Goal: Task Accomplishment & Management: Manage account settings

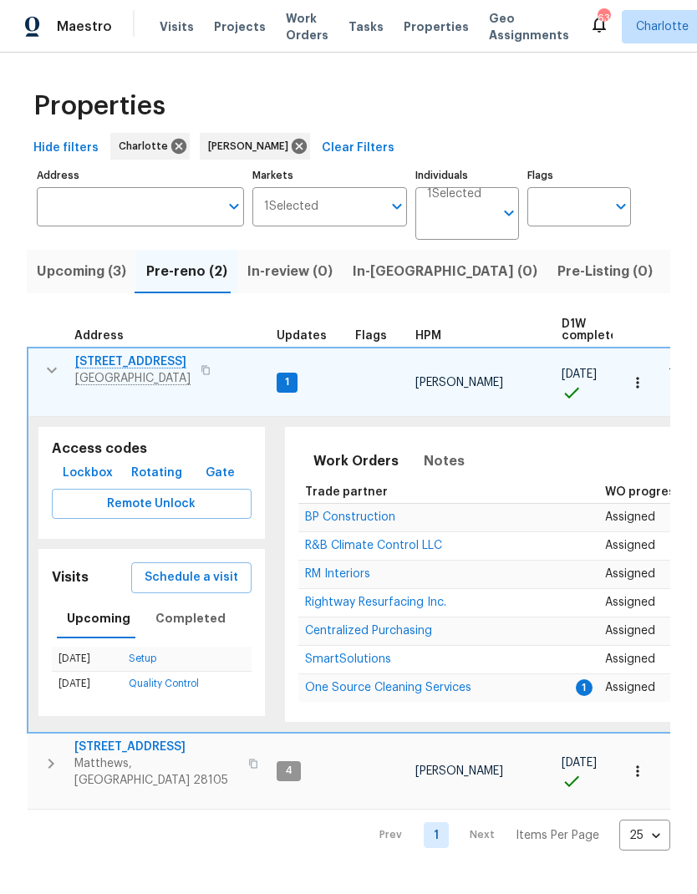
click at [431, 682] on span "One Source Cleaning Services" at bounding box center [388, 688] width 166 height 12
click at [43, 377] on icon "button" at bounding box center [52, 370] width 20 height 20
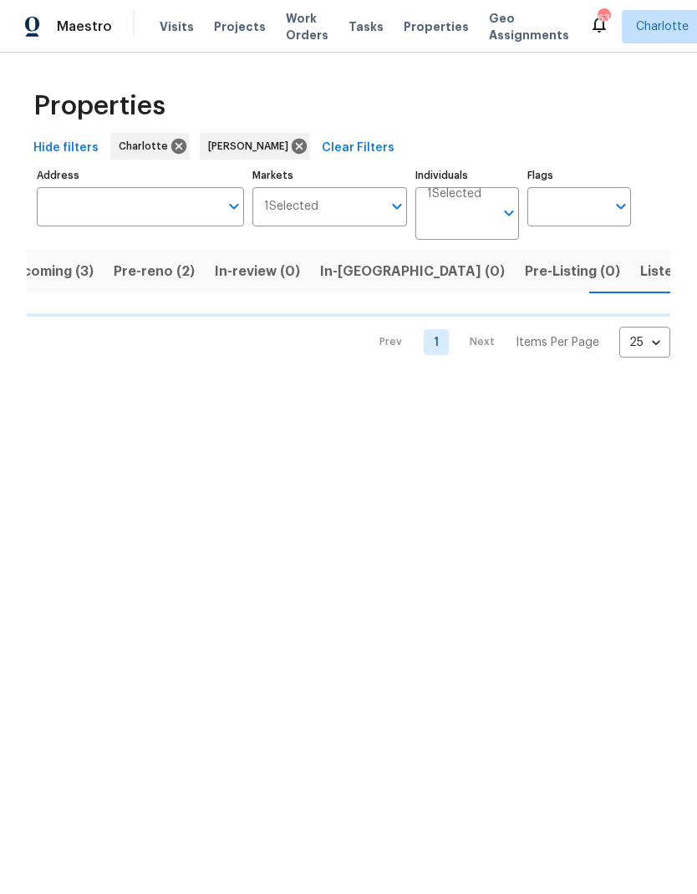
scroll to position [0, 33]
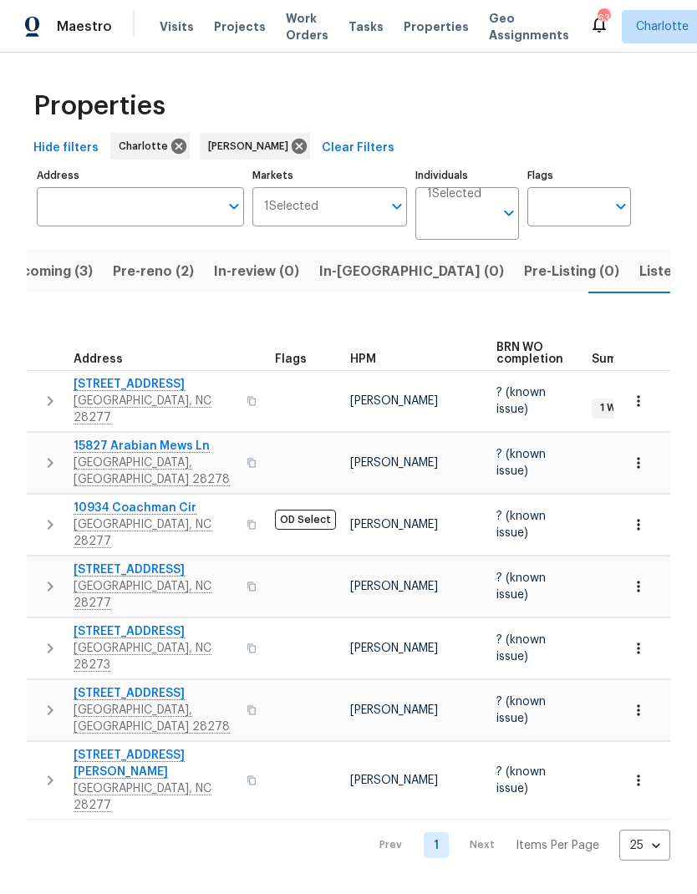
click at [353, 276] on span "In-[GEOGRAPHIC_DATA] (0)" at bounding box center [411, 271] width 185 height 23
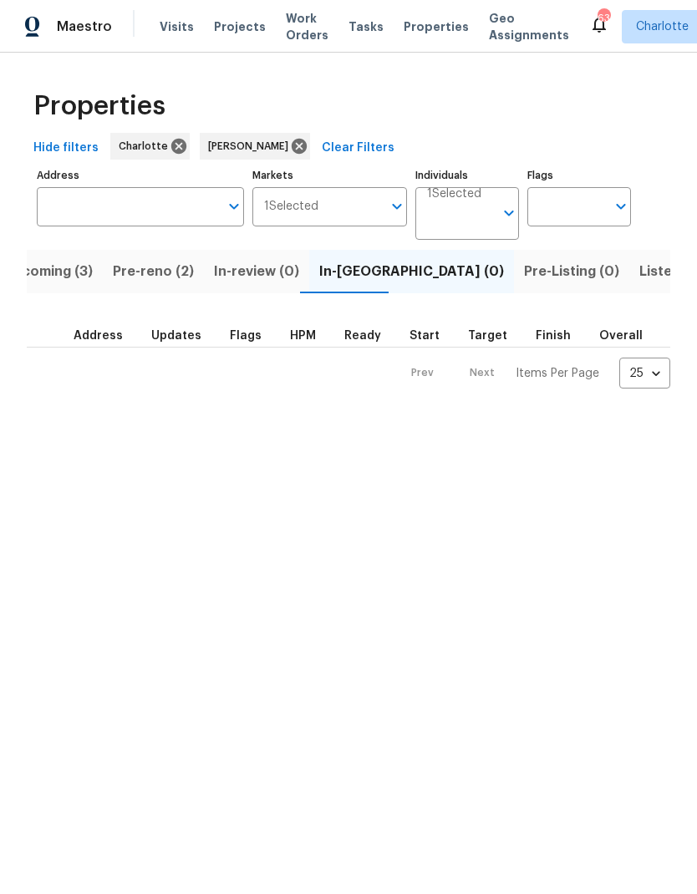
click at [639, 279] on span "Listed (25)" at bounding box center [674, 271] width 71 height 23
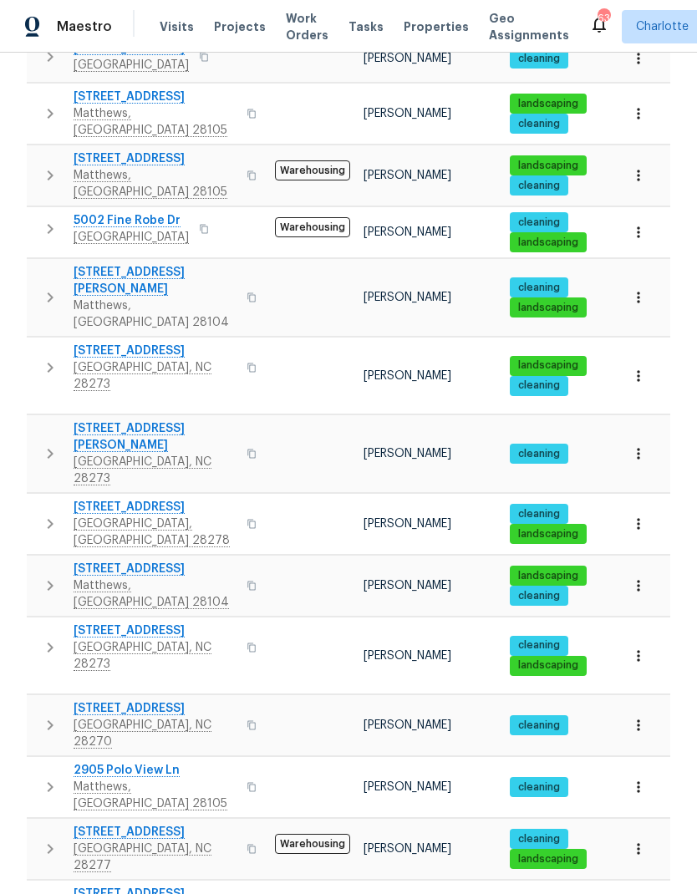
scroll to position [67, 0]
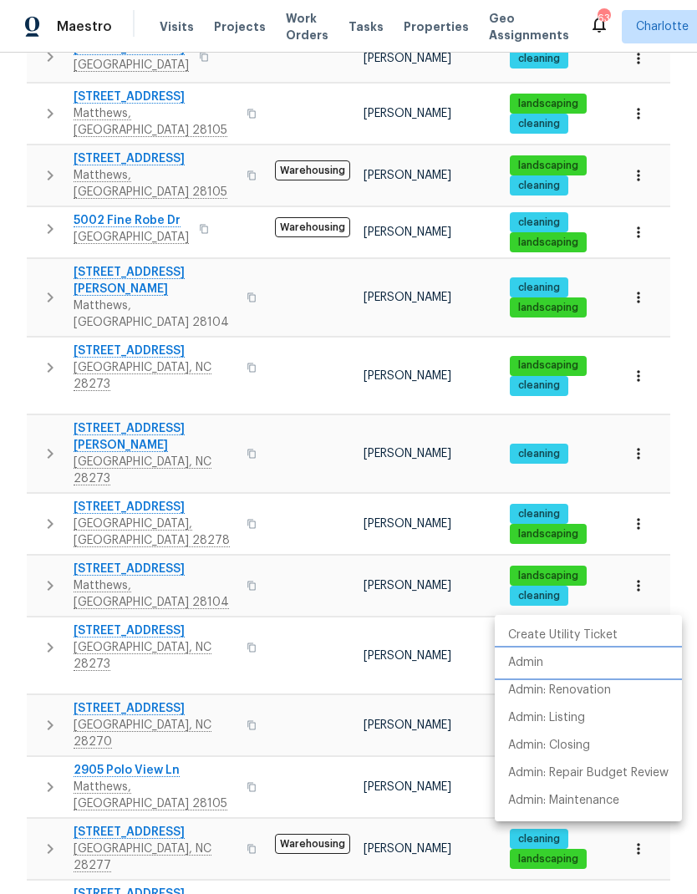
click at [541, 664] on p "Admin" at bounding box center [525, 663] width 35 height 18
click at [644, 465] on div at bounding box center [348, 447] width 697 height 894
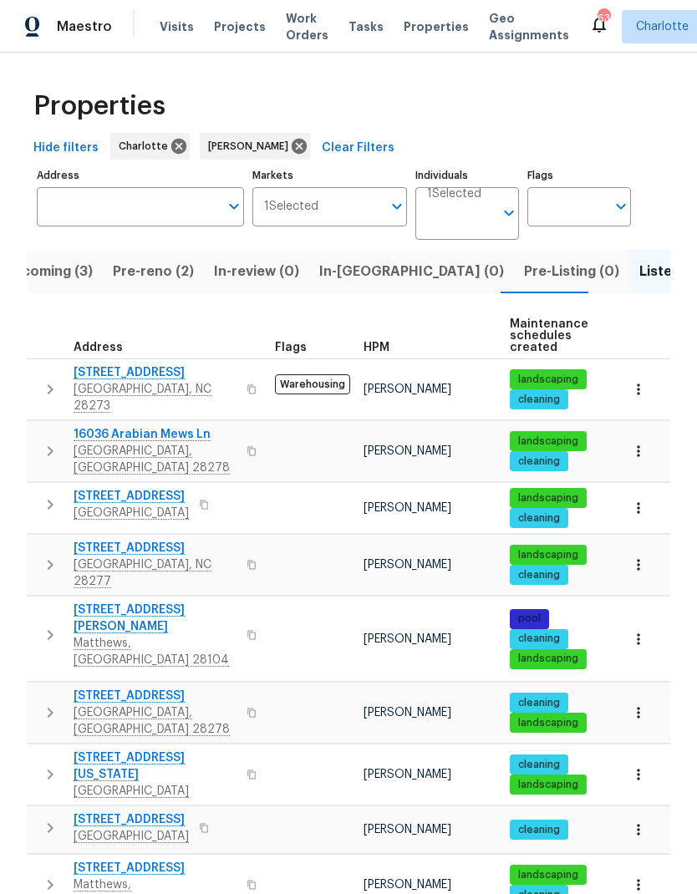
scroll to position [0, 0]
click at [74, 260] on span "Upcoming (3)" at bounding box center [47, 271] width 89 height 23
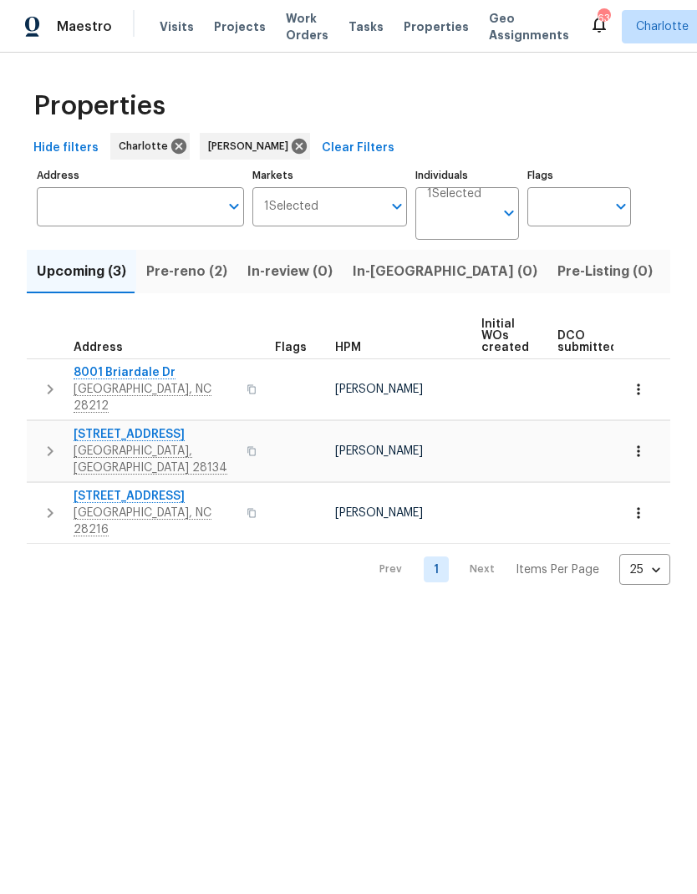
click at [51, 388] on icon "button" at bounding box center [50, 389] width 20 height 20
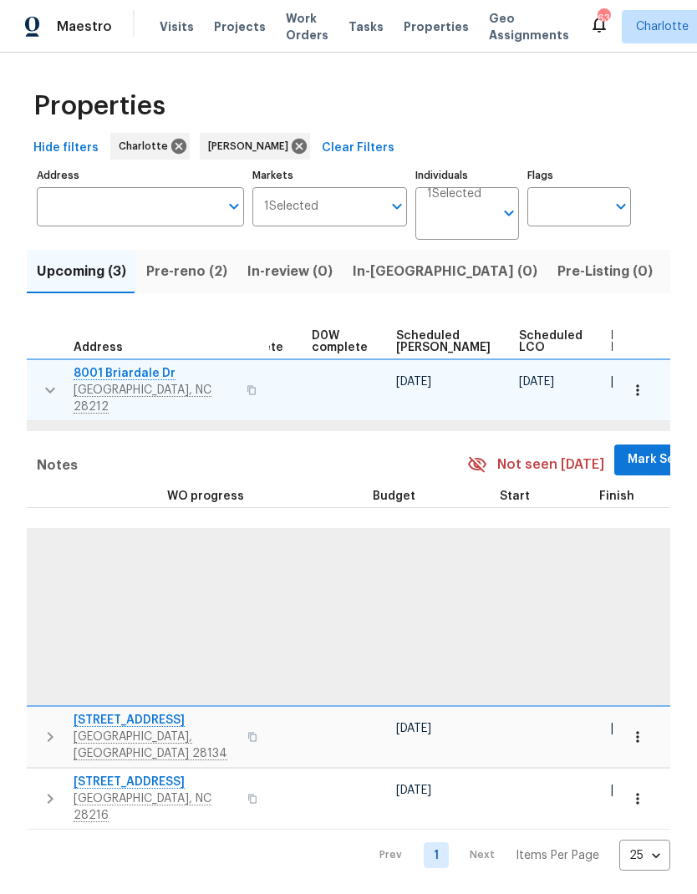
click at [627, 453] on span "Mark Seen" at bounding box center [658, 459] width 62 height 21
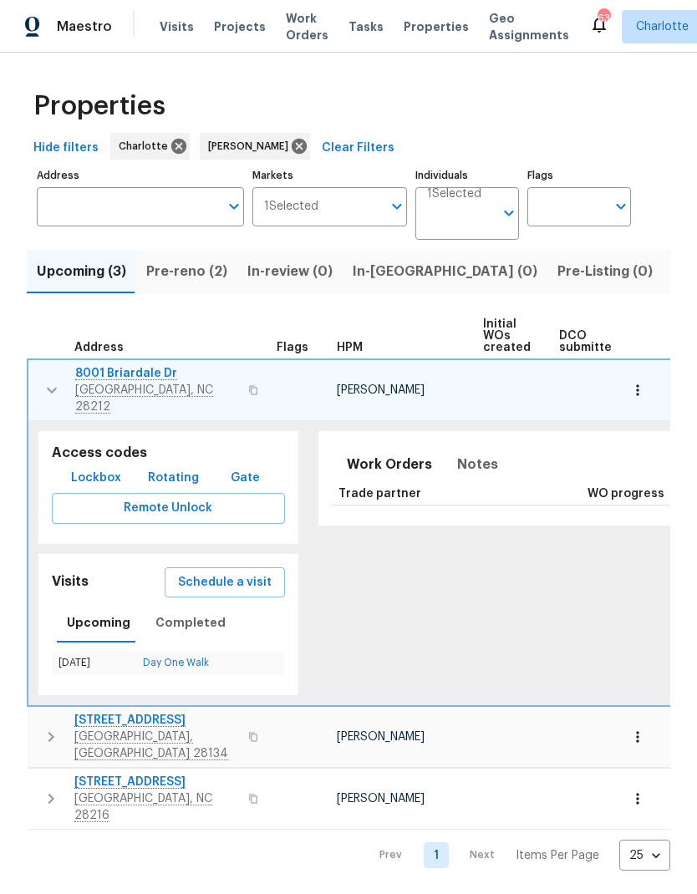
click at [50, 380] on icon "button" at bounding box center [52, 390] width 20 height 20
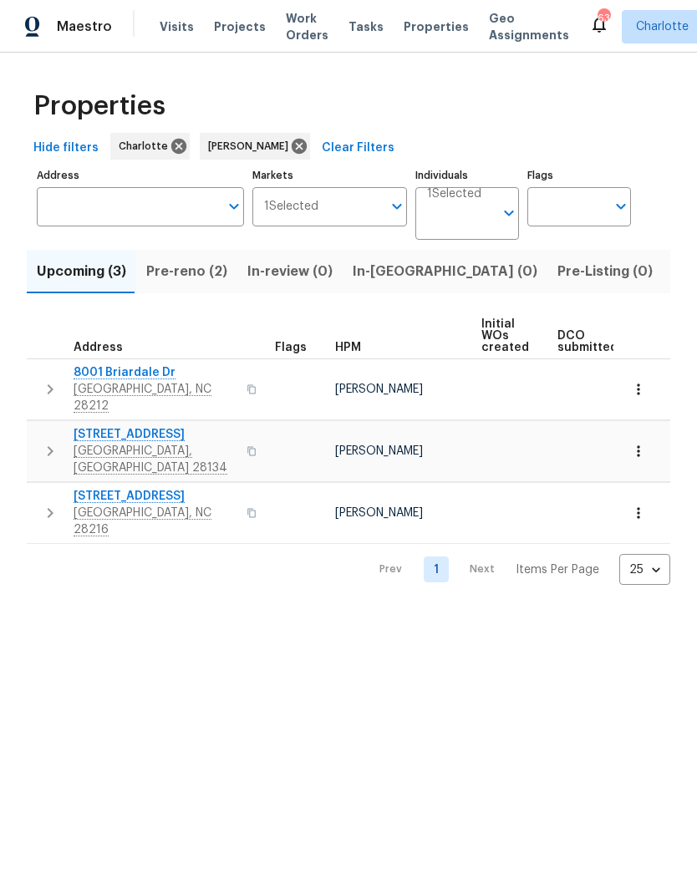
click at [46, 441] on icon "button" at bounding box center [50, 451] width 20 height 20
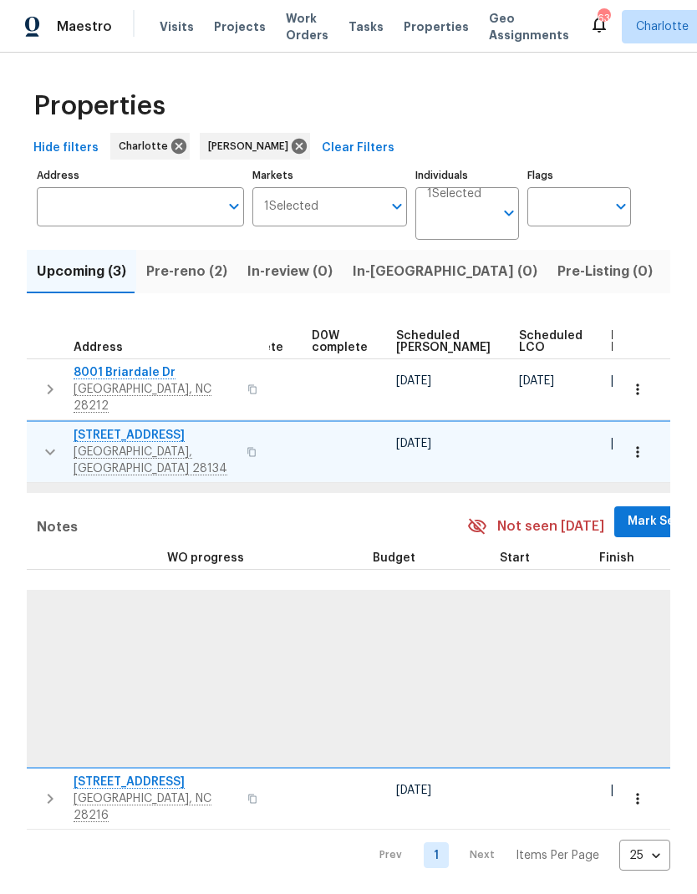
click at [627, 511] on span "Mark Seen" at bounding box center [658, 521] width 62 height 21
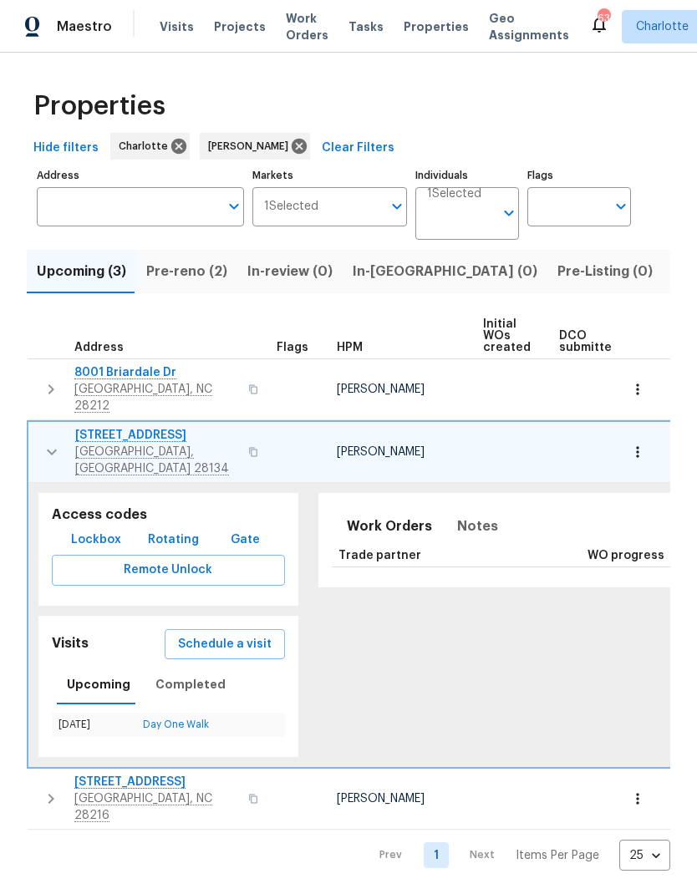
click at [45, 442] on icon "button" at bounding box center [52, 452] width 20 height 20
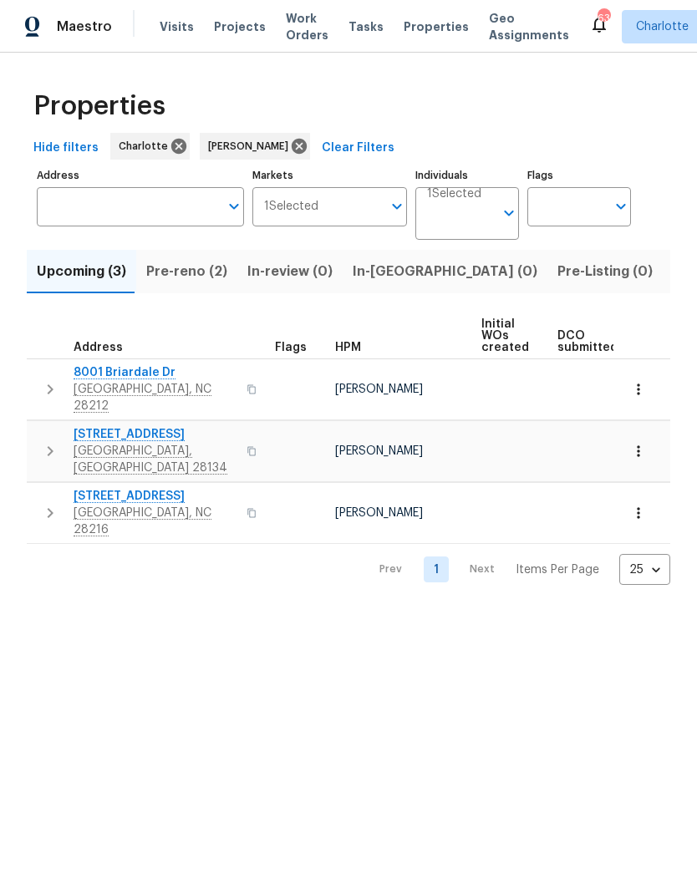
click at [51, 503] on icon "button" at bounding box center [50, 513] width 20 height 20
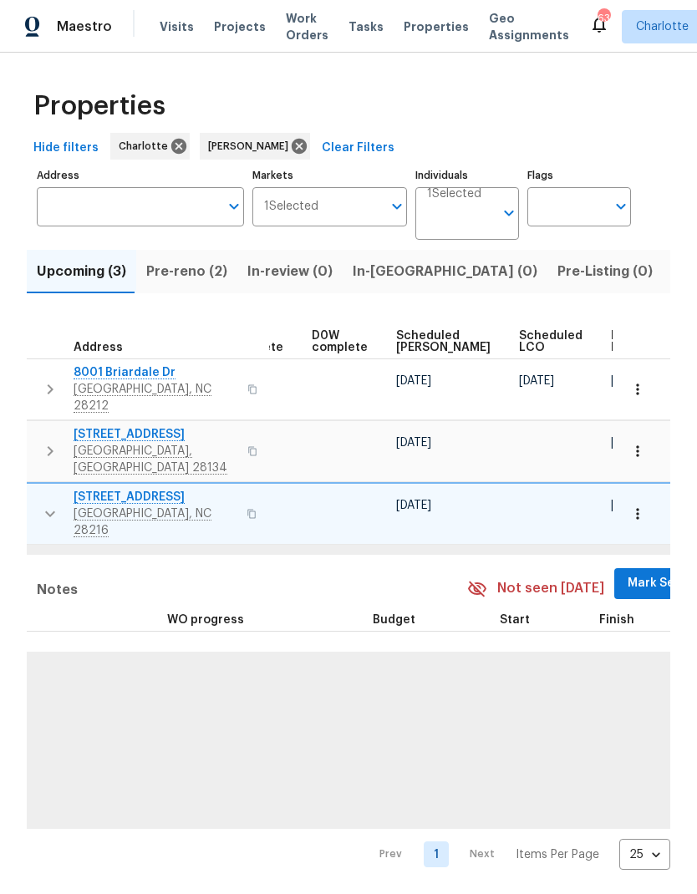
click at [627, 573] on span "Mark Seen" at bounding box center [658, 583] width 62 height 21
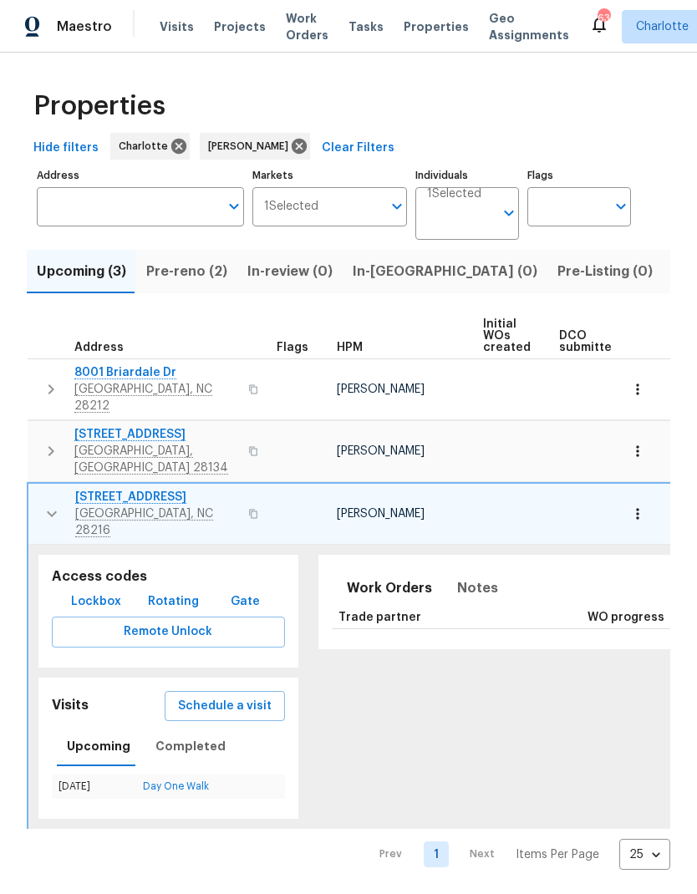
click at [51, 490] on button "button" at bounding box center [51, 514] width 33 height 50
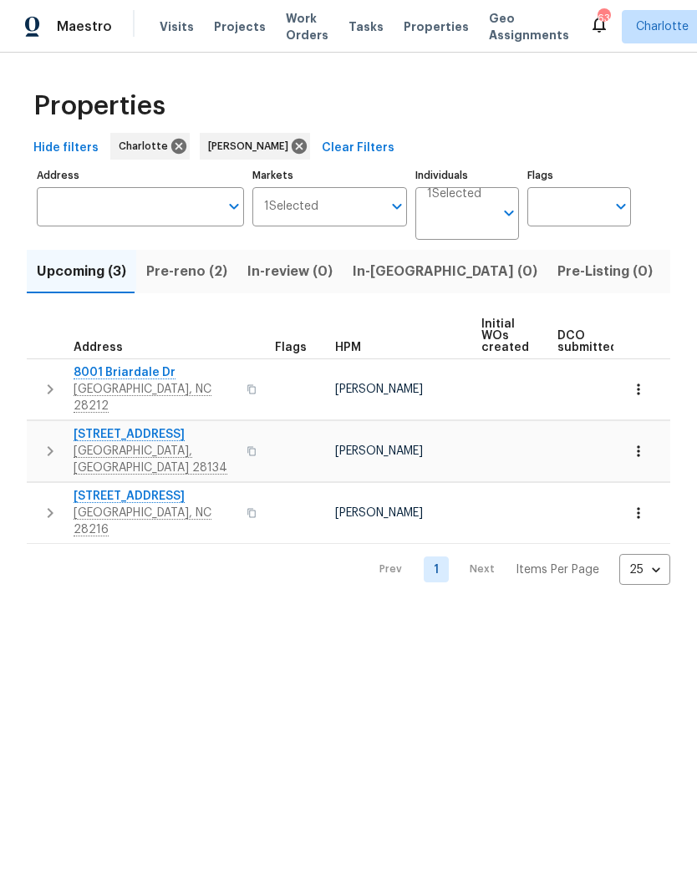
click at [205, 281] on span "Pre-reno (2)" at bounding box center [186, 271] width 81 height 23
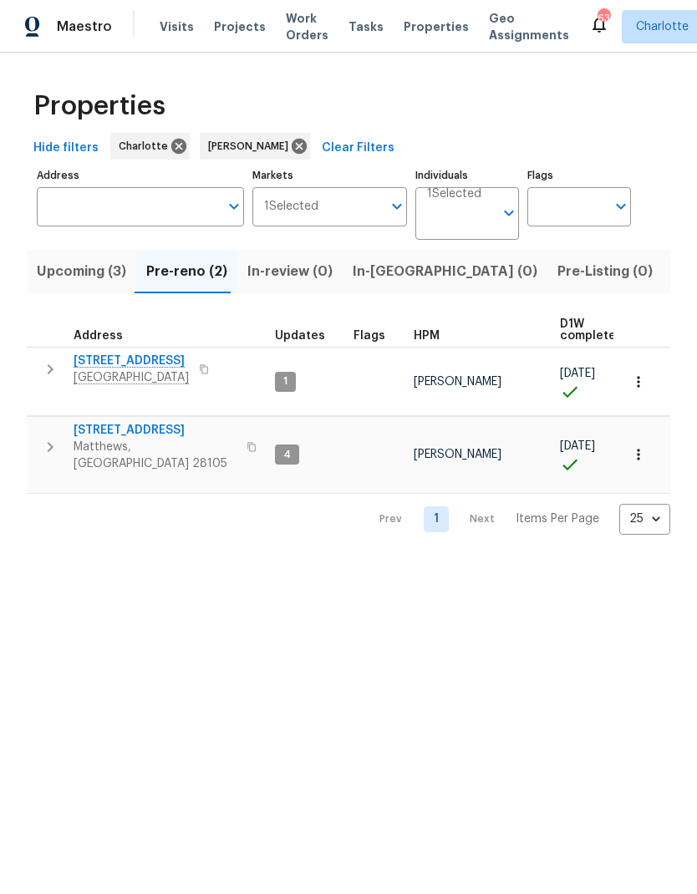
click at [43, 366] on icon "button" at bounding box center [50, 369] width 20 height 20
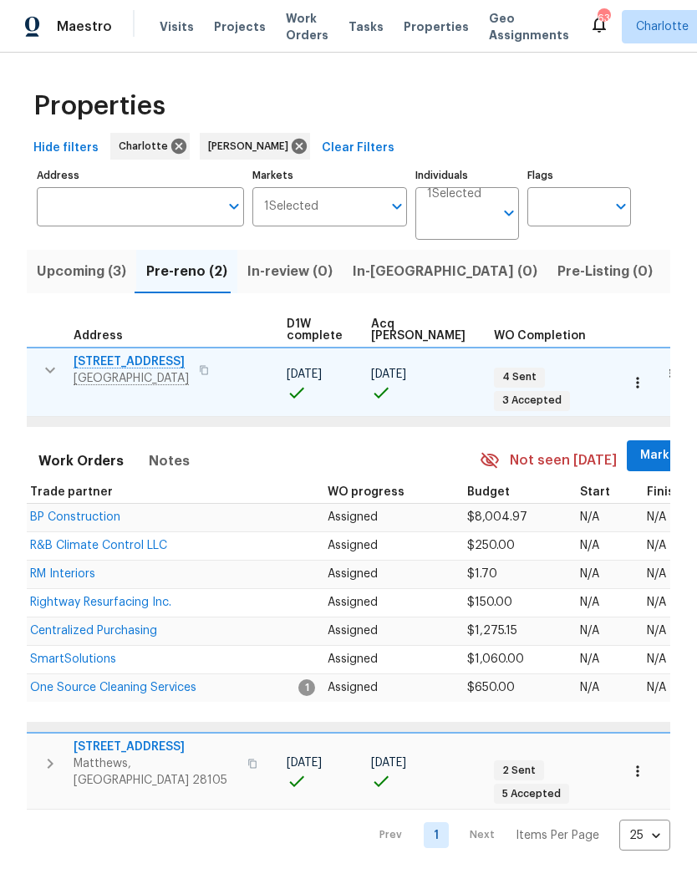
click at [640, 445] on span "Mark Seen" at bounding box center [671, 455] width 62 height 21
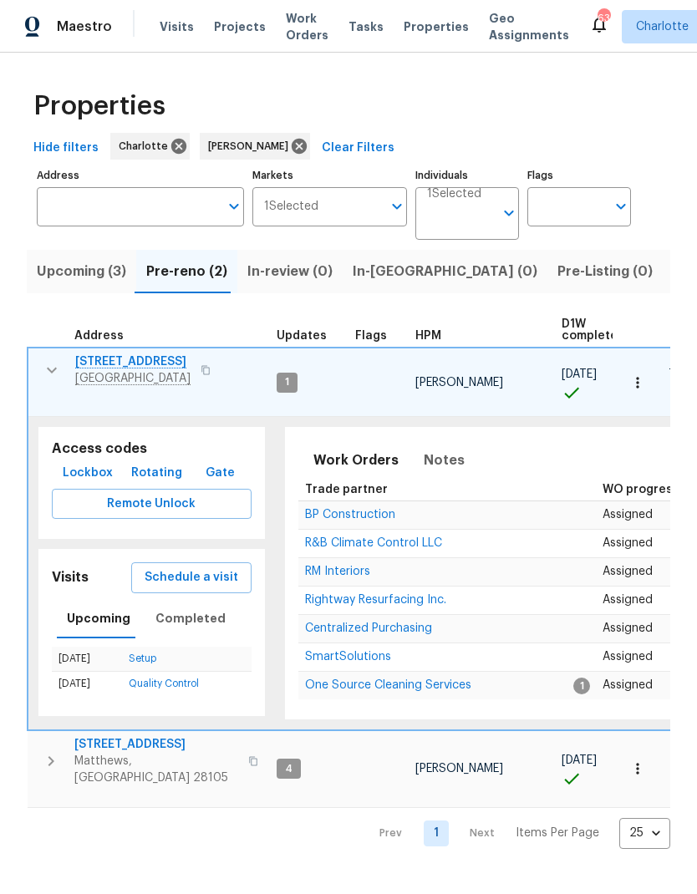
click at [42, 359] on button "button" at bounding box center [51, 369] width 33 height 33
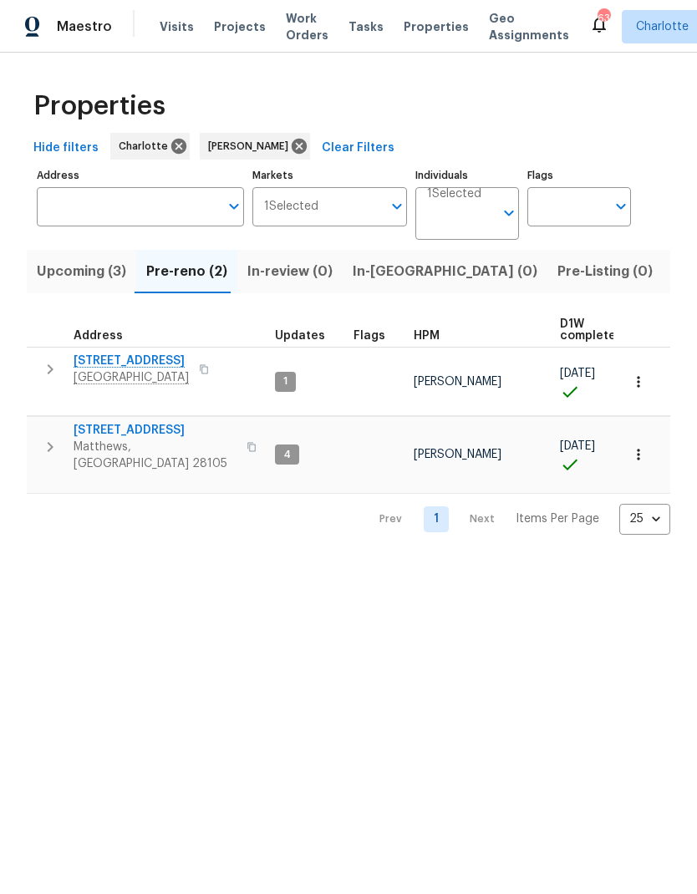
click at [42, 437] on icon "button" at bounding box center [50, 447] width 20 height 20
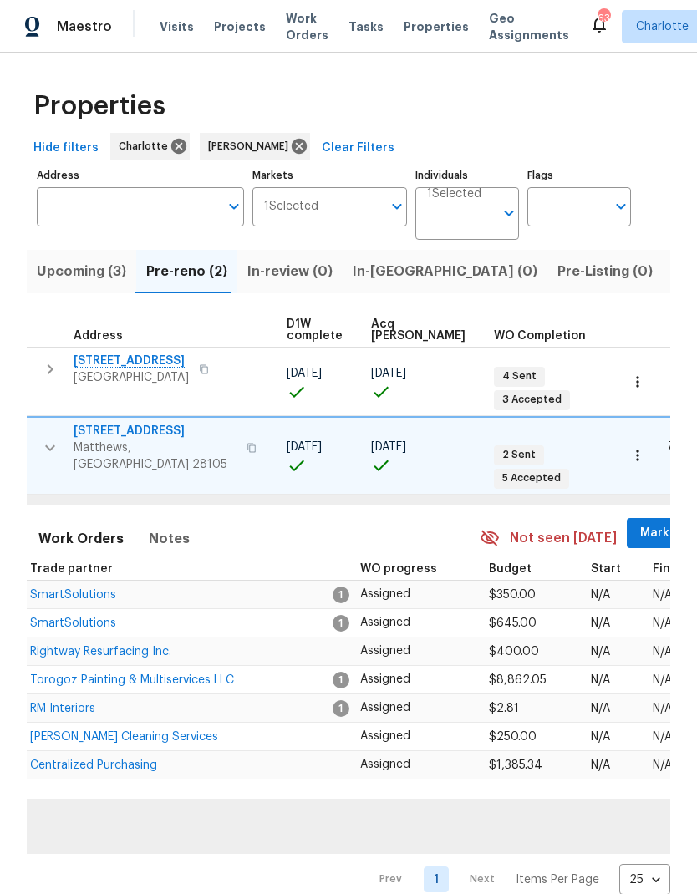
click at [640, 523] on span "Mark Seen" at bounding box center [671, 533] width 62 height 21
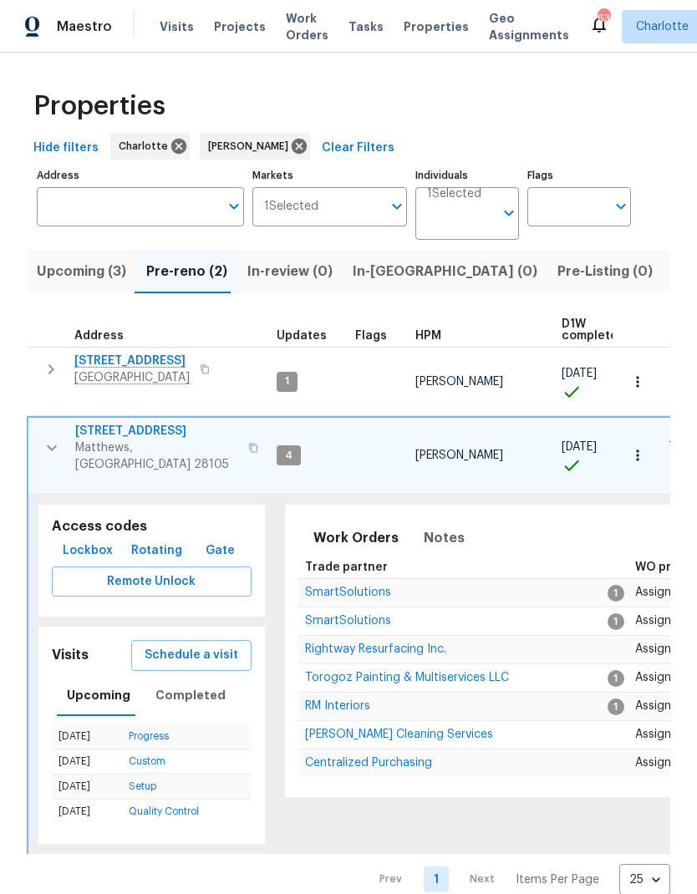
click at [47, 445] on icon "button" at bounding box center [52, 448] width 10 height 6
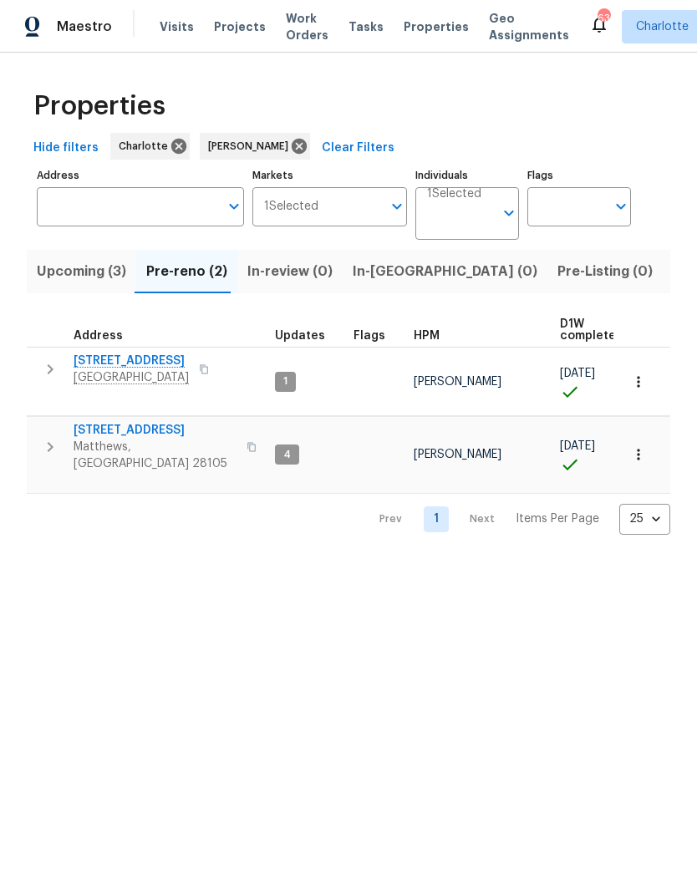
click at [672, 281] on span "Listed (25)" at bounding box center [707, 271] width 71 height 23
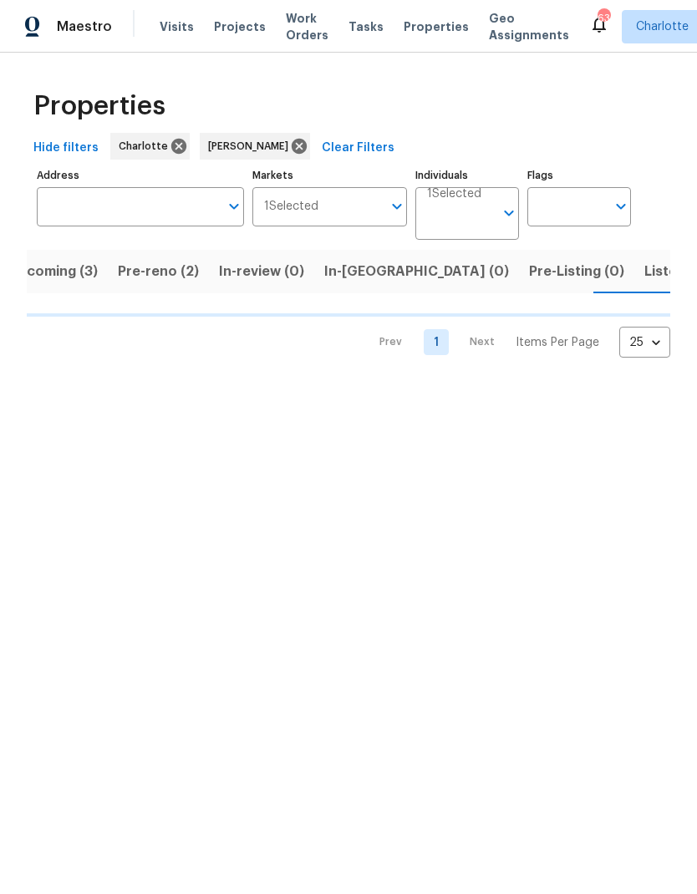
scroll to position [0, 33]
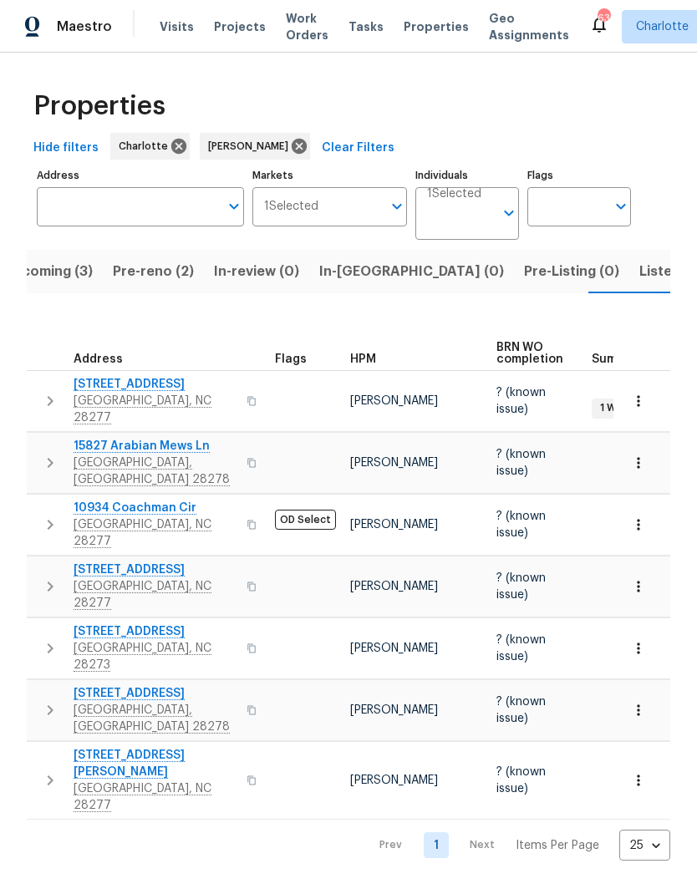
click at [39, 379] on button "button" at bounding box center [49, 401] width 33 height 50
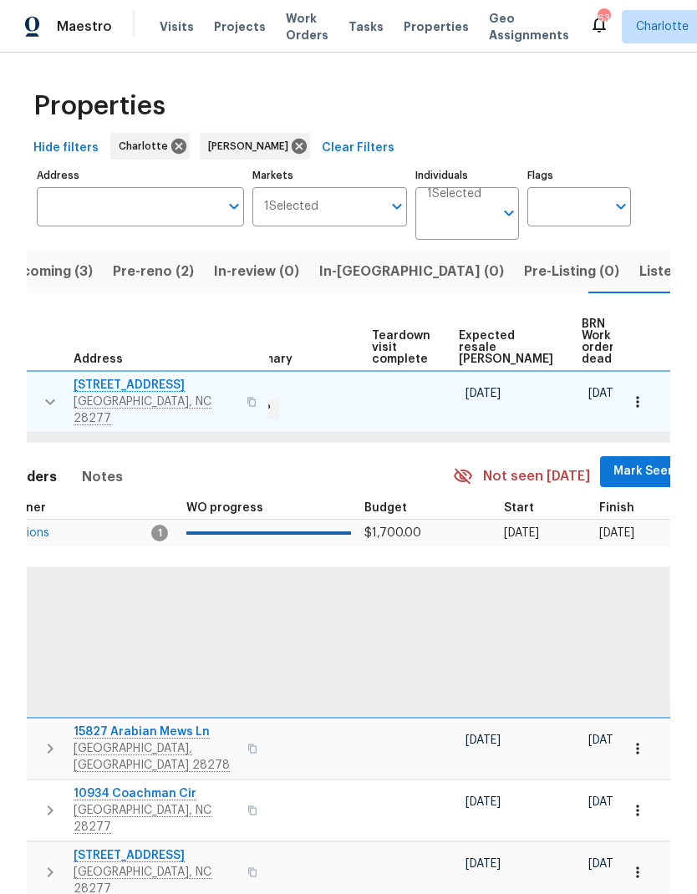
scroll to position [0, 354]
click at [614, 461] on span "Mark Seen" at bounding box center [645, 471] width 62 height 21
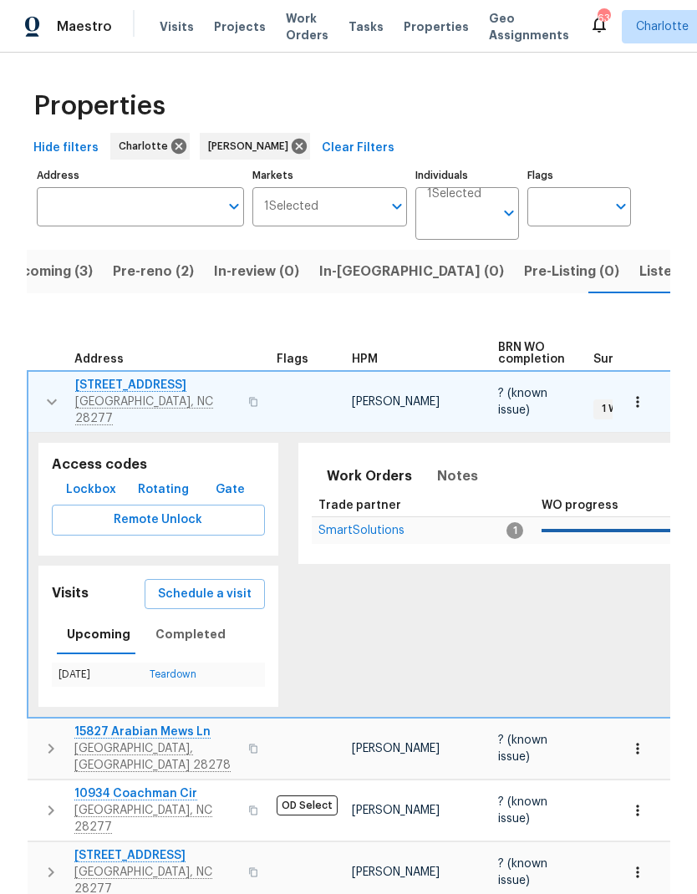
scroll to position [0, 0]
click at [43, 392] on icon "button" at bounding box center [52, 402] width 20 height 20
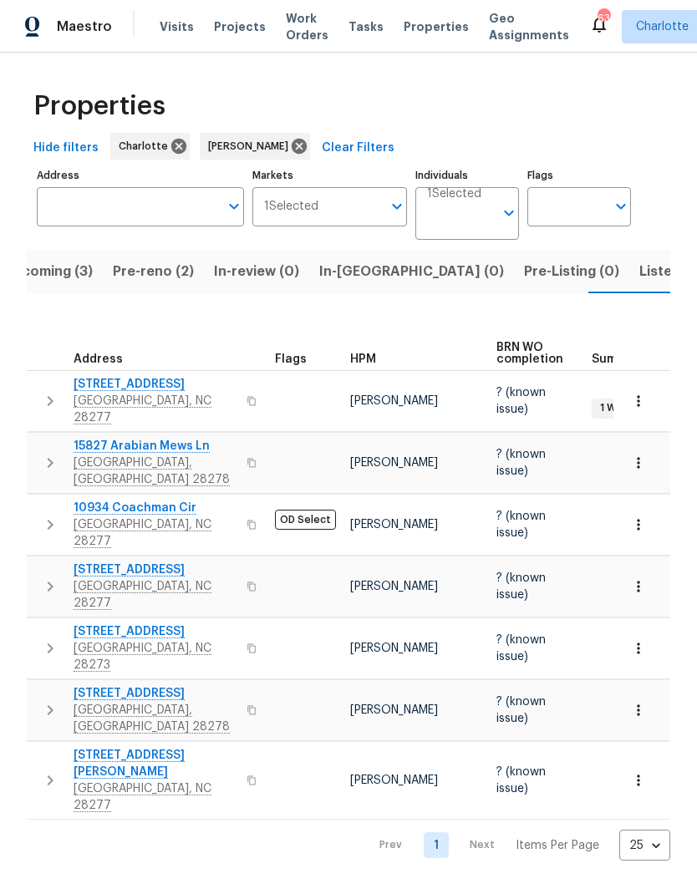
click at [51, 451] on button "button" at bounding box center [49, 463] width 33 height 50
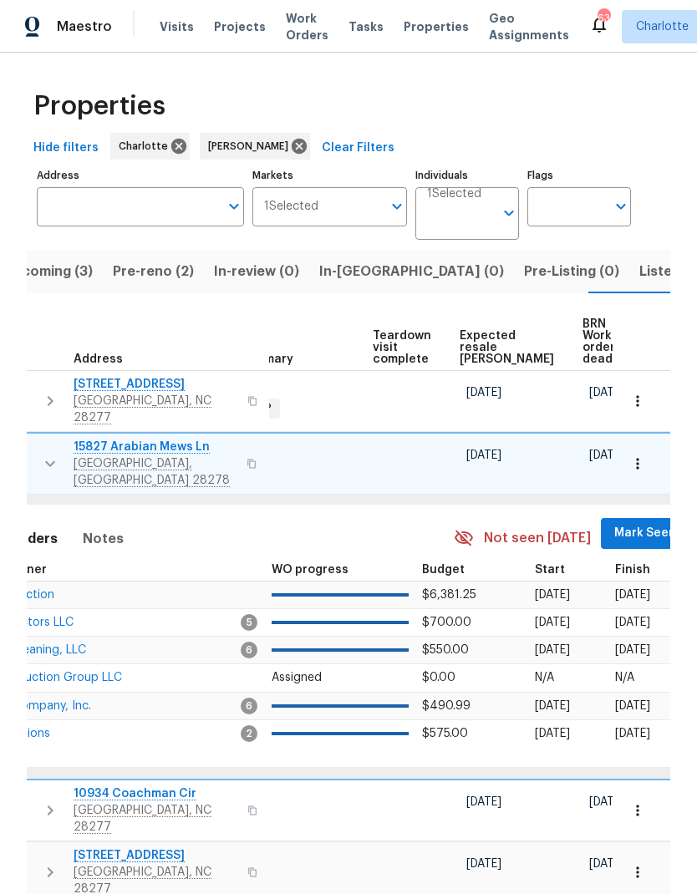
click at [614, 523] on span "Mark Seen" at bounding box center [645, 533] width 62 height 21
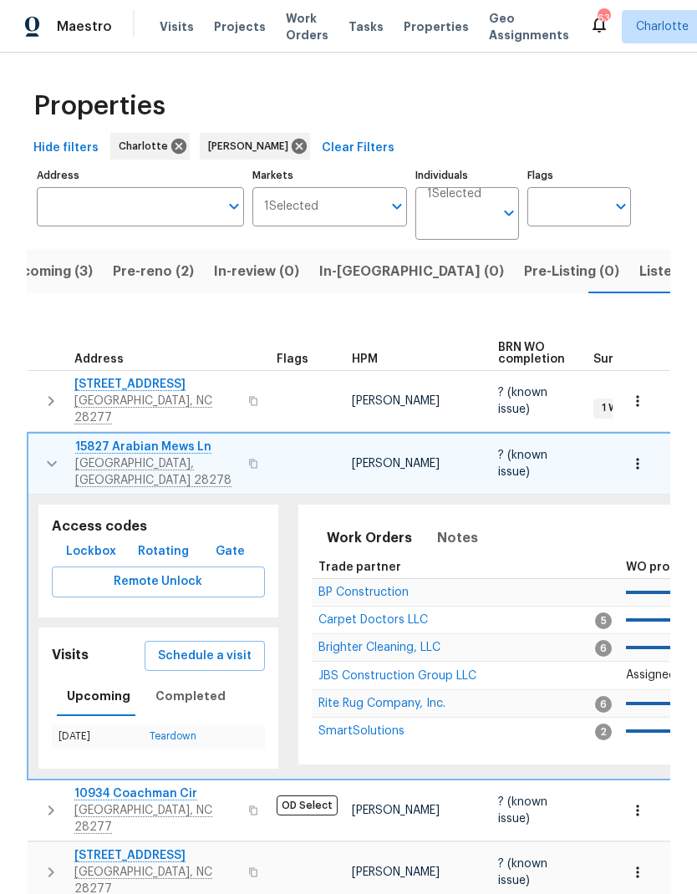
click at [40, 444] on button "button" at bounding box center [51, 464] width 33 height 50
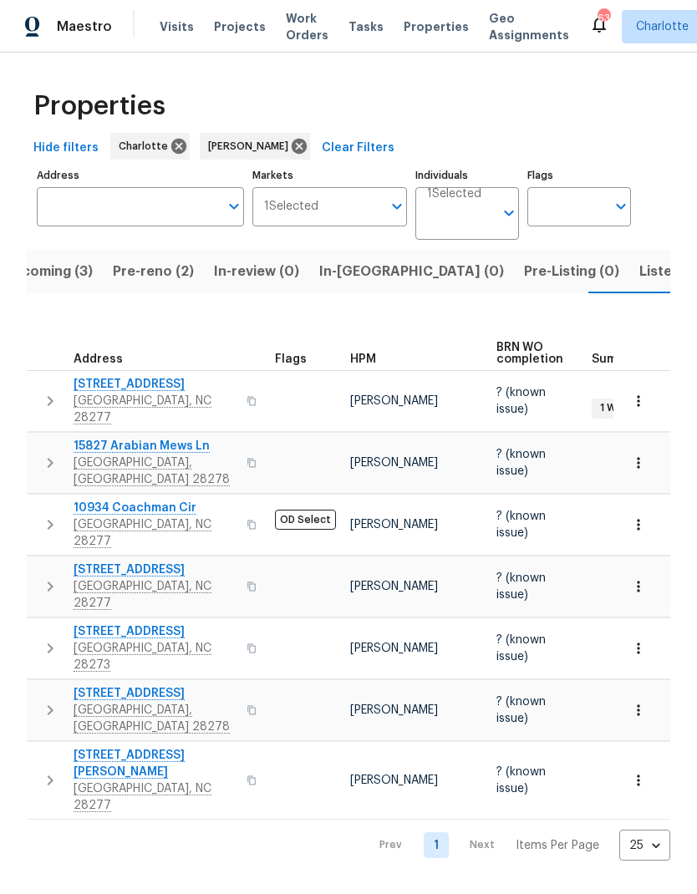
click at [43, 515] on icon "button" at bounding box center [50, 525] width 20 height 20
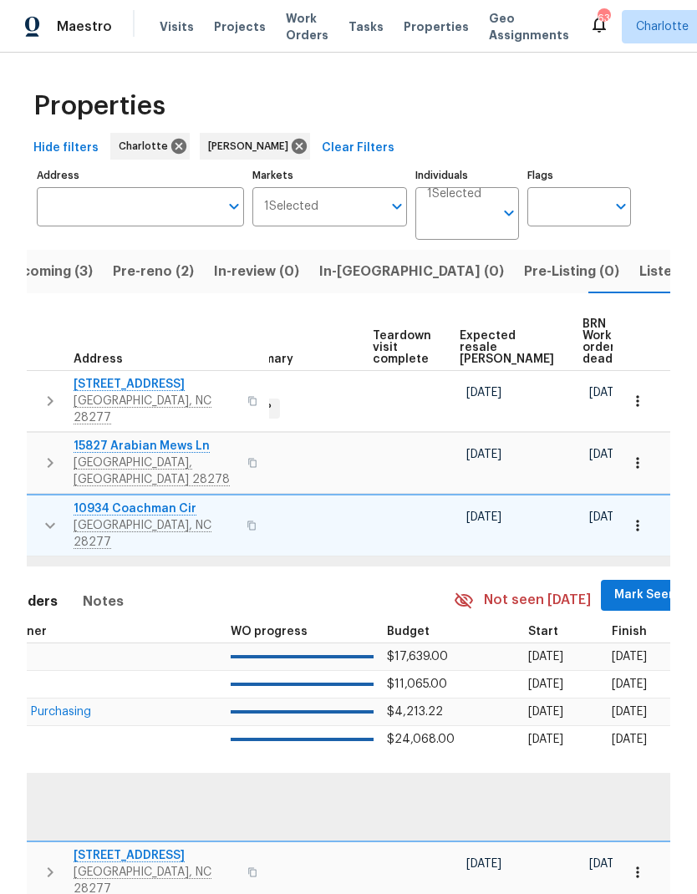
click at [614, 585] on span "Mark Seen" at bounding box center [645, 595] width 62 height 21
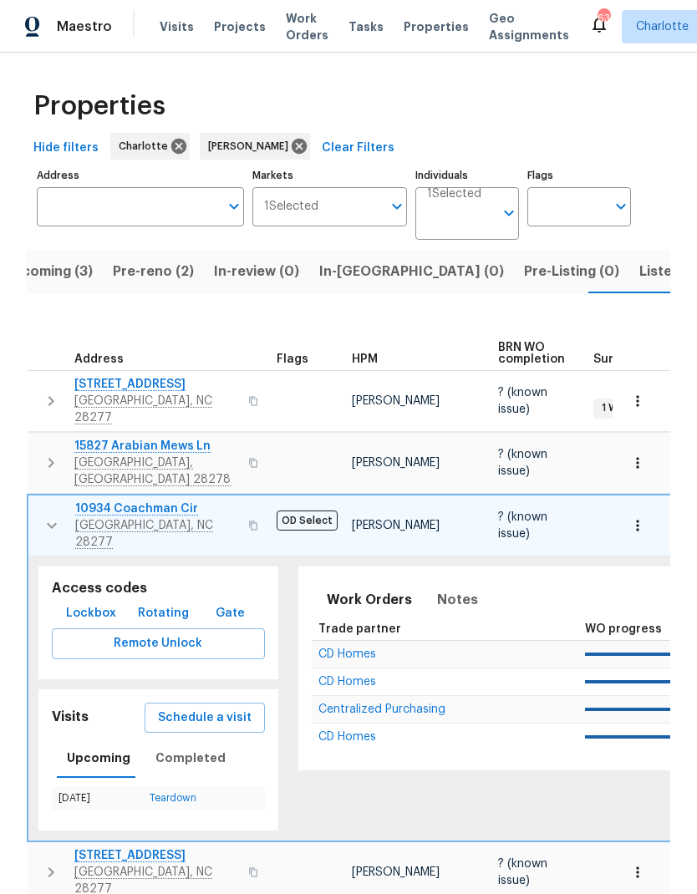
click at [46, 515] on icon "button" at bounding box center [52, 525] width 20 height 20
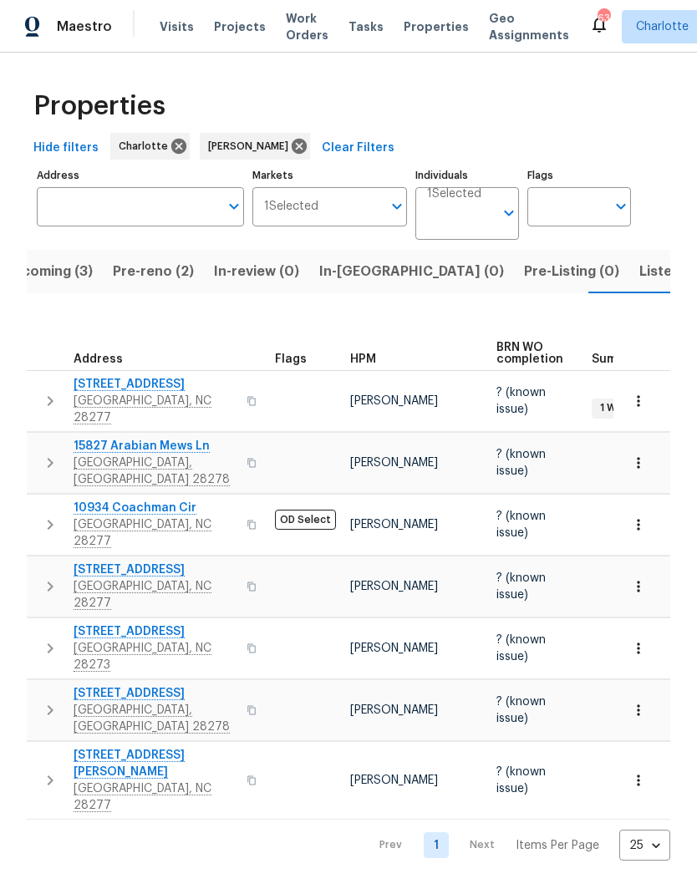
click at [48, 581] on icon "button" at bounding box center [51, 586] width 6 height 10
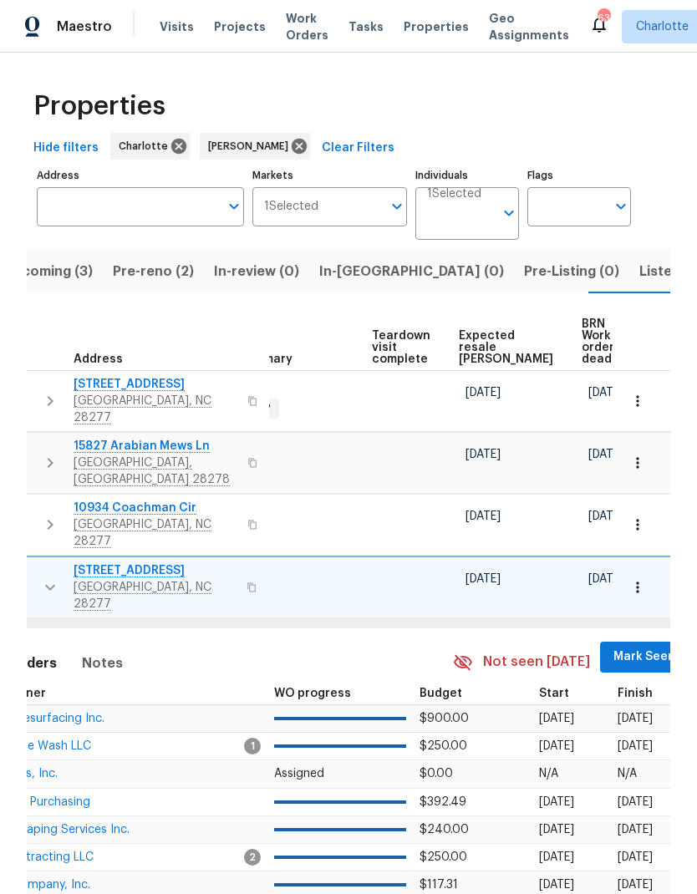
click at [614, 646] on span "Mark Seen" at bounding box center [644, 656] width 62 height 21
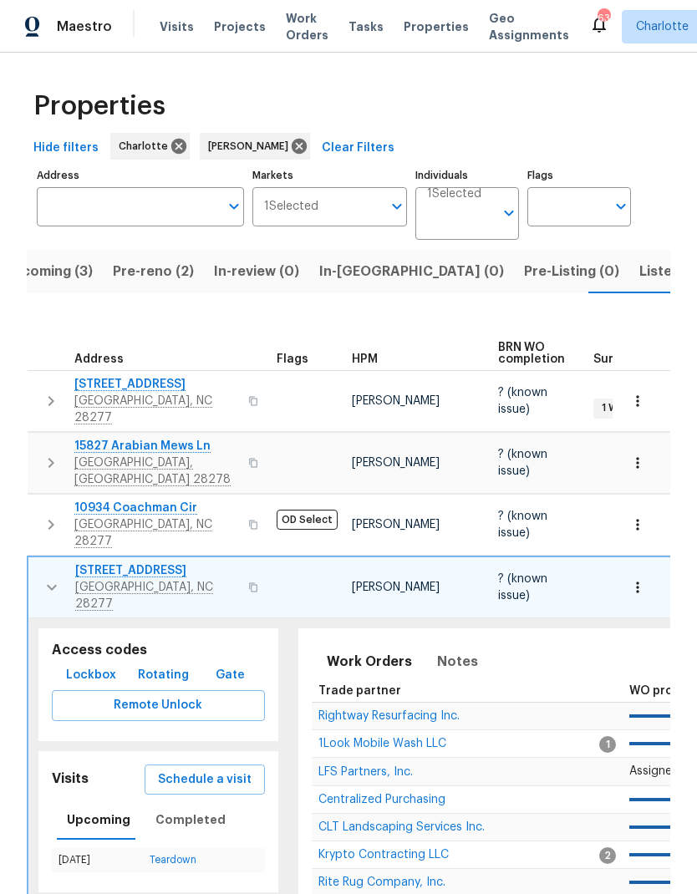
click at [48, 585] on icon "button" at bounding box center [52, 588] width 10 height 6
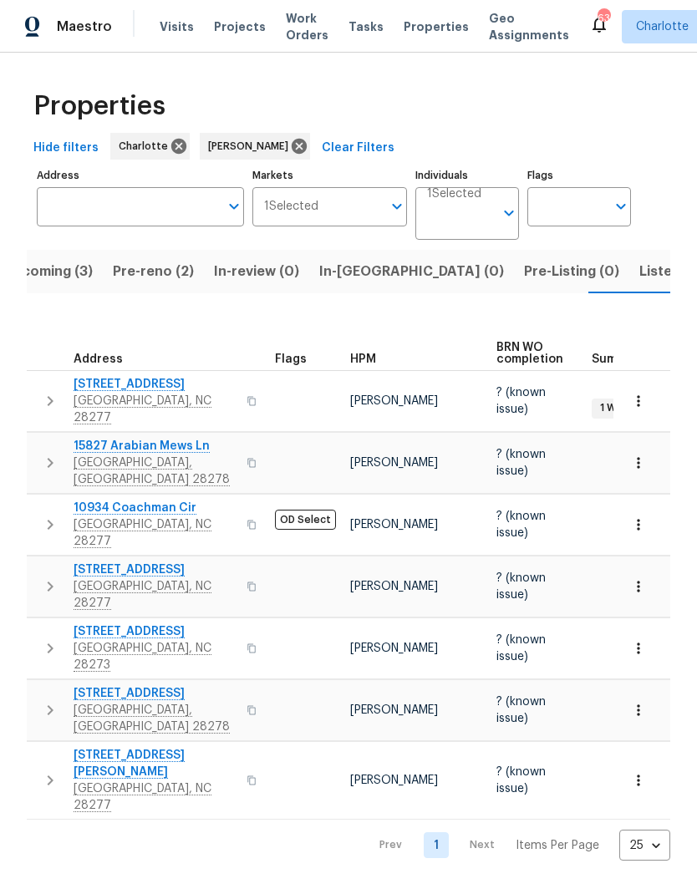
click at [43, 638] on icon "button" at bounding box center [50, 648] width 20 height 20
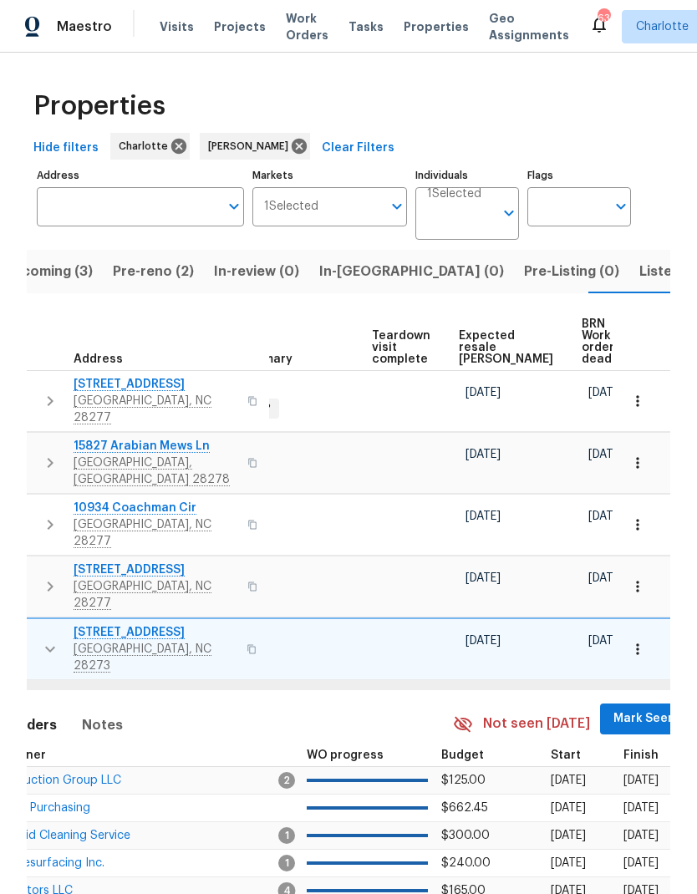
click at [613, 708] on span "Mark Seen" at bounding box center [644, 718] width 62 height 21
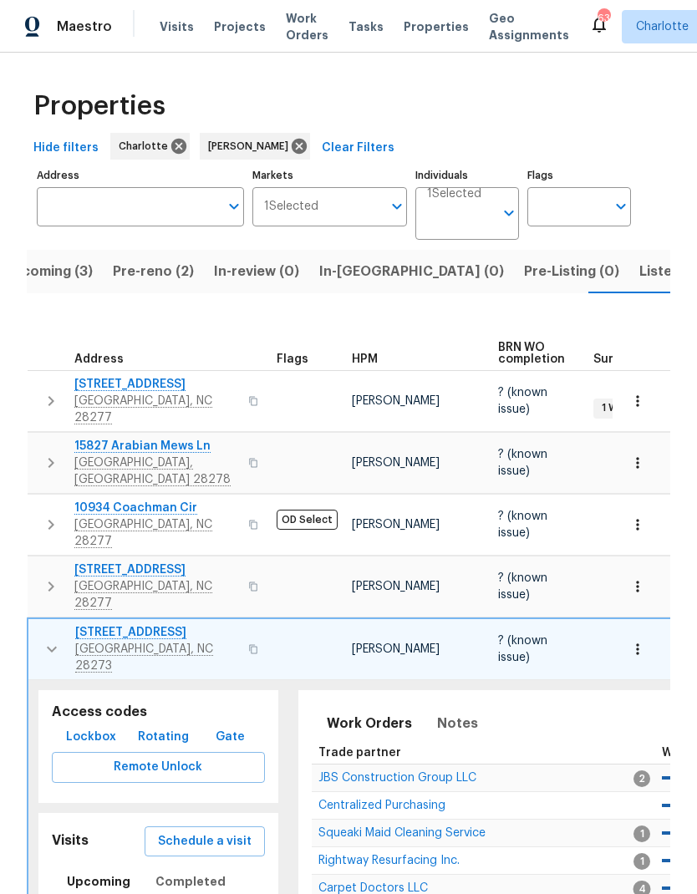
click at [42, 639] on icon "button" at bounding box center [52, 649] width 20 height 20
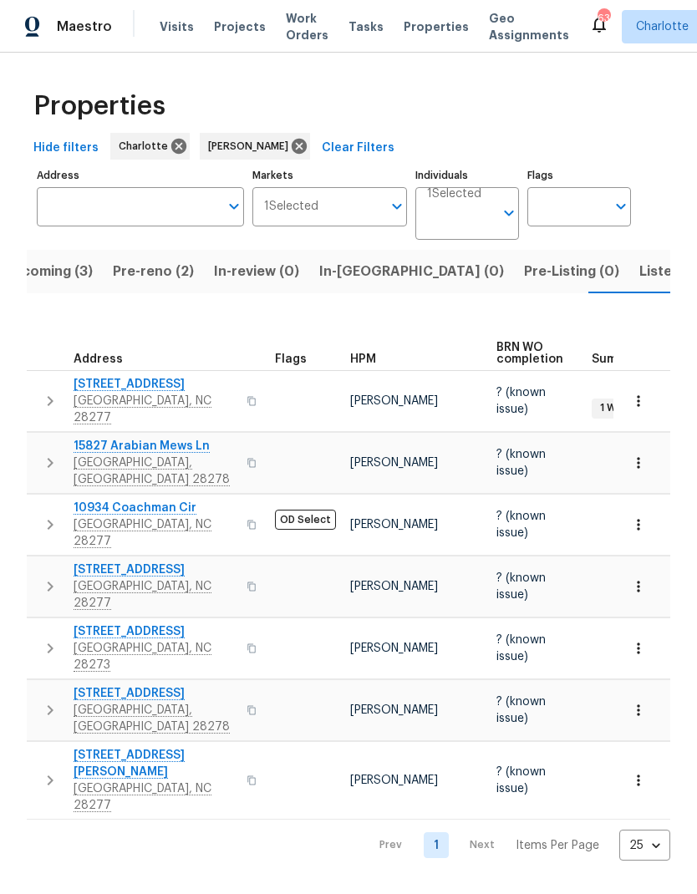
click at [48, 700] on icon "button" at bounding box center [50, 710] width 20 height 20
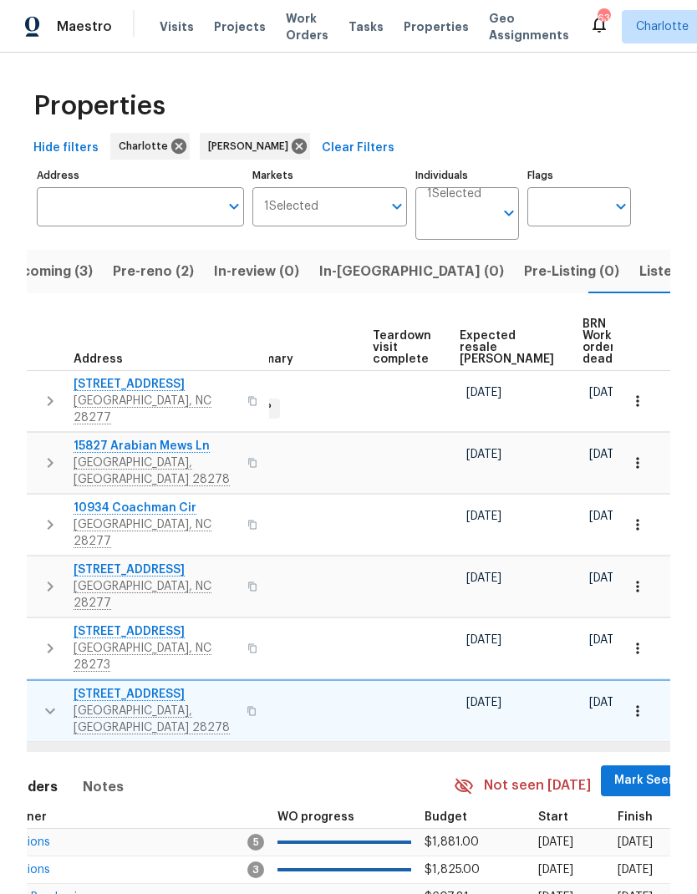
click at [614, 770] on span "Mark Seen" at bounding box center [645, 780] width 62 height 21
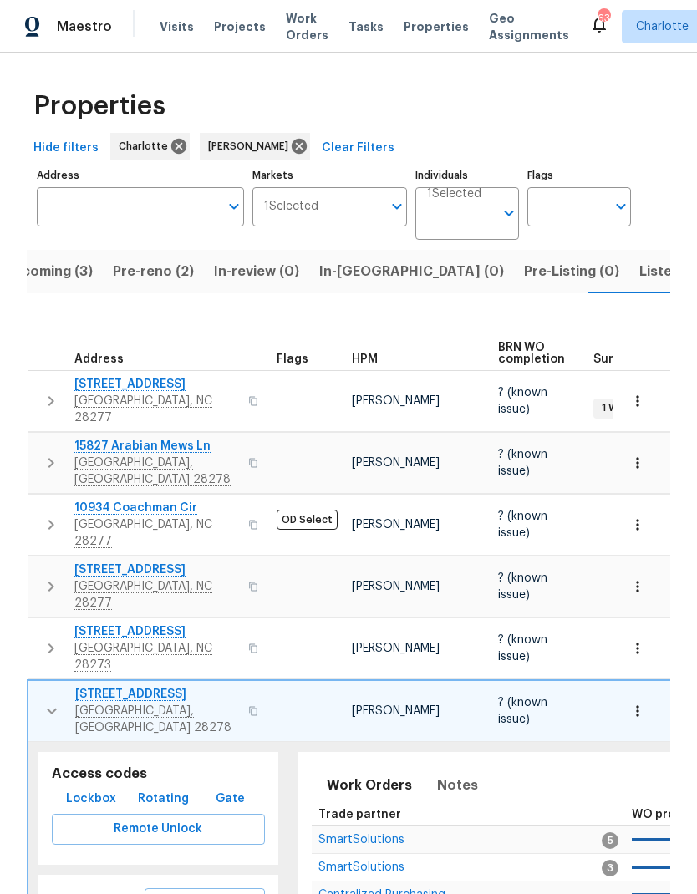
click at [50, 701] on icon "button" at bounding box center [52, 711] width 20 height 20
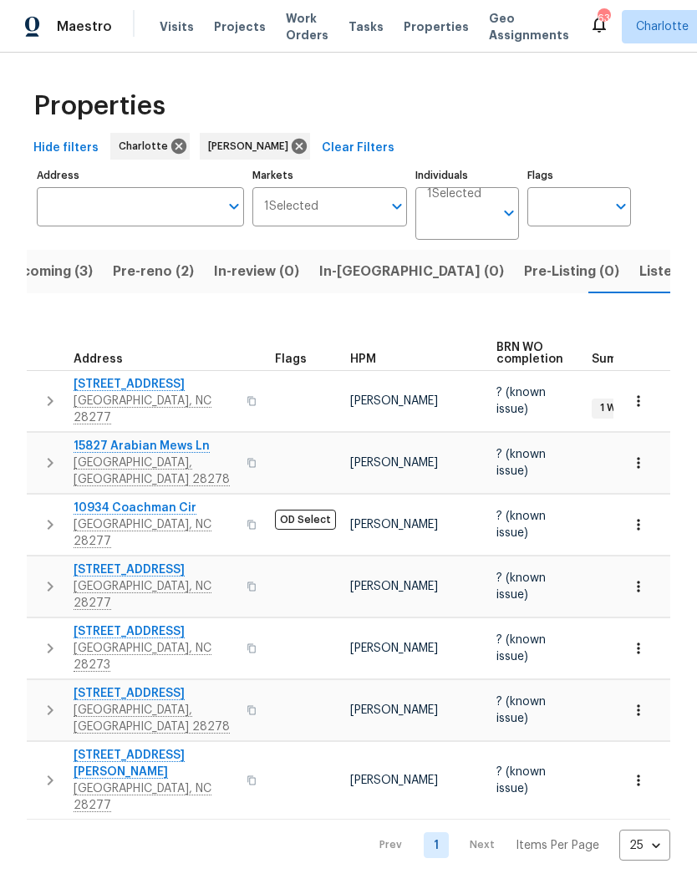
click at [41, 747] on button "button" at bounding box center [49, 780] width 33 height 67
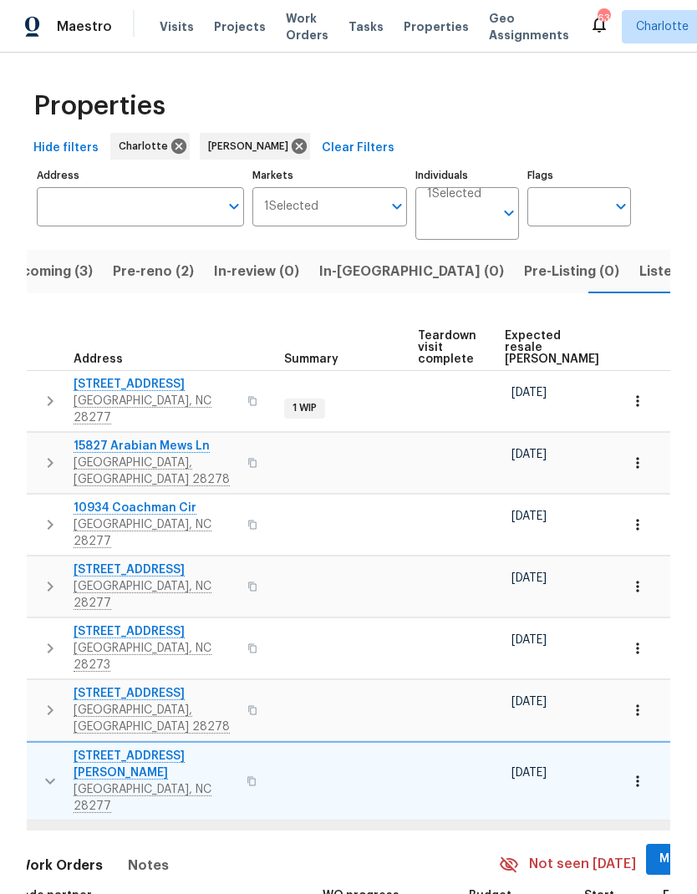
scroll to position [0, 334]
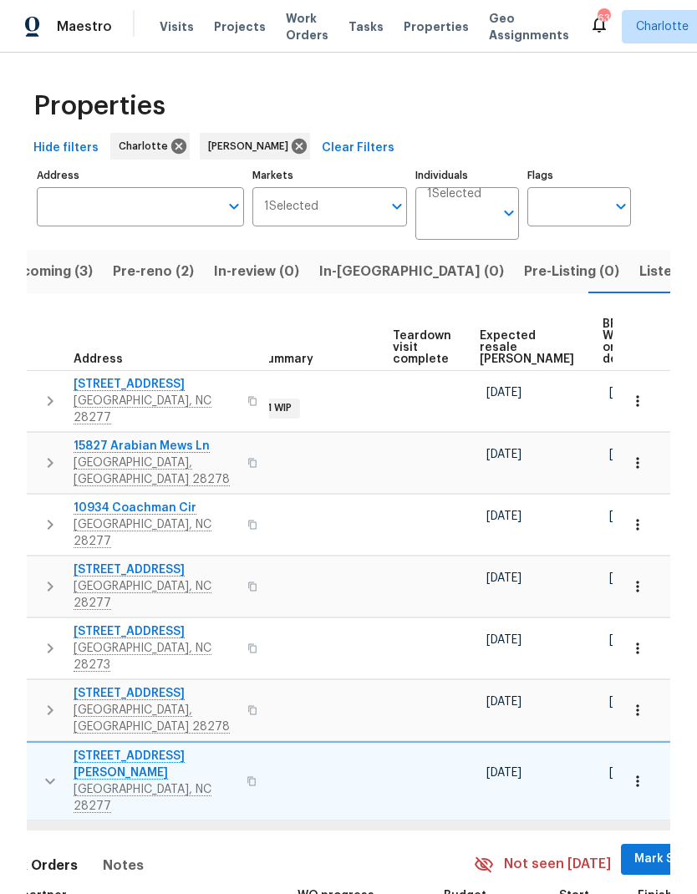
click at [634, 849] on span "Mark Seen" at bounding box center [665, 859] width 62 height 21
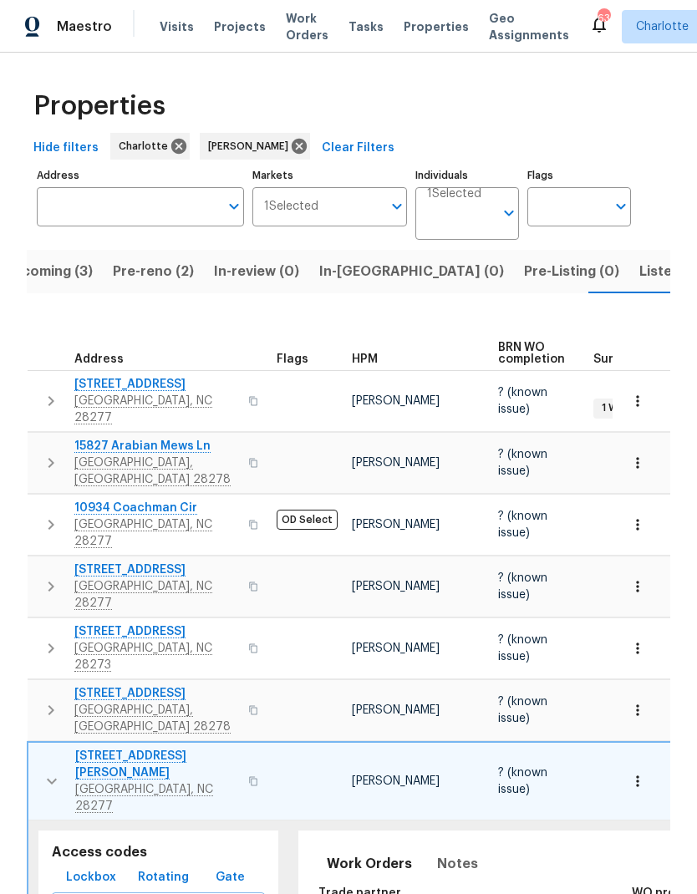
scroll to position [0, 0]
click at [48, 771] on icon "button" at bounding box center [52, 781] width 20 height 20
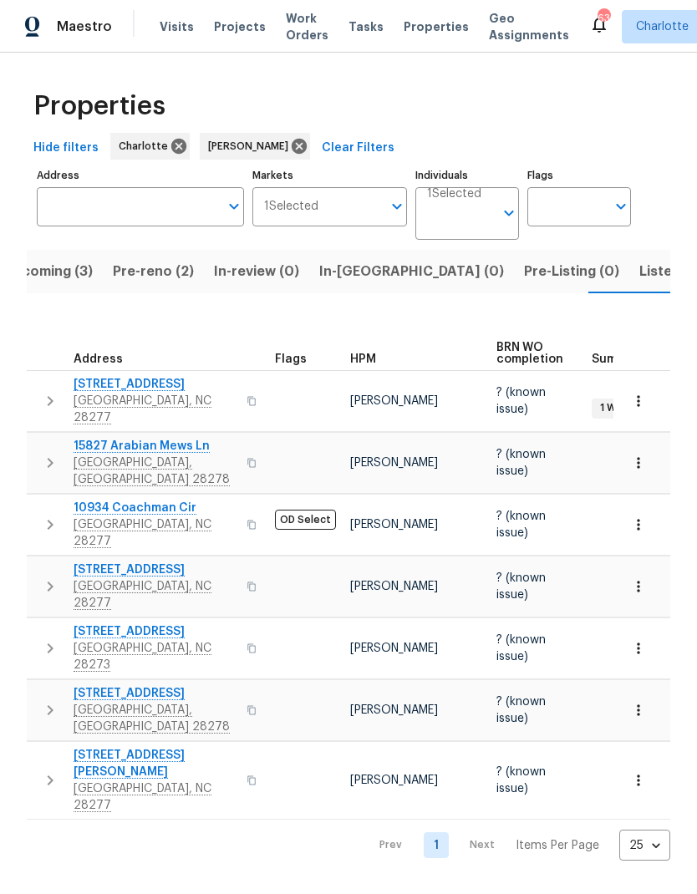
click at [639, 276] on span "Listed (25)" at bounding box center [674, 271] width 71 height 23
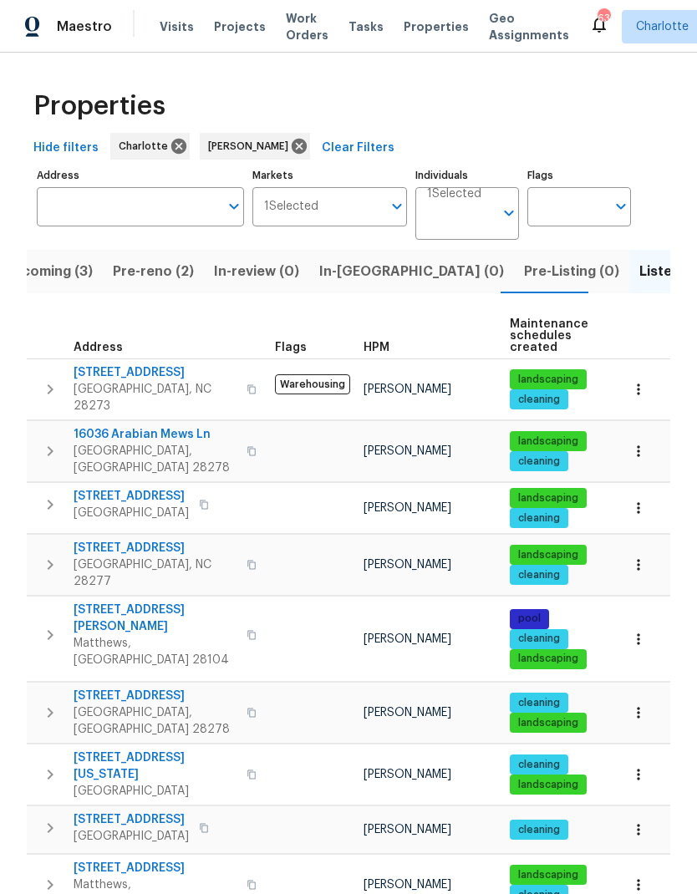
click at [43, 379] on icon "button" at bounding box center [50, 389] width 20 height 20
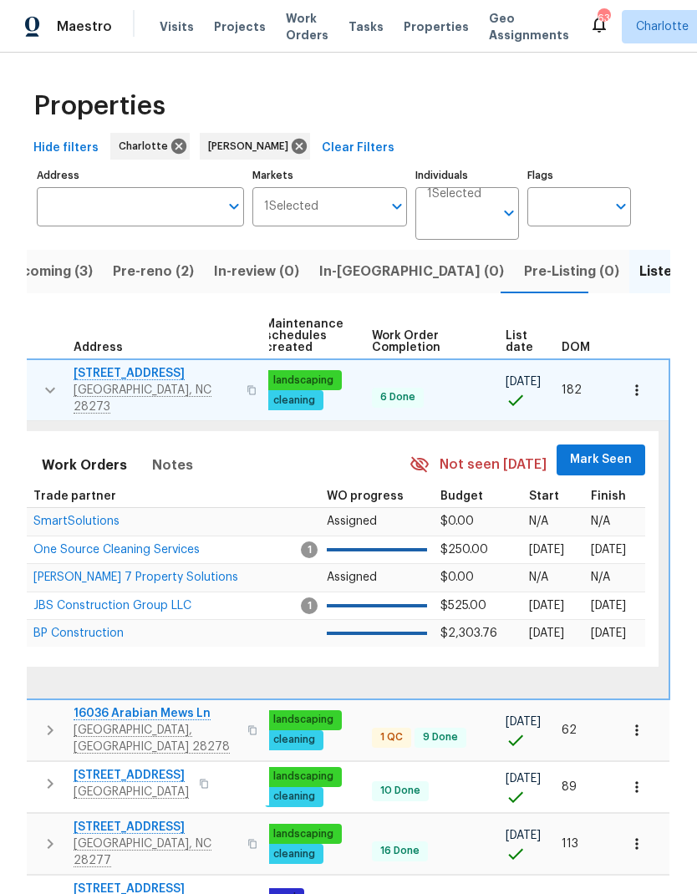
scroll to position [0, 245]
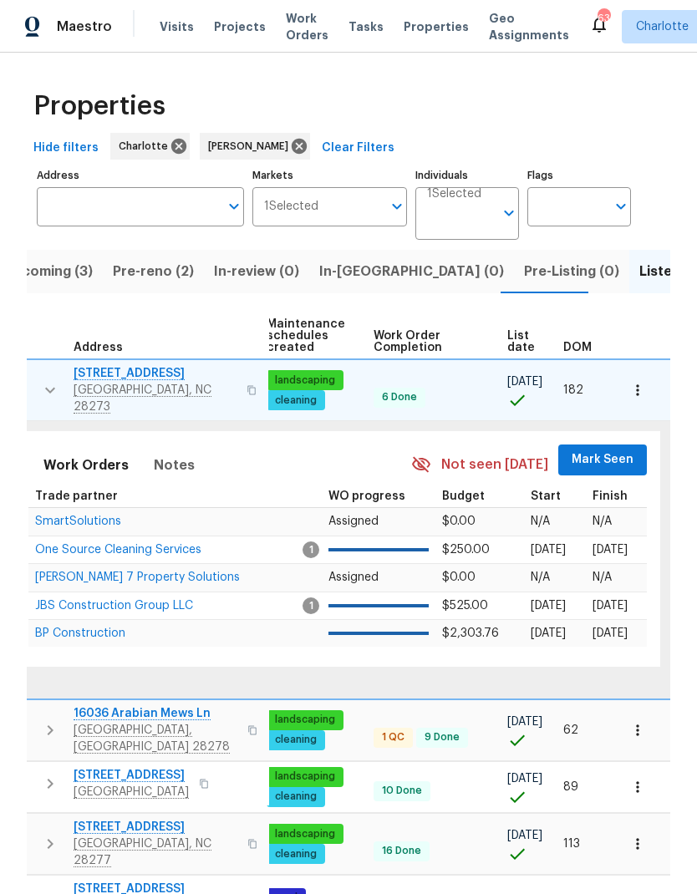
click at [616, 449] on span "Mark Seen" at bounding box center [602, 459] width 62 height 21
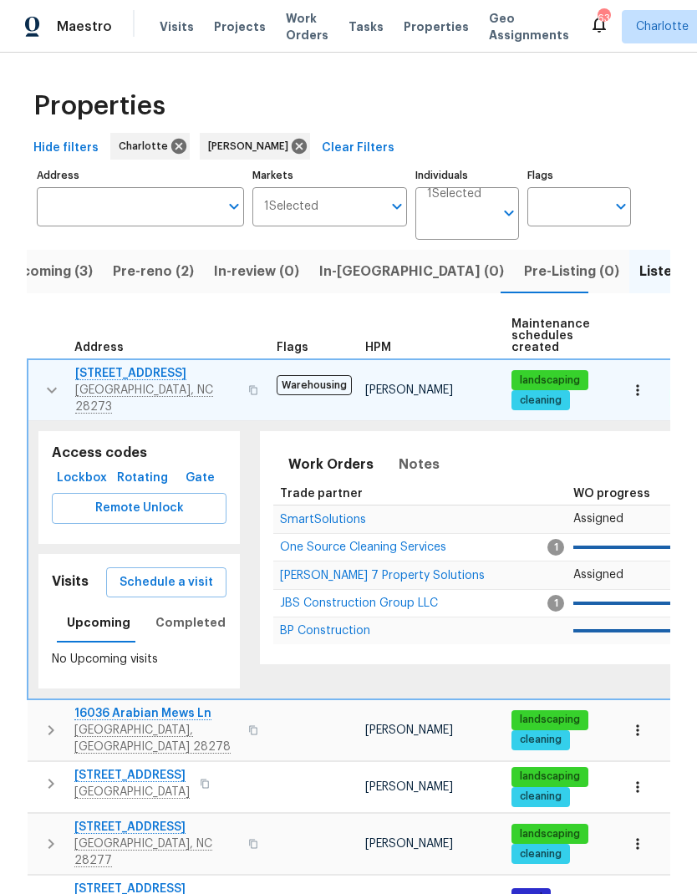
scroll to position [0, -1]
click at [48, 380] on icon "button" at bounding box center [52, 390] width 20 height 20
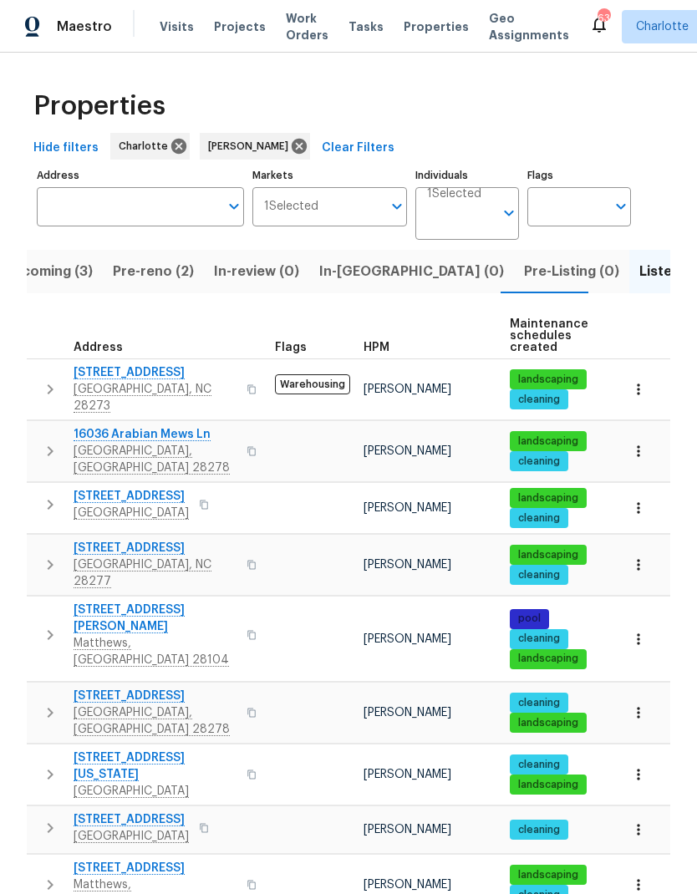
click at [41, 441] on icon "button" at bounding box center [50, 451] width 20 height 20
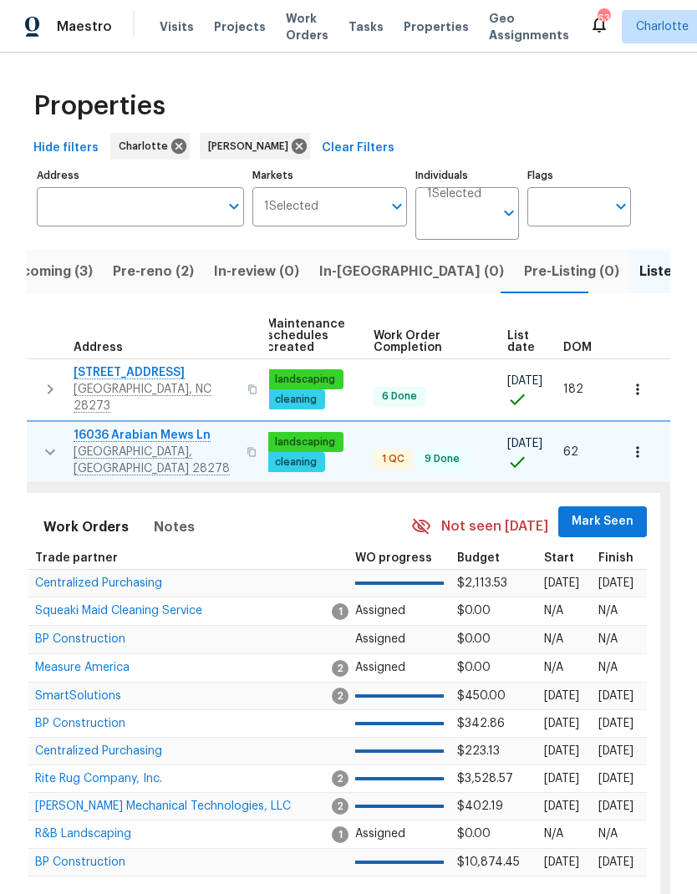
click at [616, 515] on button "Mark Seen" at bounding box center [602, 521] width 89 height 31
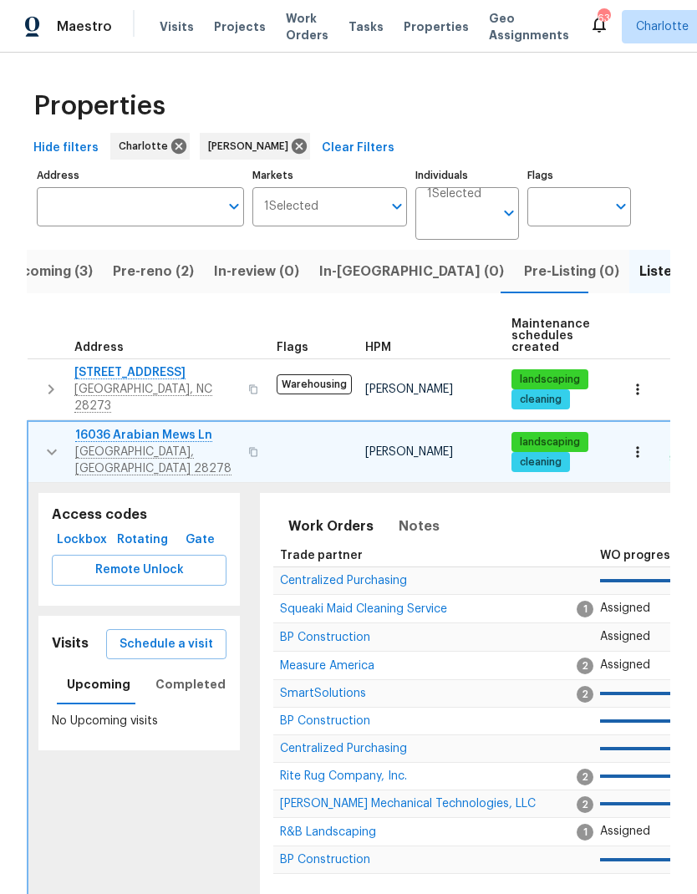
click at [46, 442] on icon "button" at bounding box center [52, 452] width 20 height 20
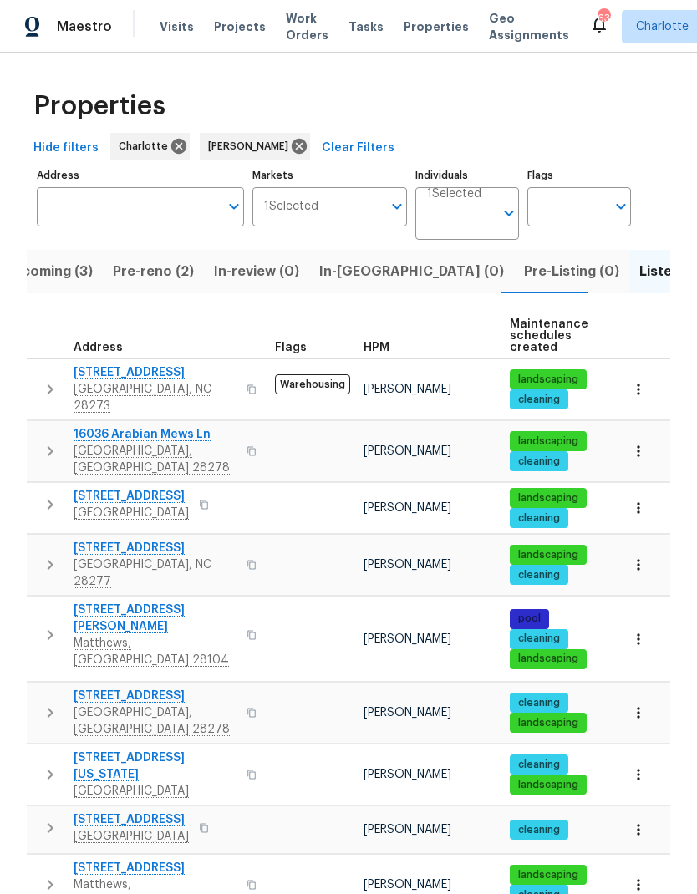
click at [41, 494] on icon "button" at bounding box center [50, 504] width 20 height 20
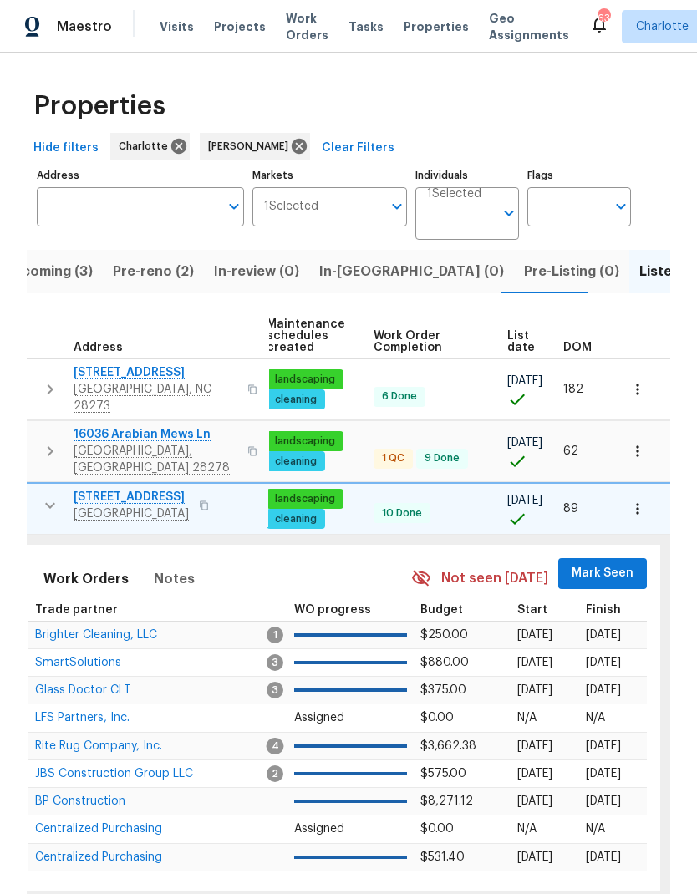
click at [602, 563] on span "Mark Seen" at bounding box center [602, 573] width 62 height 21
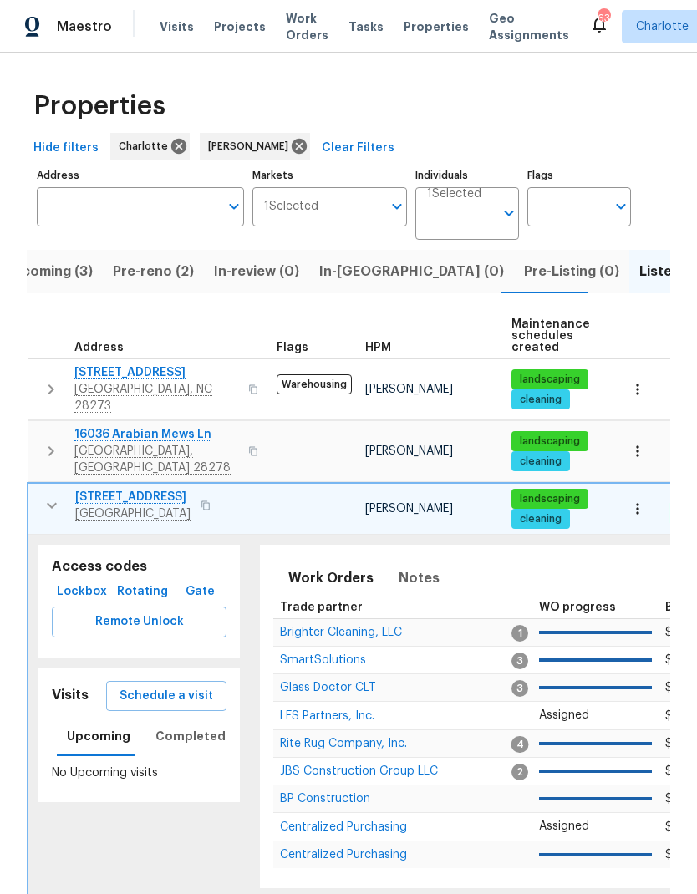
click at [40, 491] on button "button" at bounding box center [51, 505] width 33 height 33
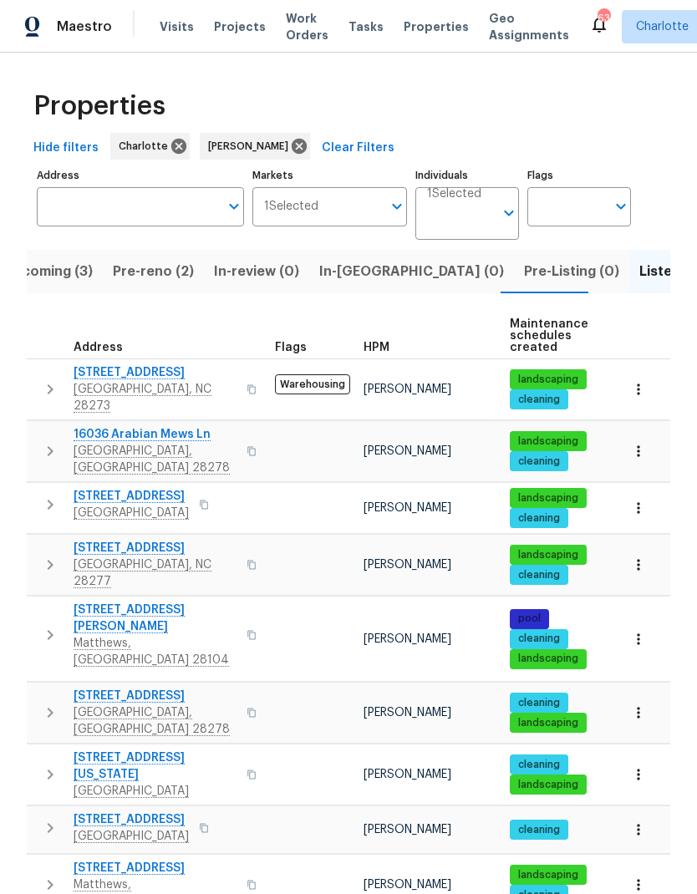
click at [40, 555] on icon "button" at bounding box center [50, 565] width 20 height 20
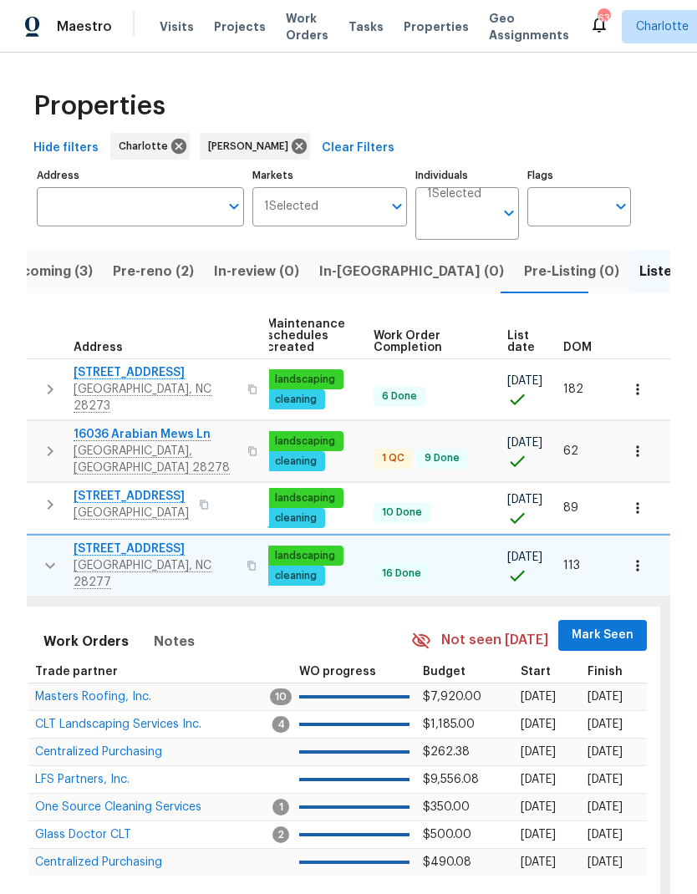
click at [606, 625] on span "Mark Seen" at bounding box center [602, 635] width 62 height 21
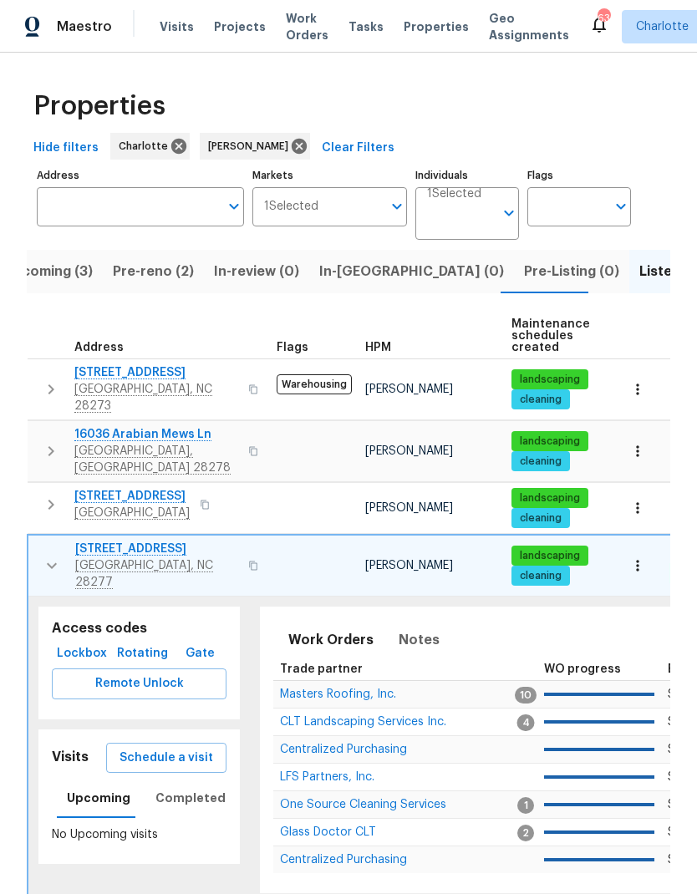
click at [49, 548] on button "button" at bounding box center [51, 565] width 33 height 50
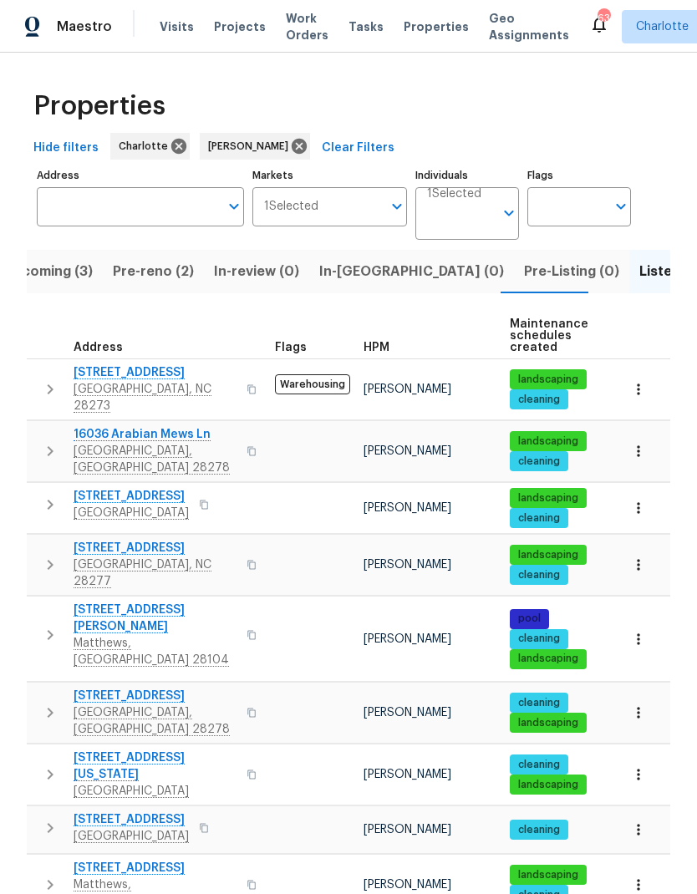
click at [51, 625] on icon "button" at bounding box center [50, 635] width 20 height 20
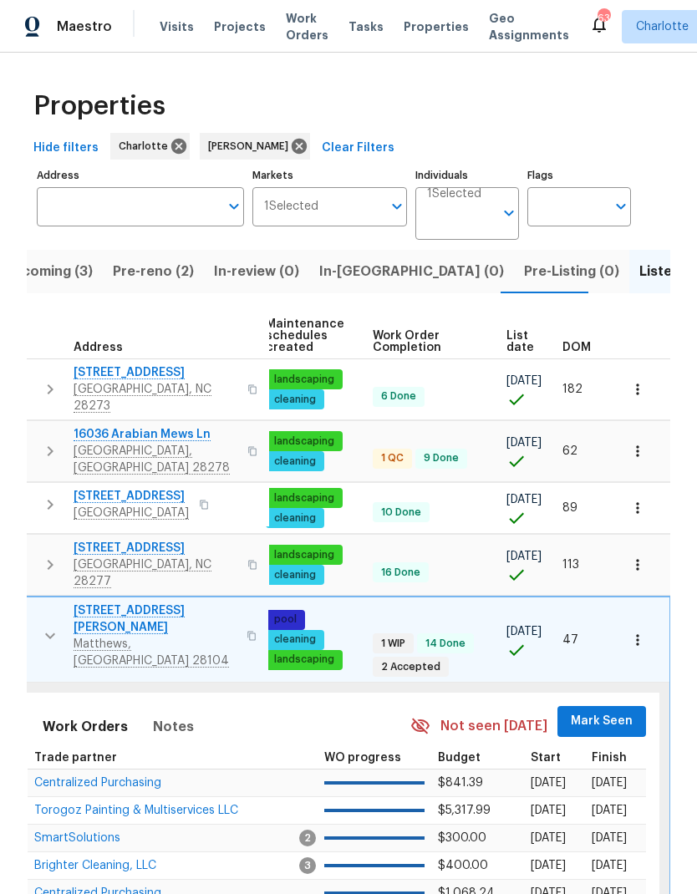
scroll to position [0, 245]
click at [601, 711] on span "Mark Seen" at bounding box center [602, 721] width 62 height 21
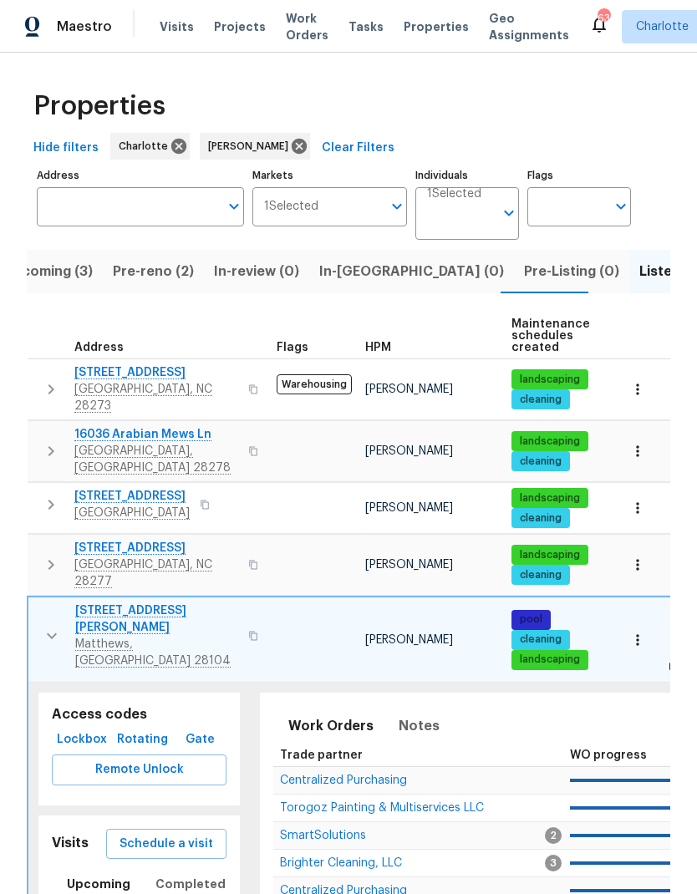
scroll to position [0, 0]
click at [42, 626] on icon "button" at bounding box center [52, 636] width 20 height 20
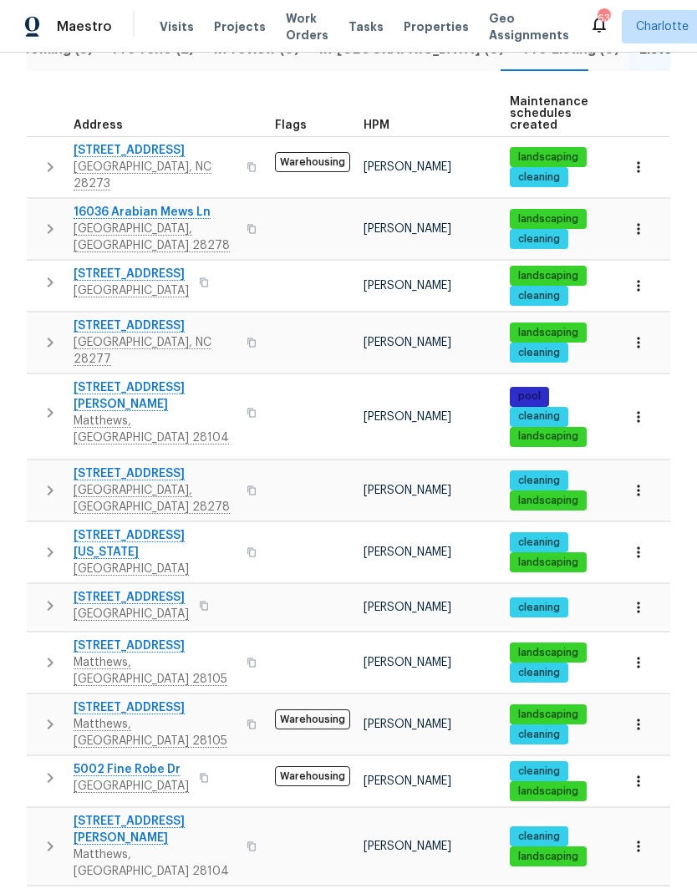
scroll to position [226, 0]
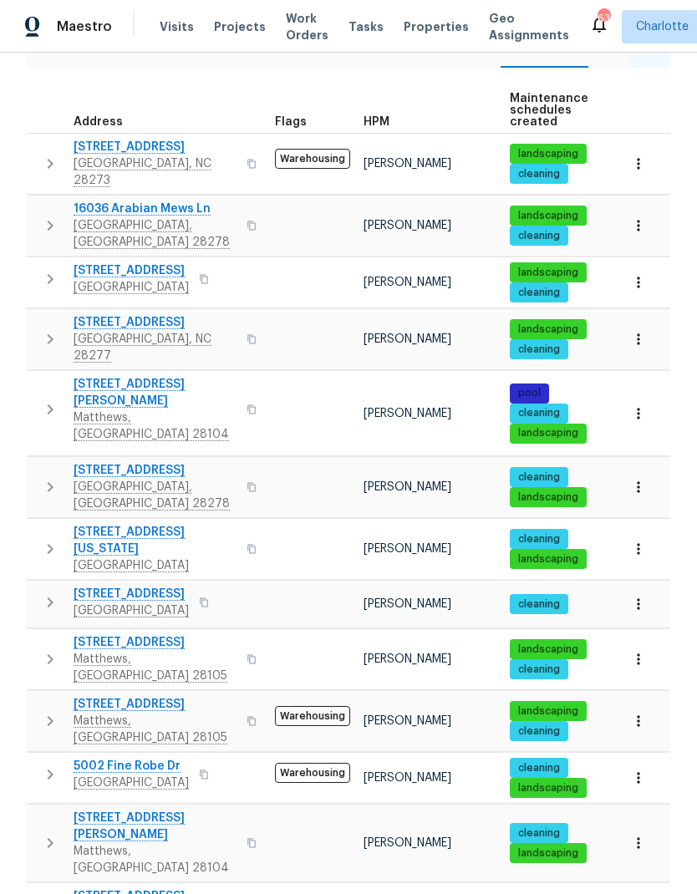
click at [40, 477] on icon "button" at bounding box center [50, 487] width 20 height 20
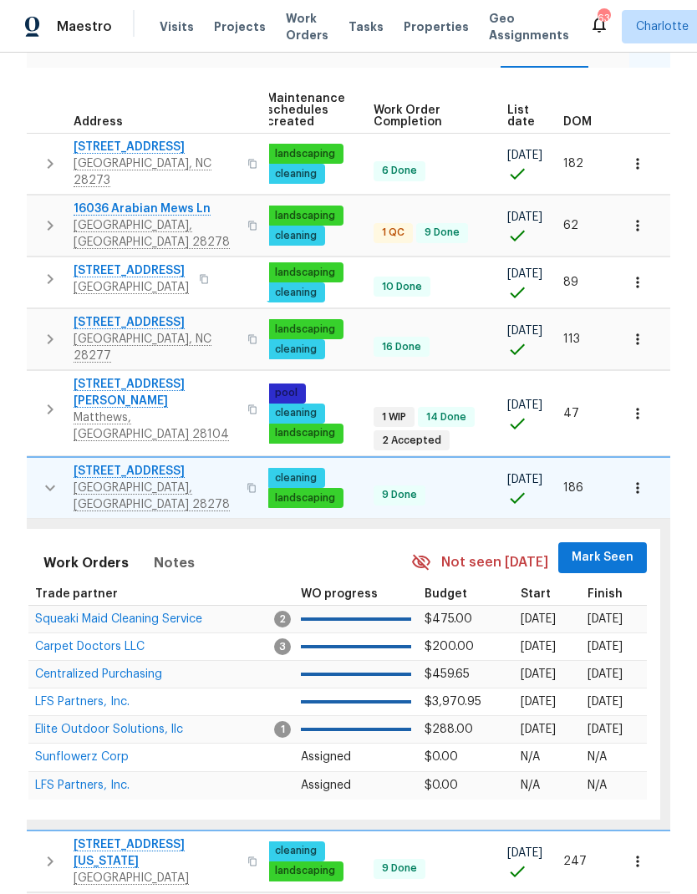
click at [616, 547] on span "Mark Seen" at bounding box center [602, 557] width 62 height 21
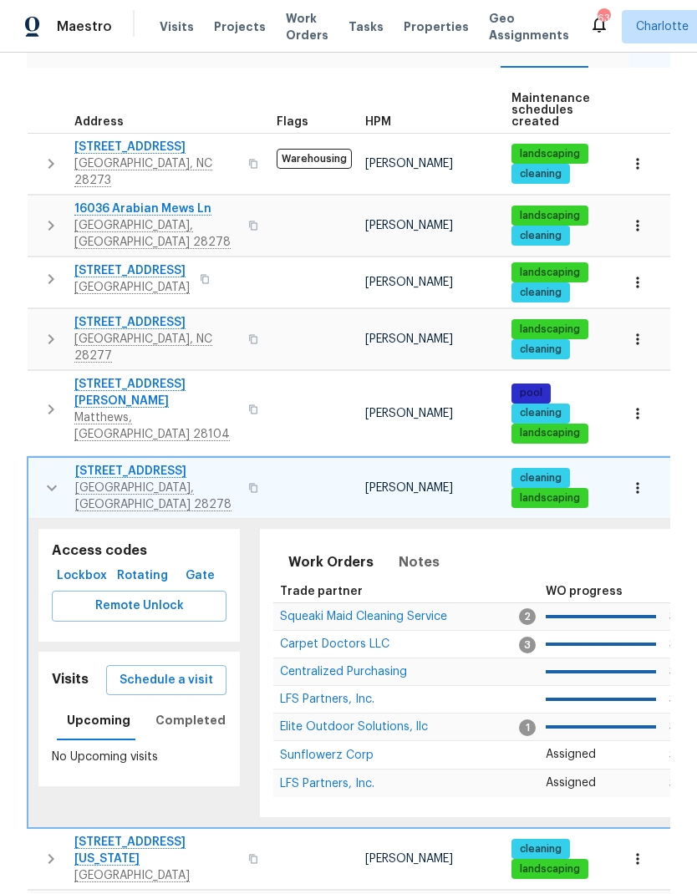
scroll to position [0, 0]
click at [39, 463] on button "button" at bounding box center [51, 488] width 33 height 50
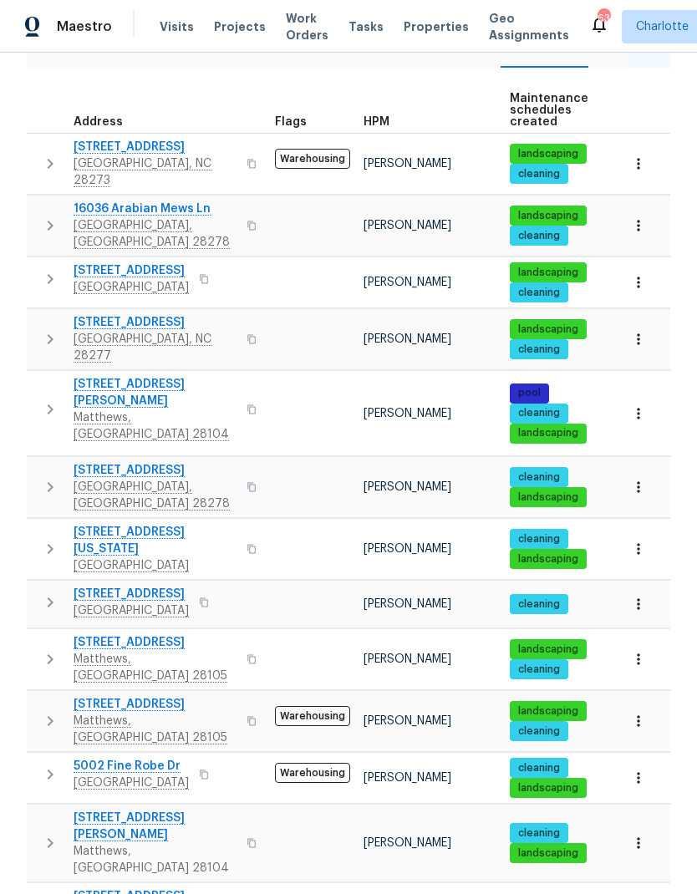
click at [41, 539] on icon "button" at bounding box center [50, 549] width 20 height 20
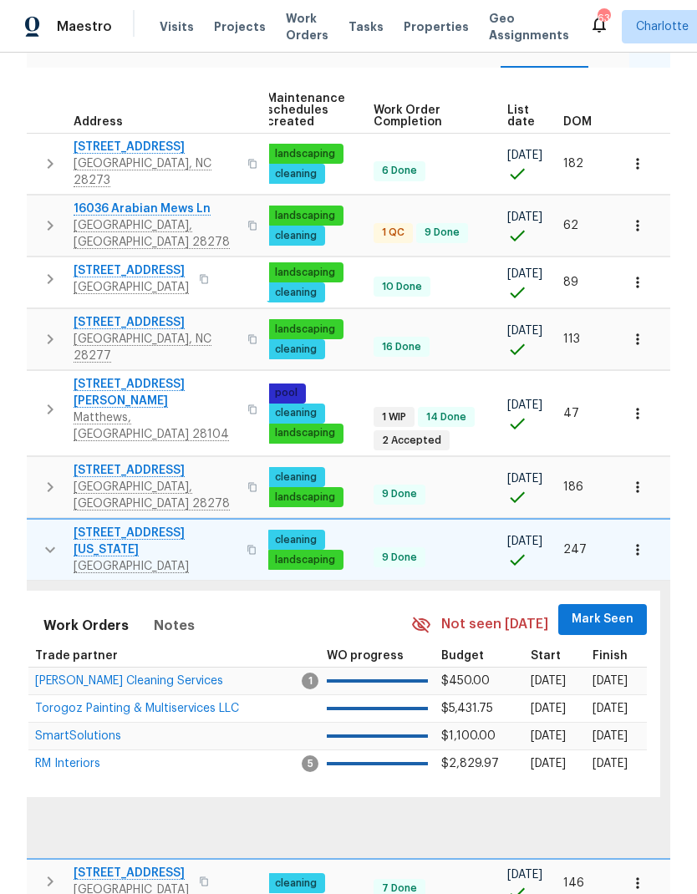
click at [611, 609] on span "Mark Seen" at bounding box center [602, 619] width 62 height 21
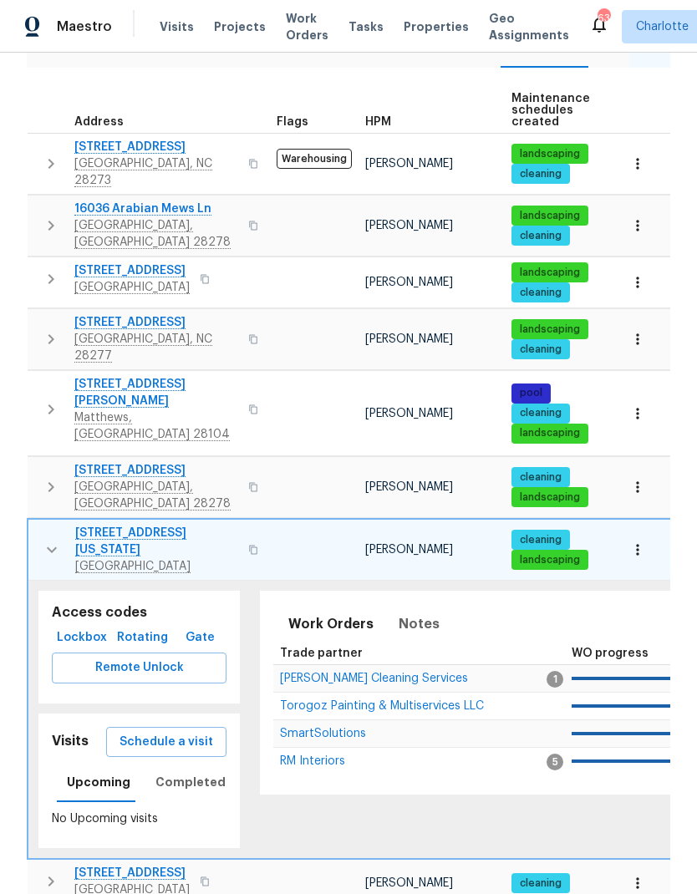
click at [45, 540] on icon "button" at bounding box center [52, 550] width 20 height 20
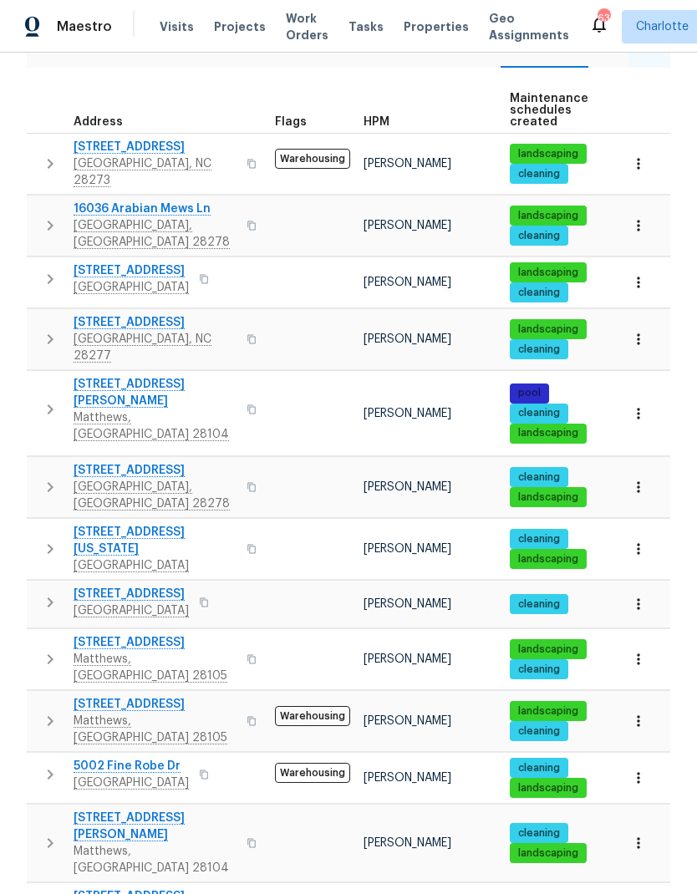
click at [41, 592] on icon "button" at bounding box center [50, 602] width 20 height 20
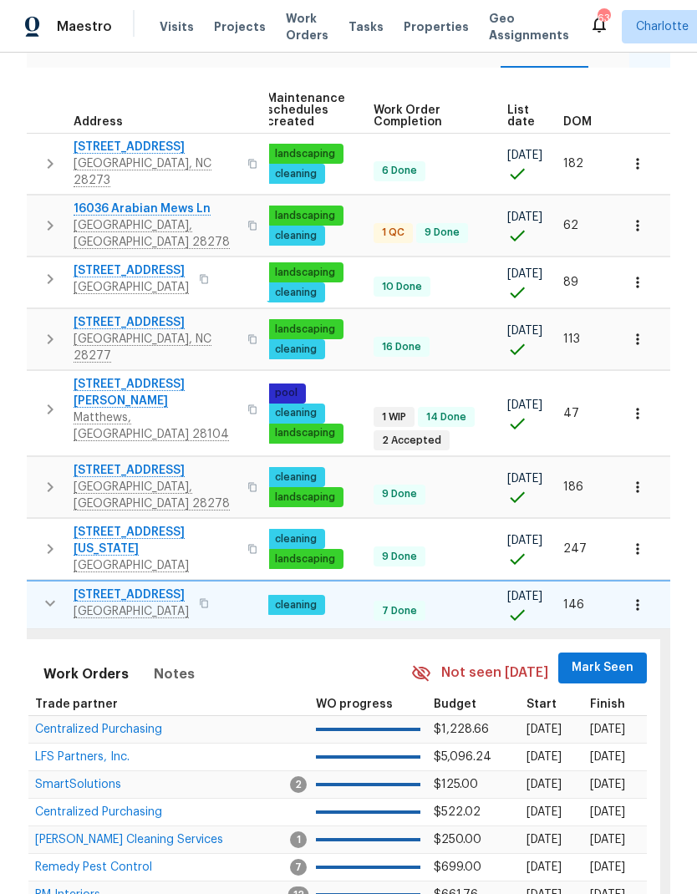
click at [598, 657] on span "Mark Seen" at bounding box center [602, 667] width 62 height 21
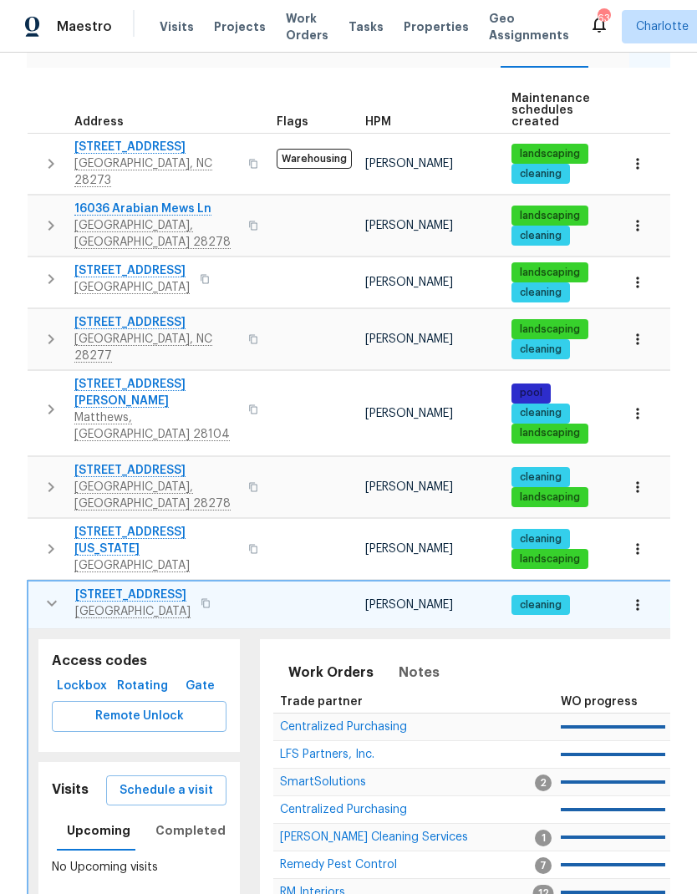
scroll to position [0, -1]
click at [48, 593] on icon "button" at bounding box center [52, 603] width 20 height 20
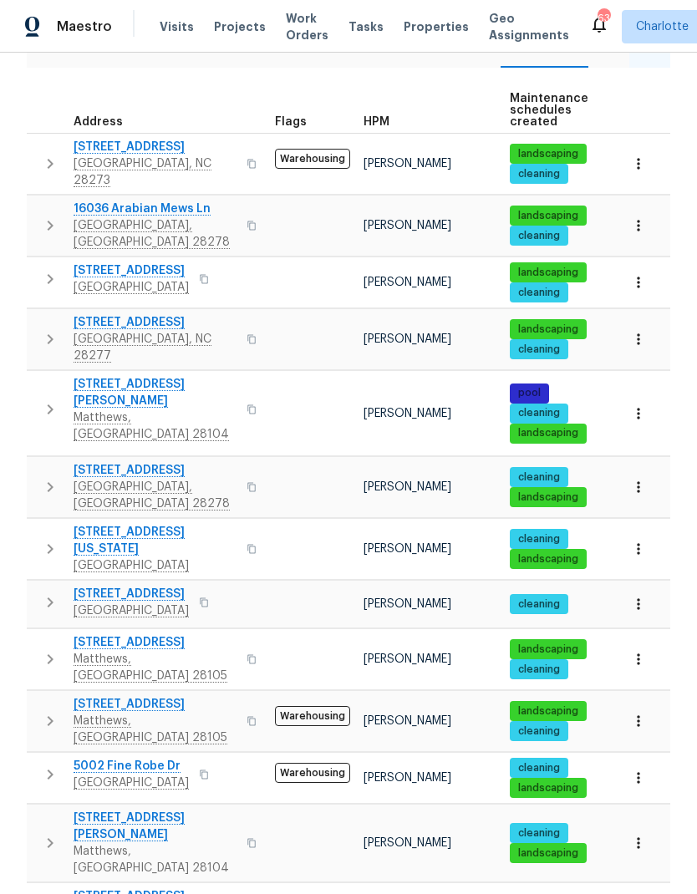
click at [43, 649] on icon "button" at bounding box center [50, 659] width 20 height 20
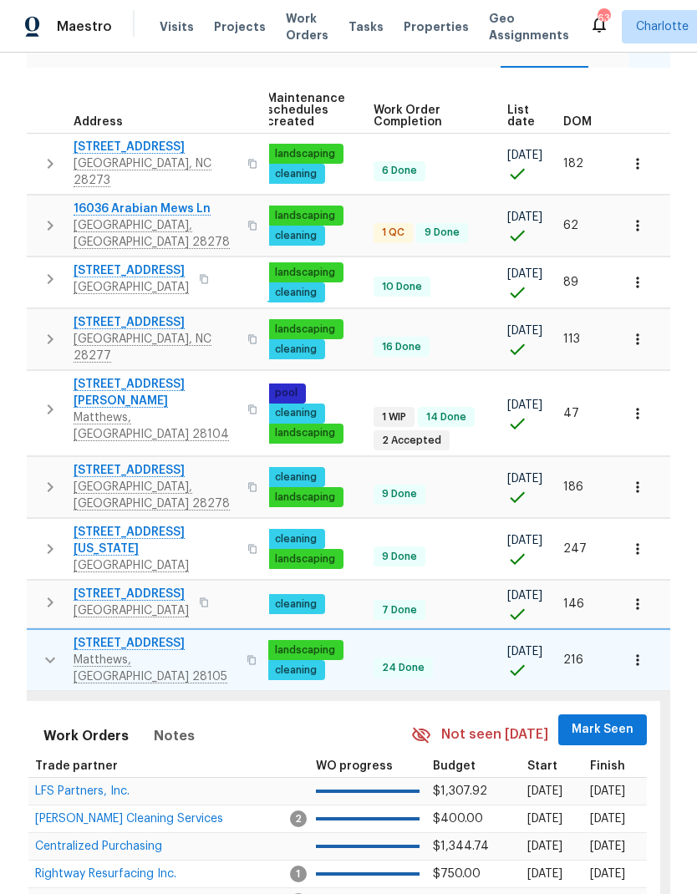
click at [606, 719] on span "Mark Seen" at bounding box center [602, 729] width 62 height 21
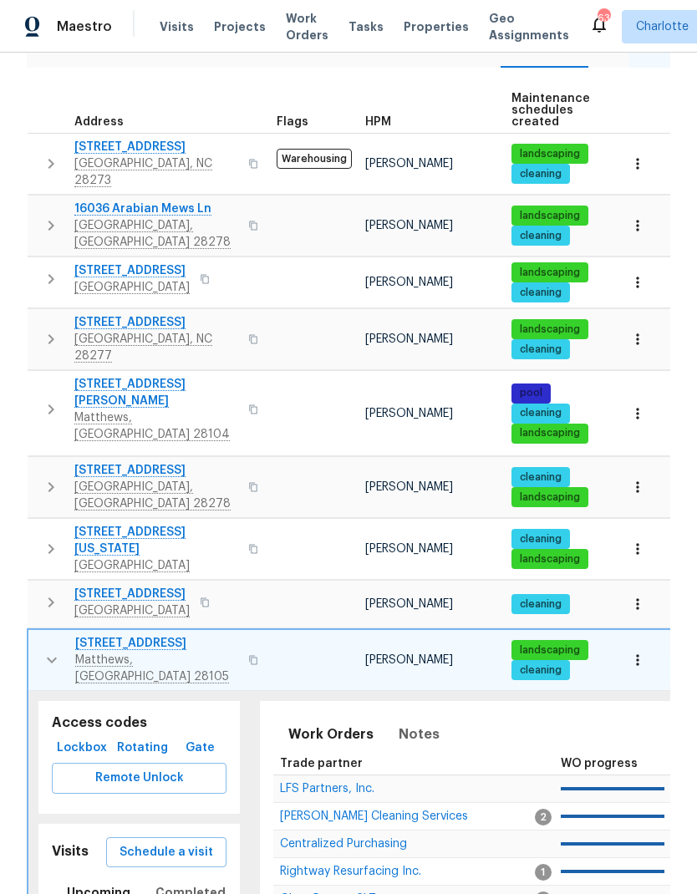
click at [44, 650] on icon "button" at bounding box center [52, 660] width 20 height 20
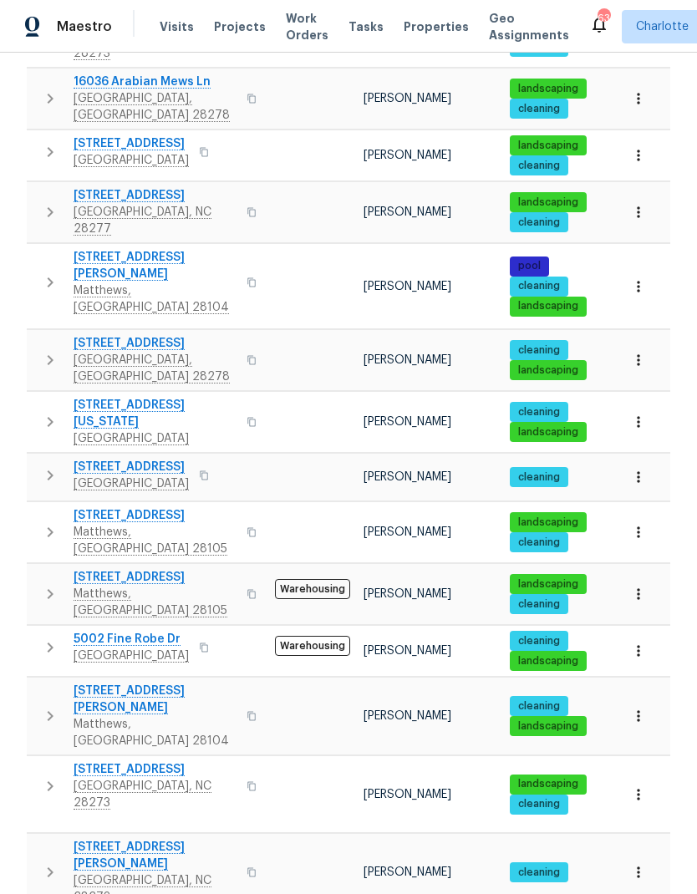
scroll to position [353, 0]
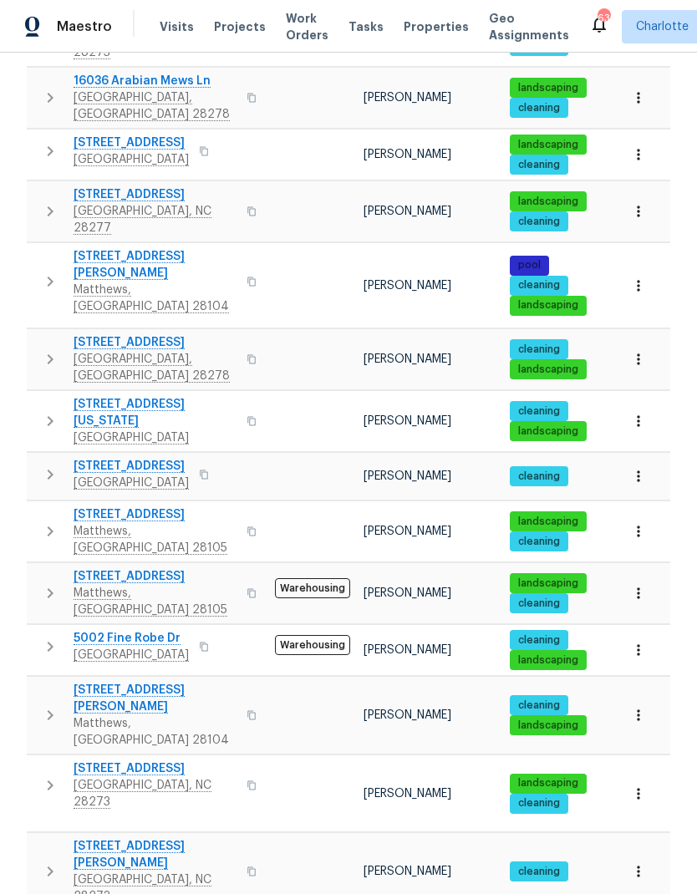
click at [42, 583] on icon "button" at bounding box center [50, 593] width 20 height 20
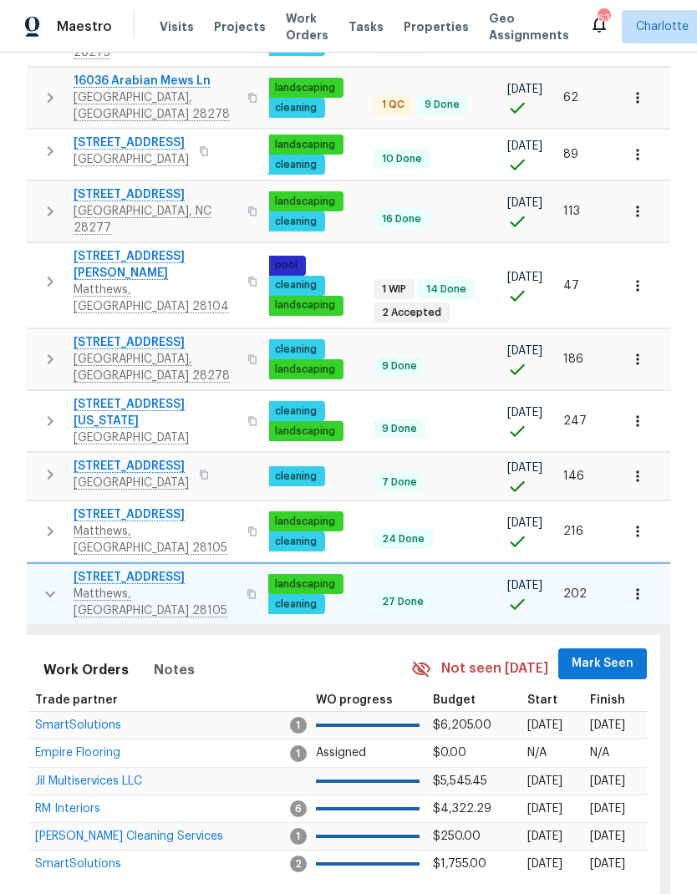
click at [615, 653] on span "Mark Seen" at bounding box center [602, 663] width 62 height 21
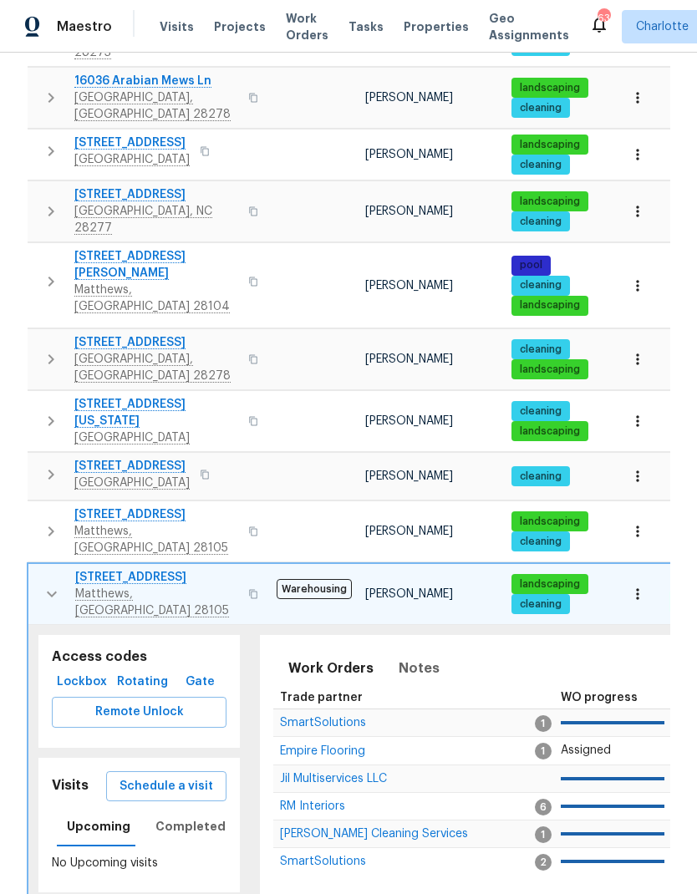
scroll to position [0, 0]
click at [43, 584] on icon "button" at bounding box center [52, 594] width 20 height 20
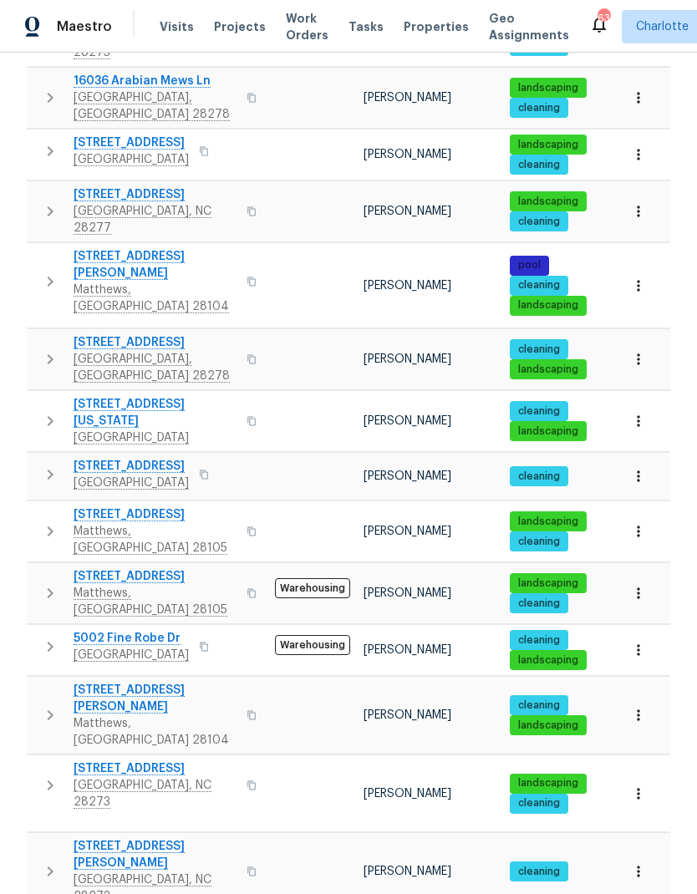
click at [42, 636] on icon "button" at bounding box center [50, 646] width 20 height 20
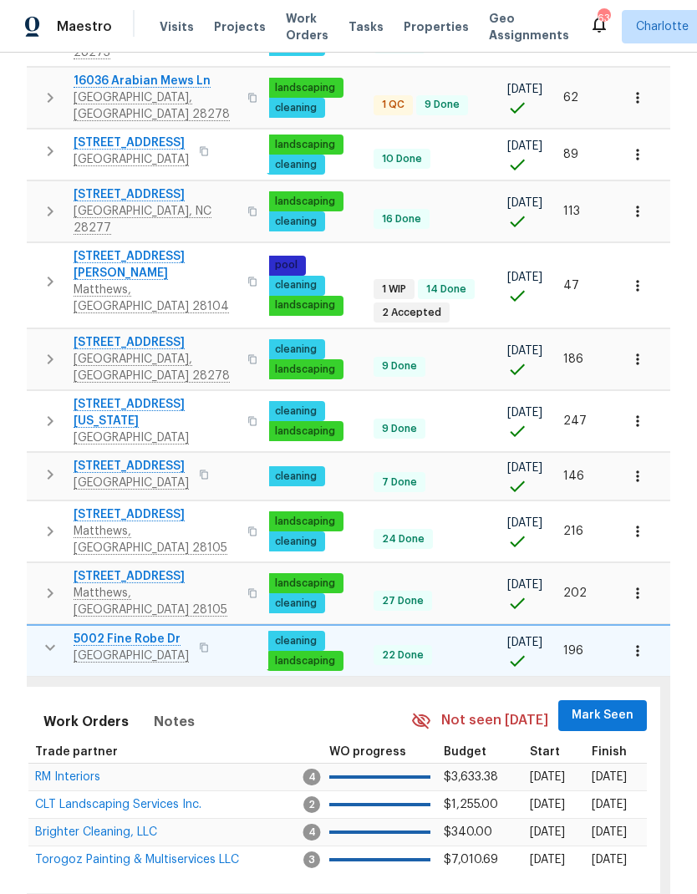
click at [602, 705] on span "Mark Seen" at bounding box center [602, 715] width 62 height 21
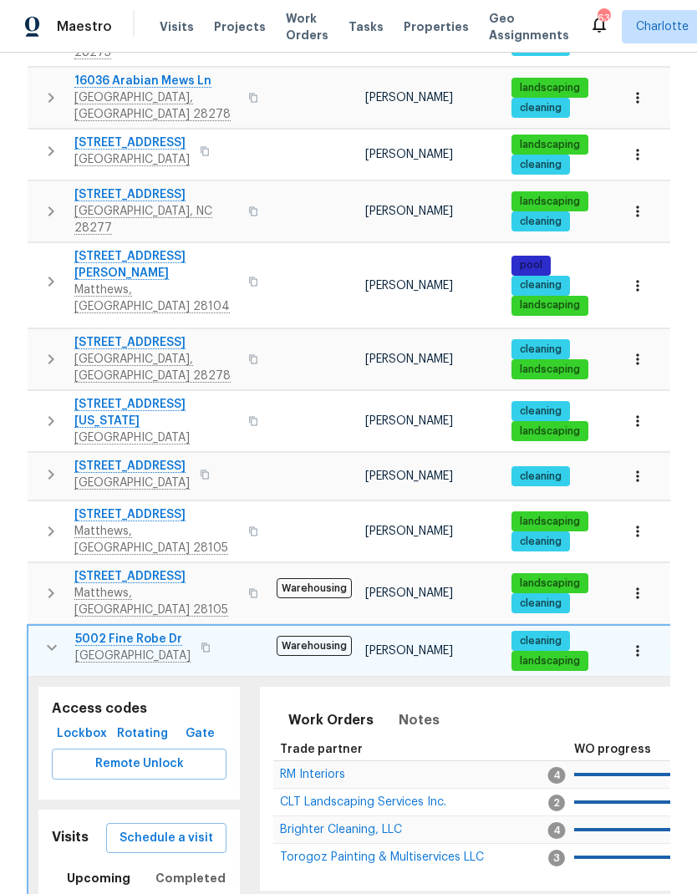
click at [43, 637] on icon "button" at bounding box center [52, 647] width 20 height 20
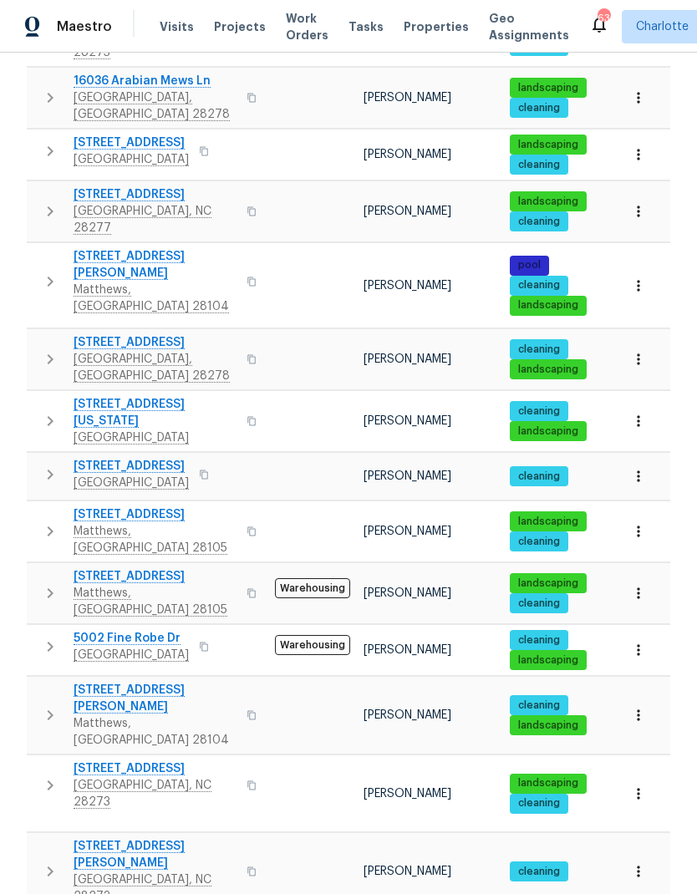
click at [40, 705] on icon "button" at bounding box center [50, 715] width 20 height 20
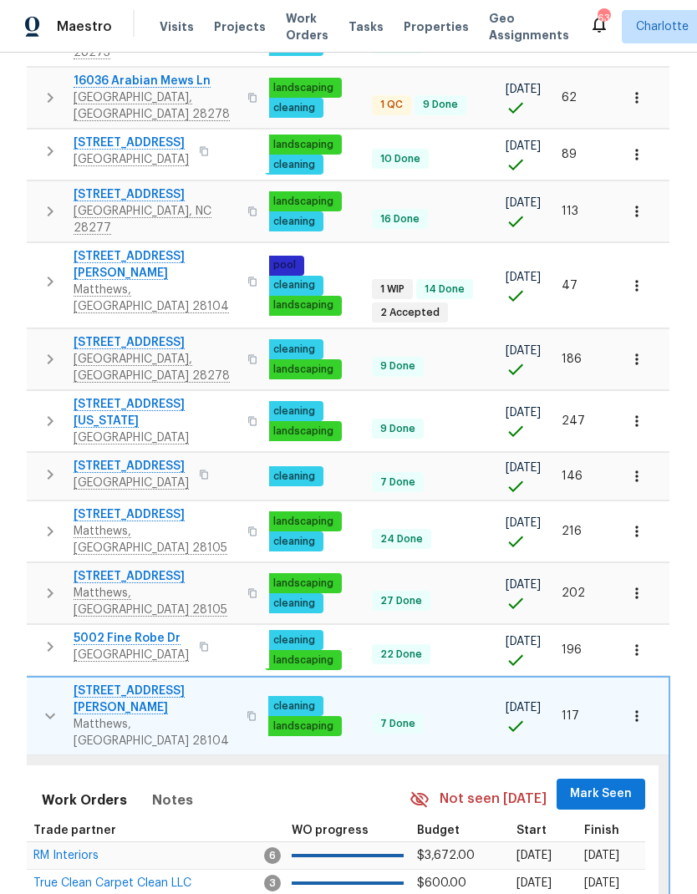
scroll to position [0, 245]
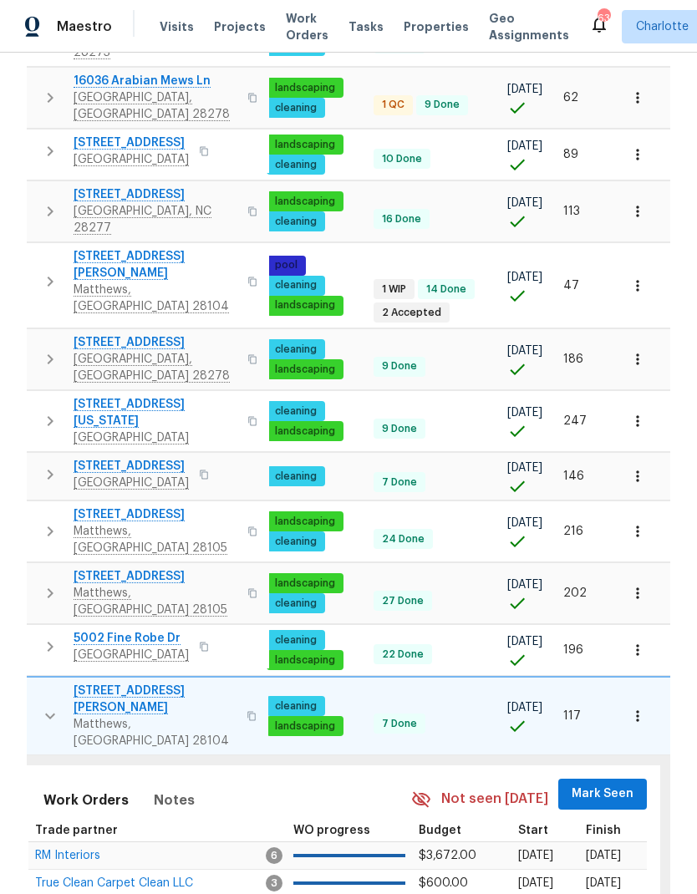
click at [603, 783] on span "Mark Seen" at bounding box center [602, 793] width 62 height 21
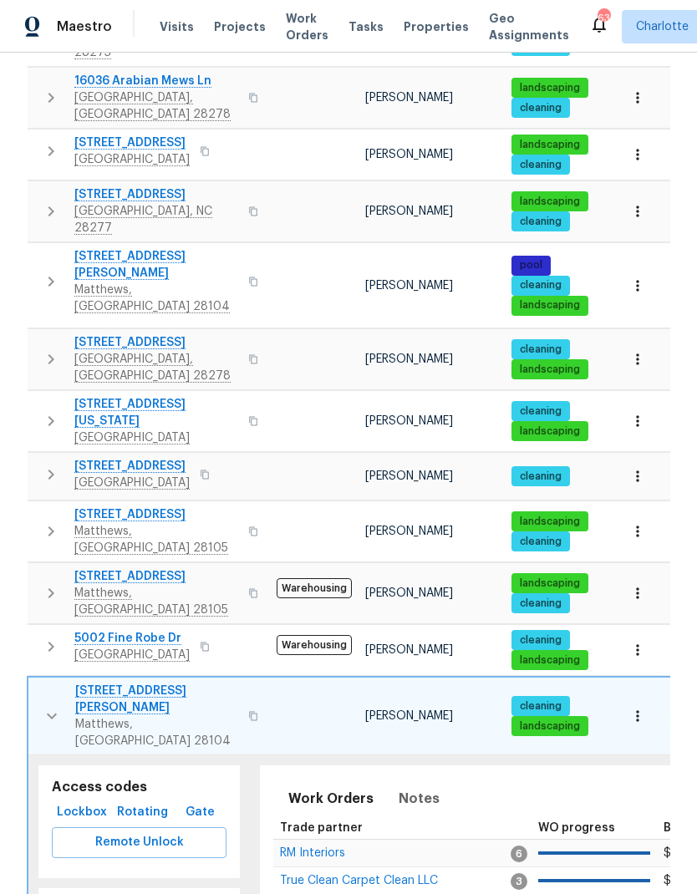
scroll to position [0, -1]
click at [47, 713] on icon "button" at bounding box center [52, 716] width 10 height 6
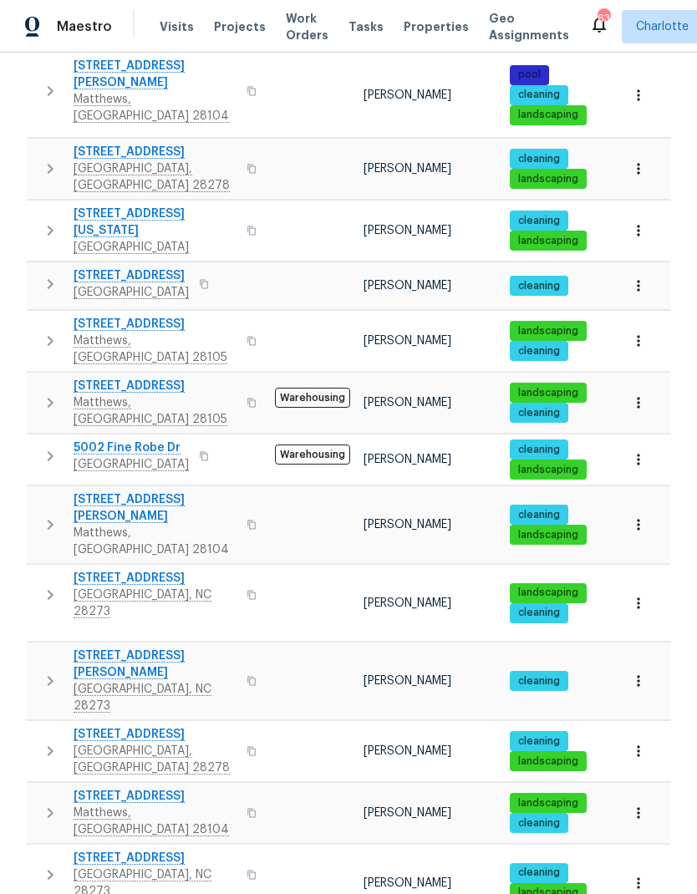
click at [44, 585] on icon "button" at bounding box center [50, 595] width 20 height 20
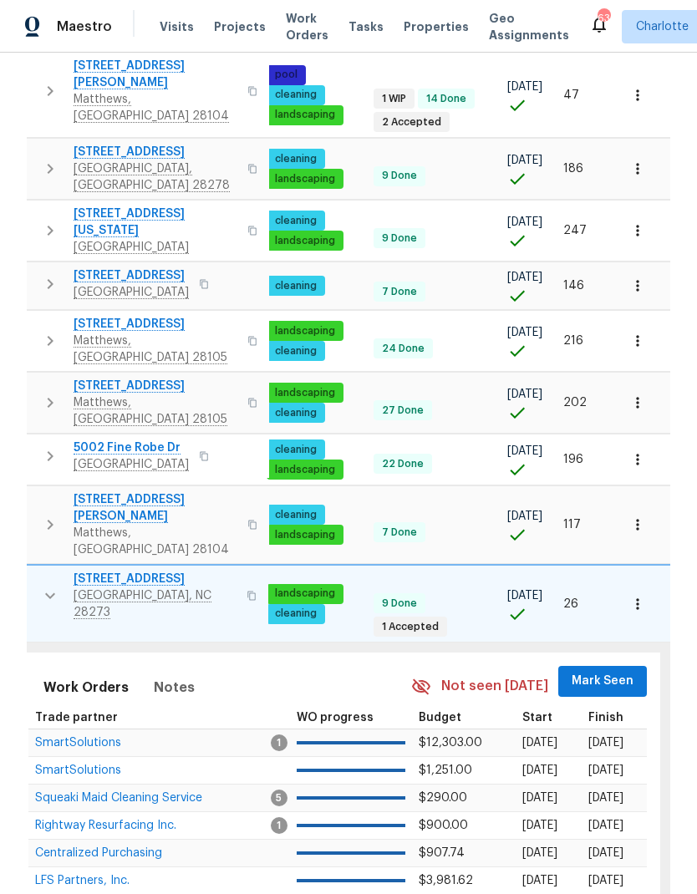
click at [610, 671] on span "Mark Seen" at bounding box center [602, 681] width 62 height 21
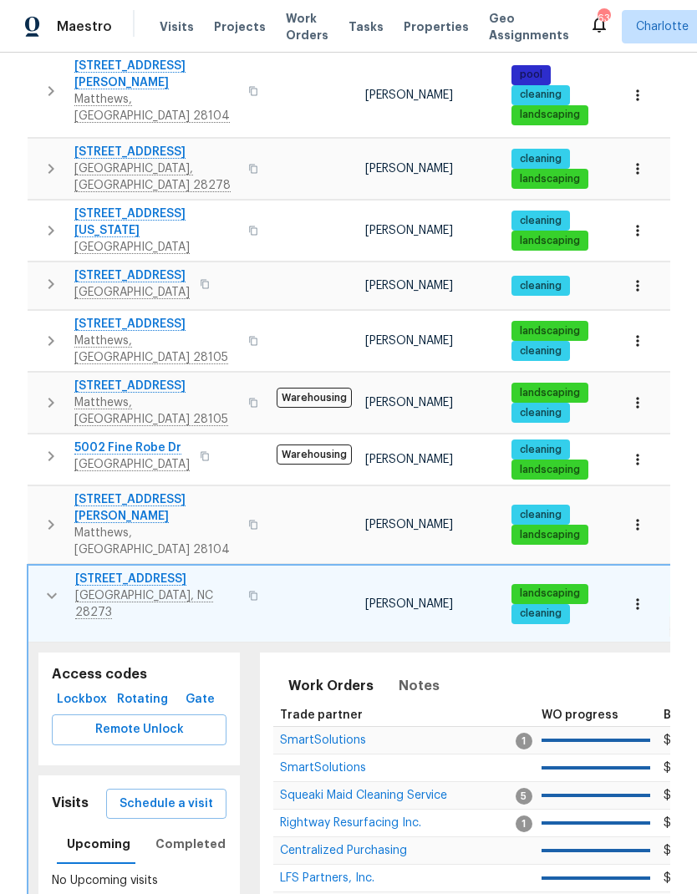
click at [46, 586] on icon "button" at bounding box center [52, 596] width 20 height 20
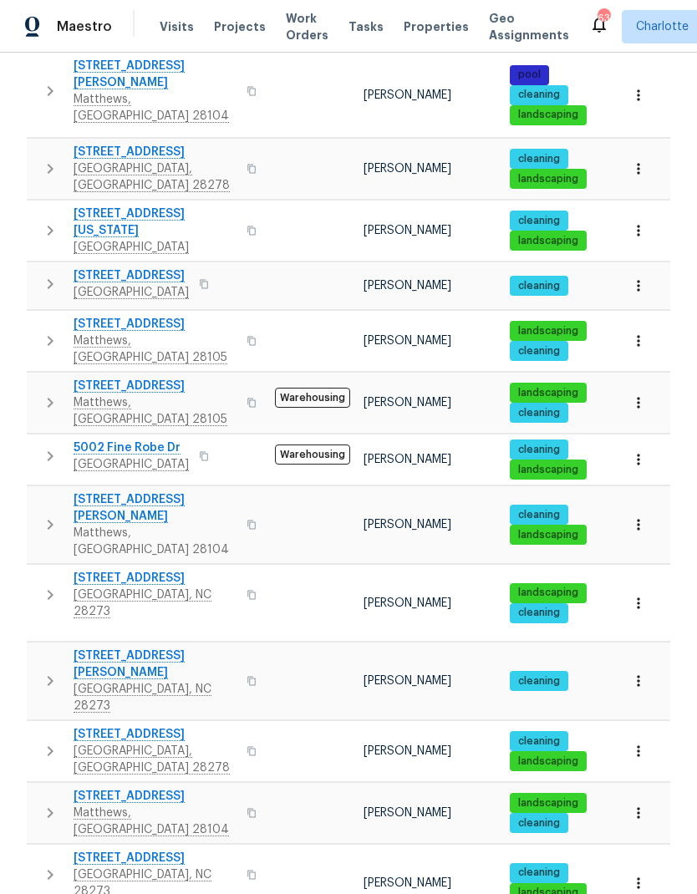
click at [45, 671] on icon "button" at bounding box center [50, 681] width 20 height 20
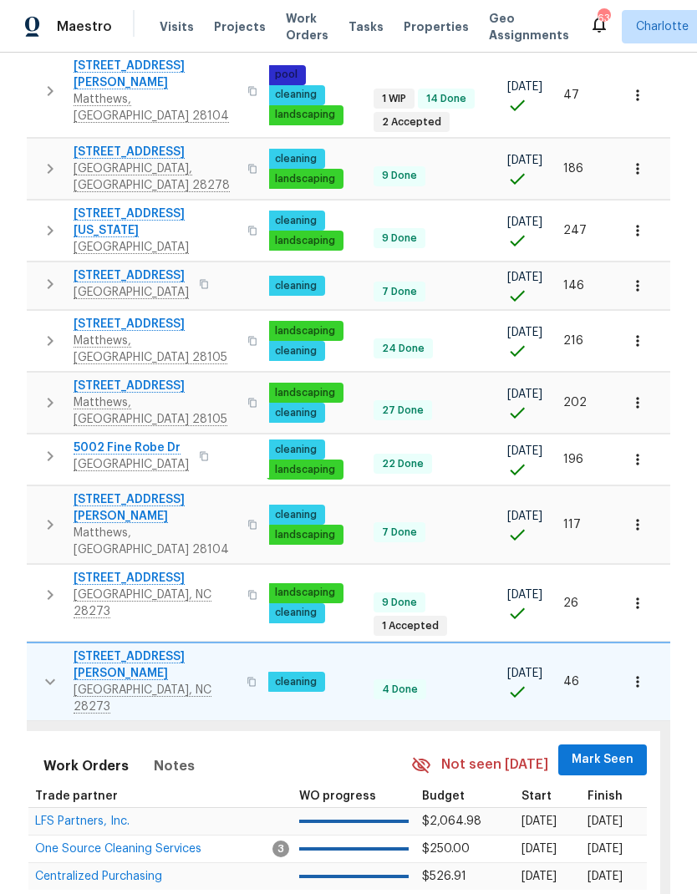
click at [604, 749] on span "Mark Seen" at bounding box center [602, 759] width 62 height 21
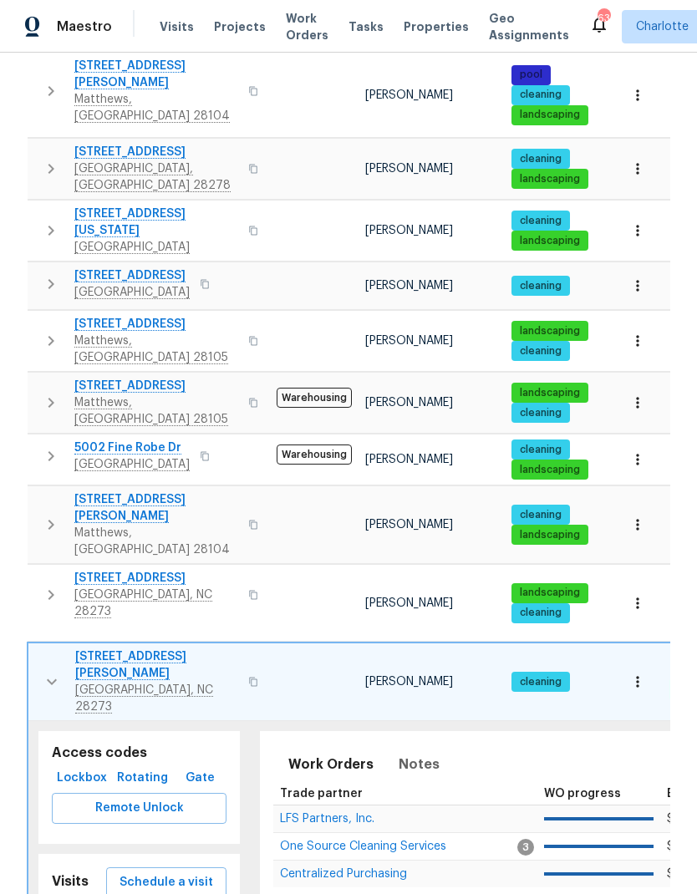
click at [43, 672] on icon "button" at bounding box center [52, 682] width 20 height 20
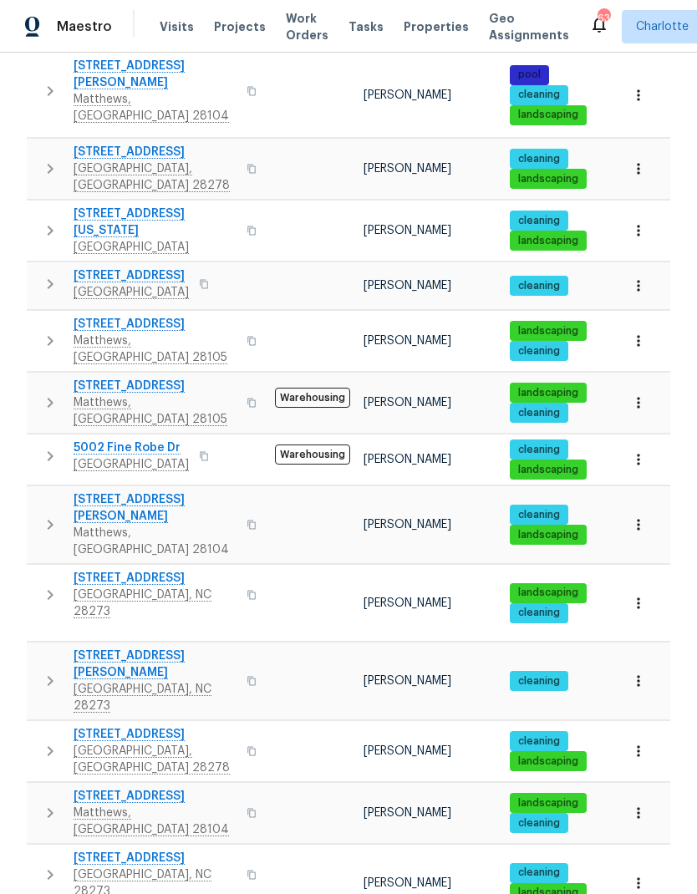
click at [43, 741] on icon "button" at bounding box center [50, 751] width 20 height 20
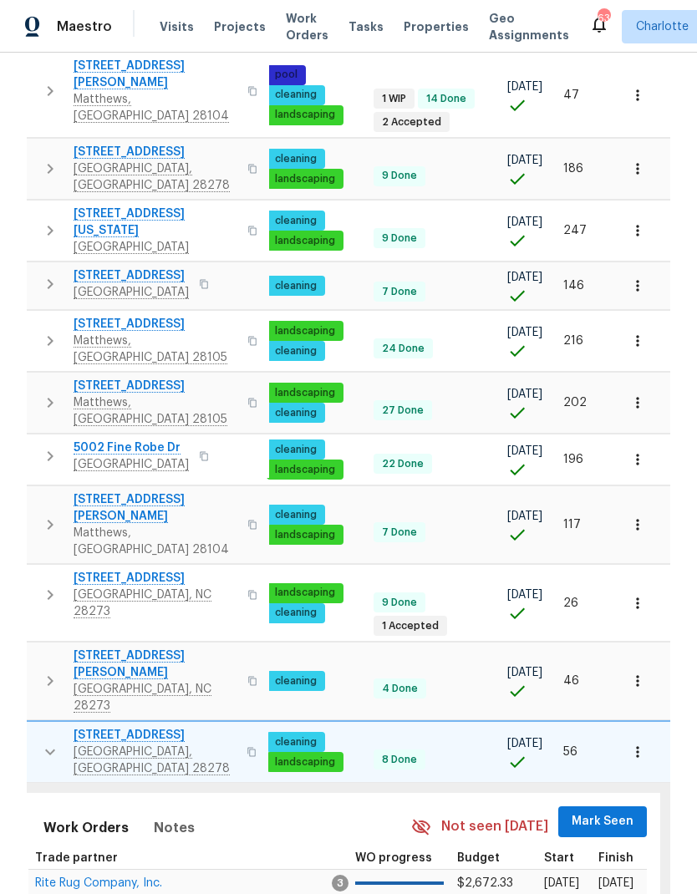
click at [611, 811] on span "Mark Seen" at bounding box center [602, 821] width 62 height 21
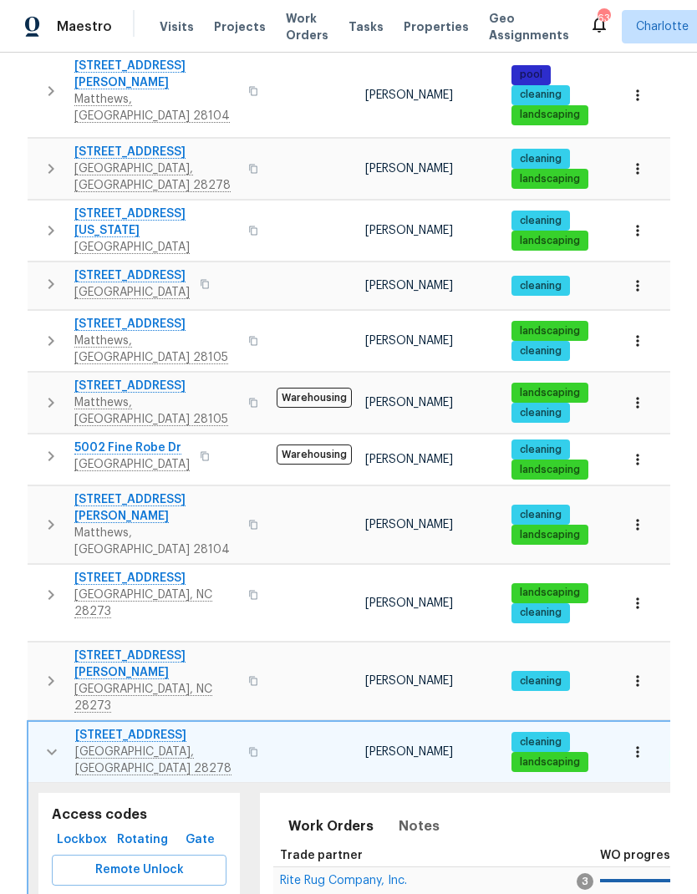
click at [52, 742] on icon "button" at bounding box center [52, 752] width 20 height 20
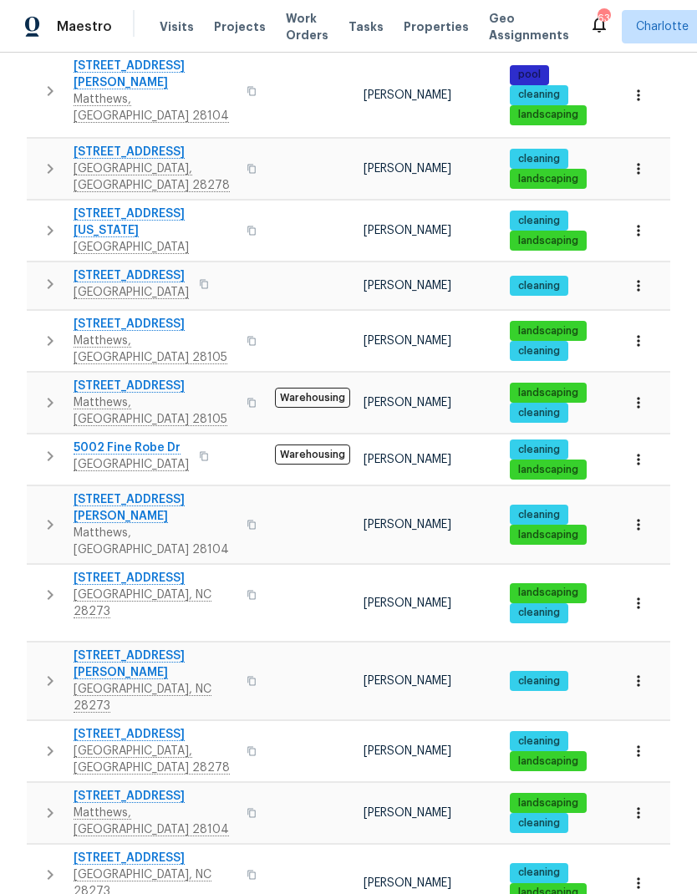
click at [48, 803] on icon "button" at bounding box center [50, 813] width 20 height 20
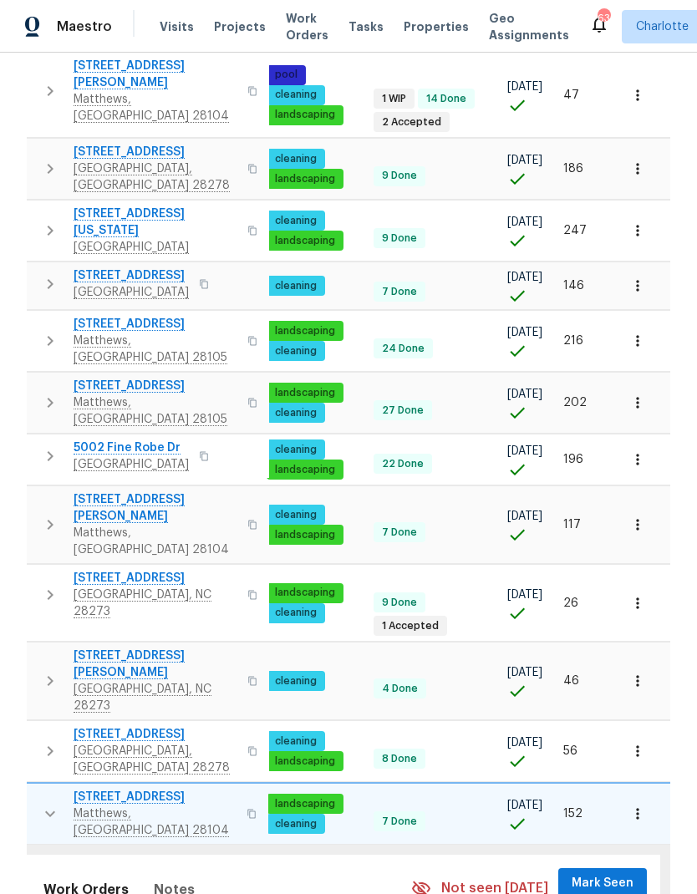
click at [599, 873] on span "Mark Seen" at bounding box center [602, 883] width 62 height 21
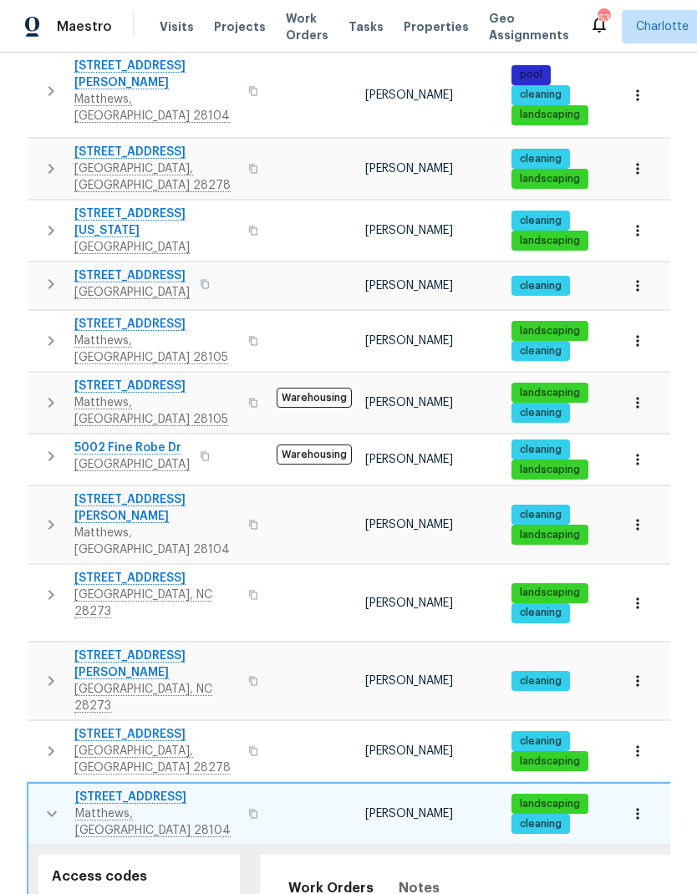
click at [42, 804] on icon "button" at bounding box center [52, 814] width 20 height 20
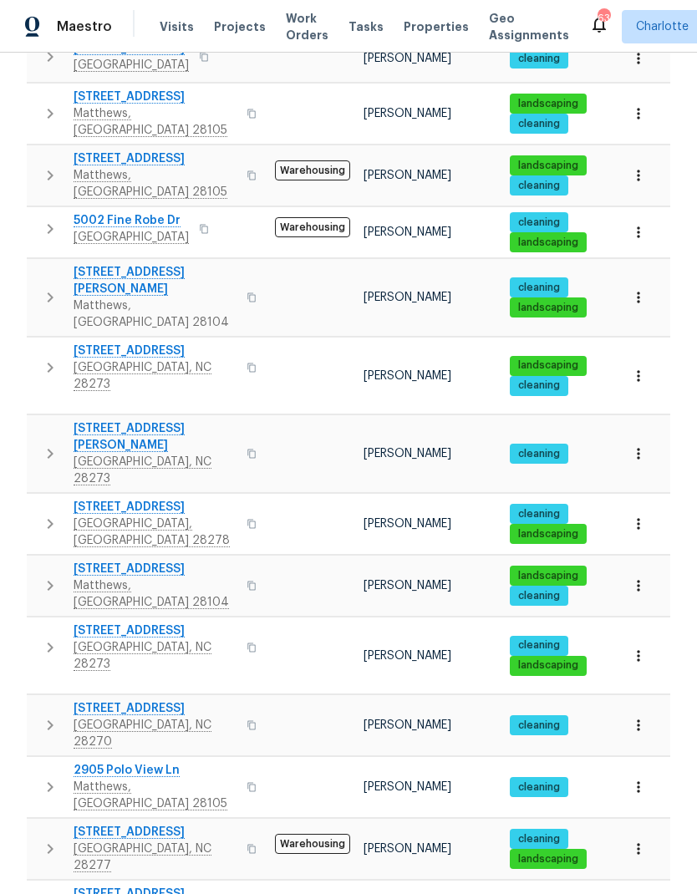
click at [43, 637] on icon "button" at bounding box center [50, 647] width 20 height 20
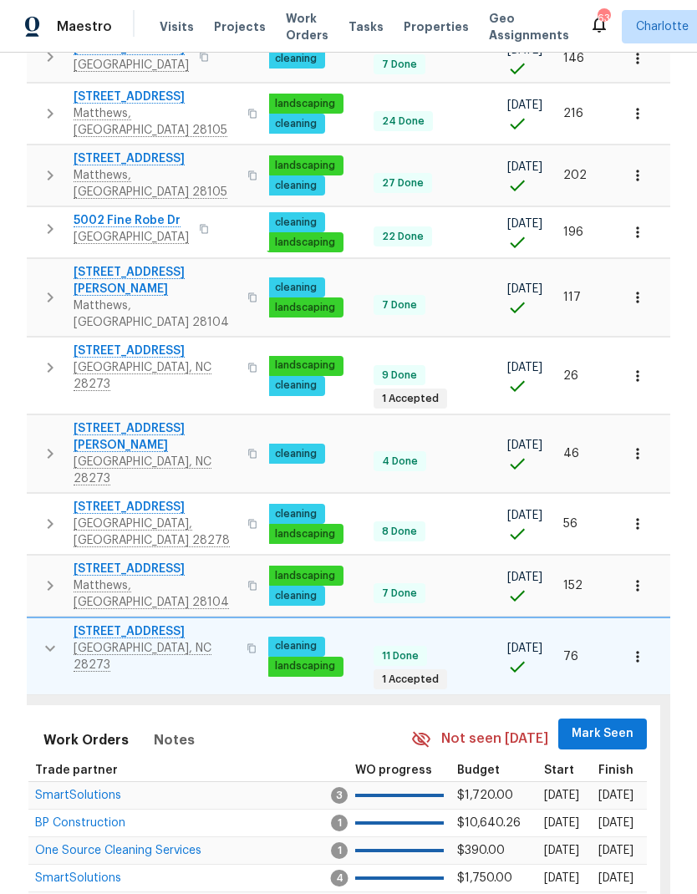
click at [610, 723] on span "Mark Seen" at bounding box center [602, 733] width 62 height 21
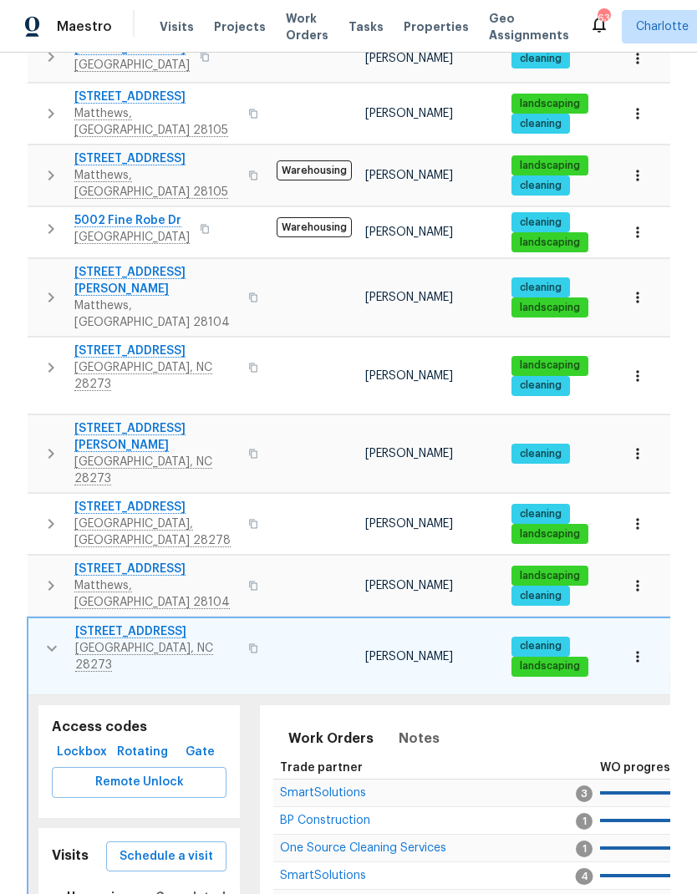
click at [45, 638] on icon "button" at bounding box center [52, 648] width 20 height 20
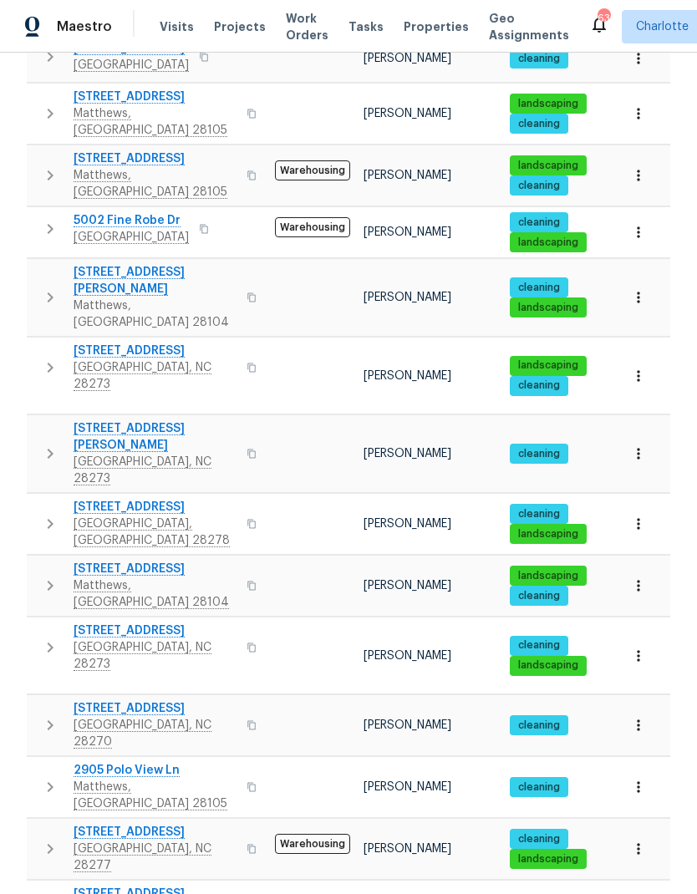
click at [34, 700] on button "button" at bounding box center [49, 725] width 33 height 50
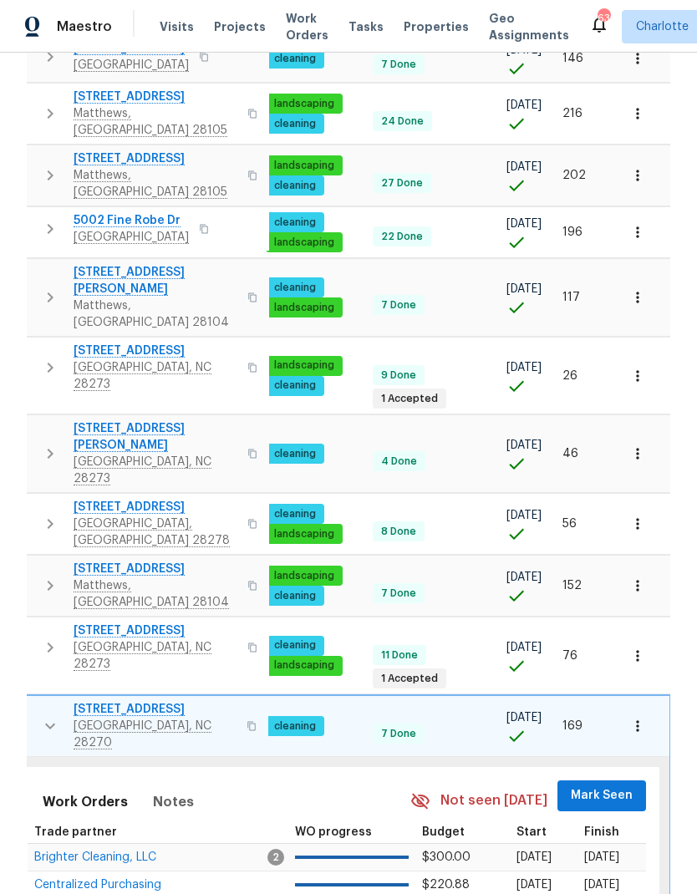
scroll to position [0, 245]
click at [616, 785] on span "Mark Seen" at bounding box center [602, 795] width 62 height 21
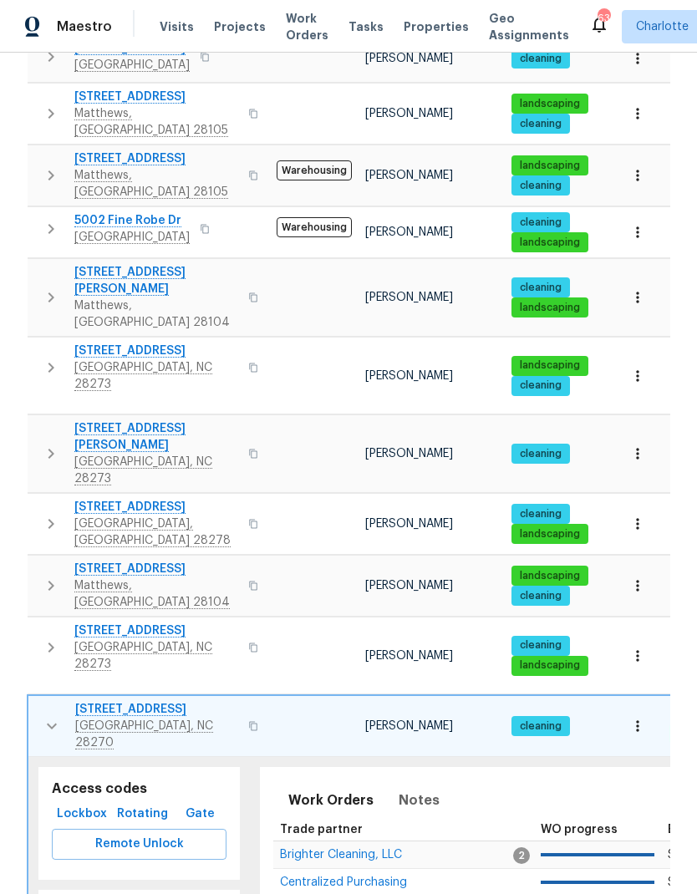
scroll to position [0, -3]
click at [35, 701] on button "button" at bounding box center [51, 726] width 33 height 50
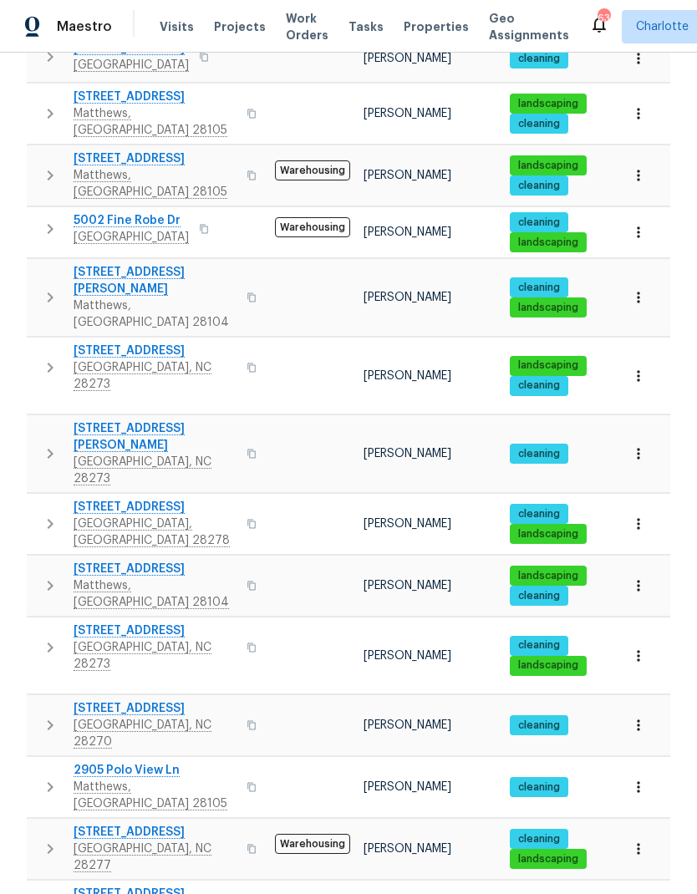
click at [35, 762] on button "button" at bounding box center [49, 787] width 33 height 50
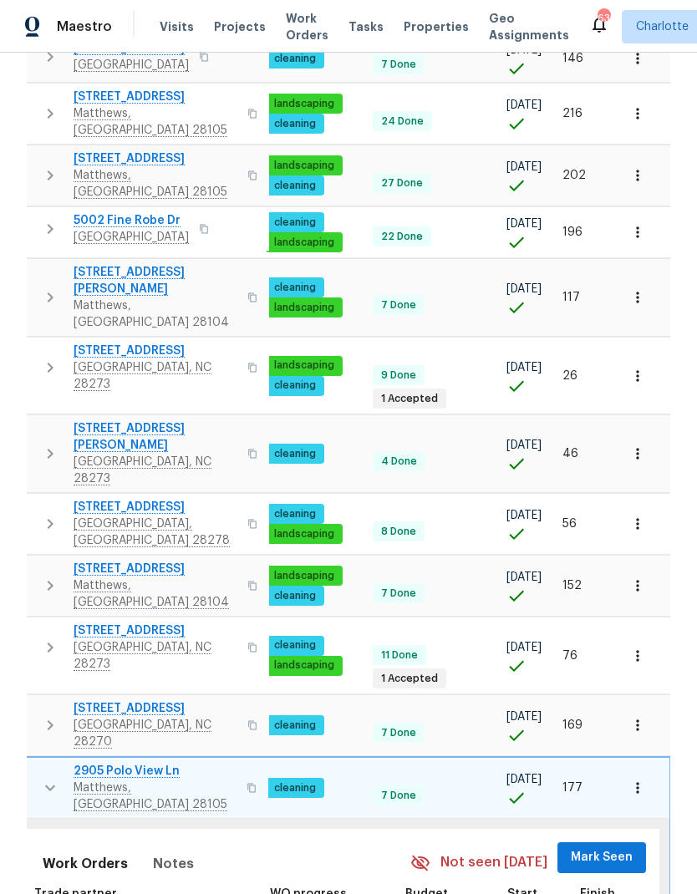
scroll to position [0, 245]
click at [609, 847] on span "Mark Seen" at bounding box center [602, 857] width 62 height 21
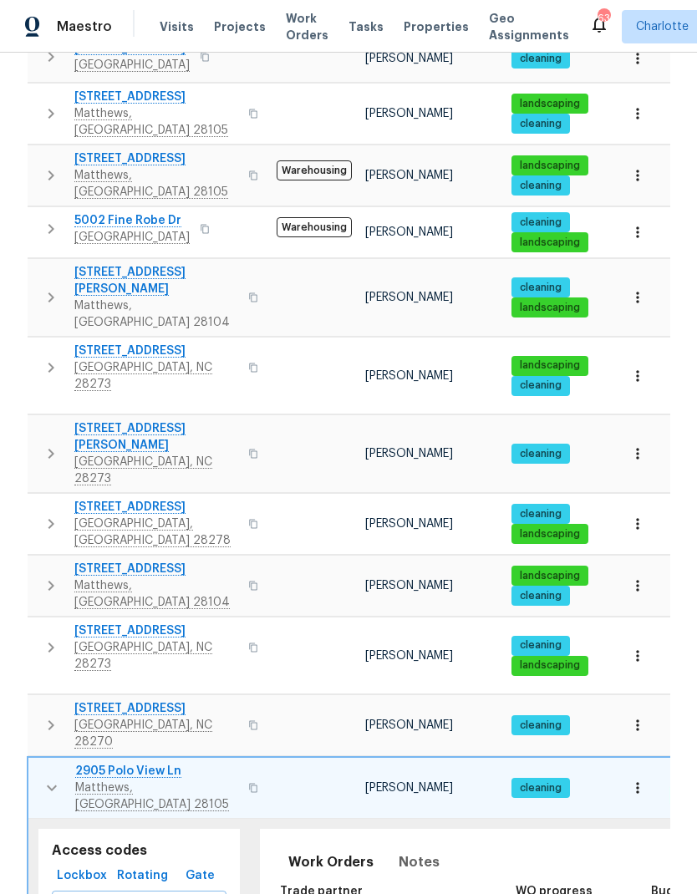
scroll to position [0, 0]
click at [42, 778] on icon "button" at bounding box center [52, 788] width 20 height 20
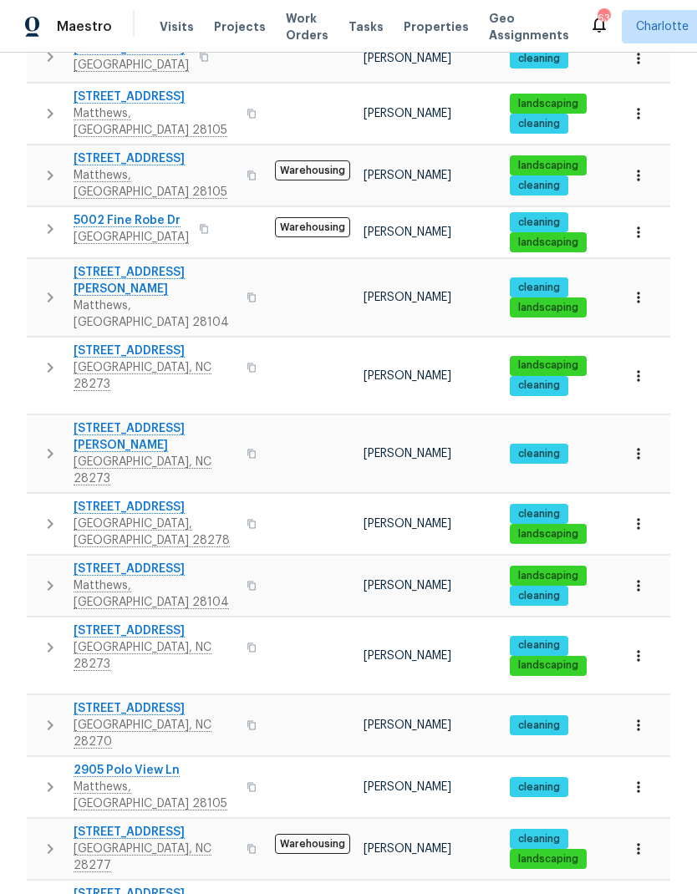
click at [43, 839] on icon "button" at bounding box center [50, 849] width 20 height 20
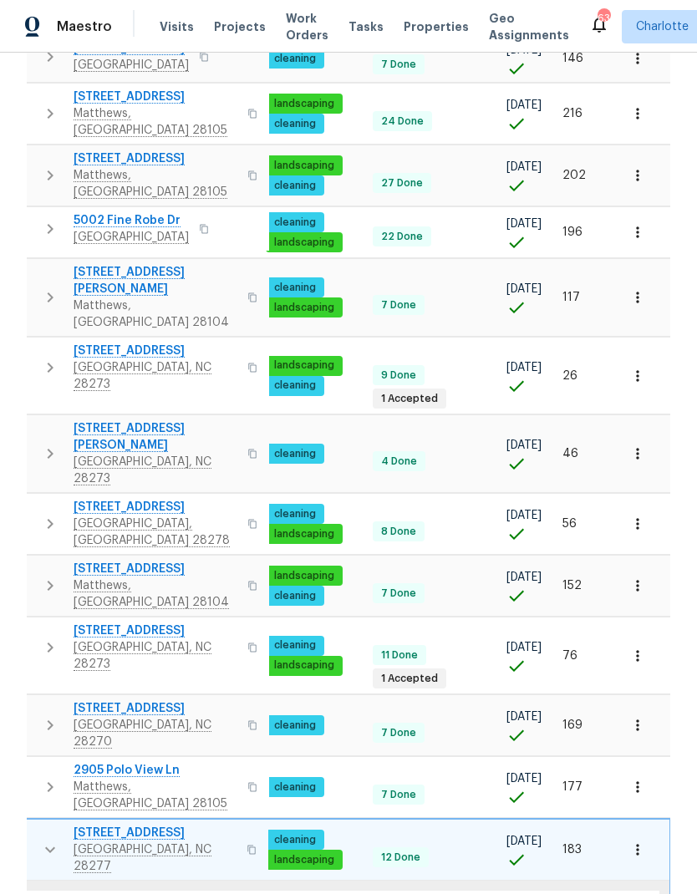
scroll to position [0, 245]
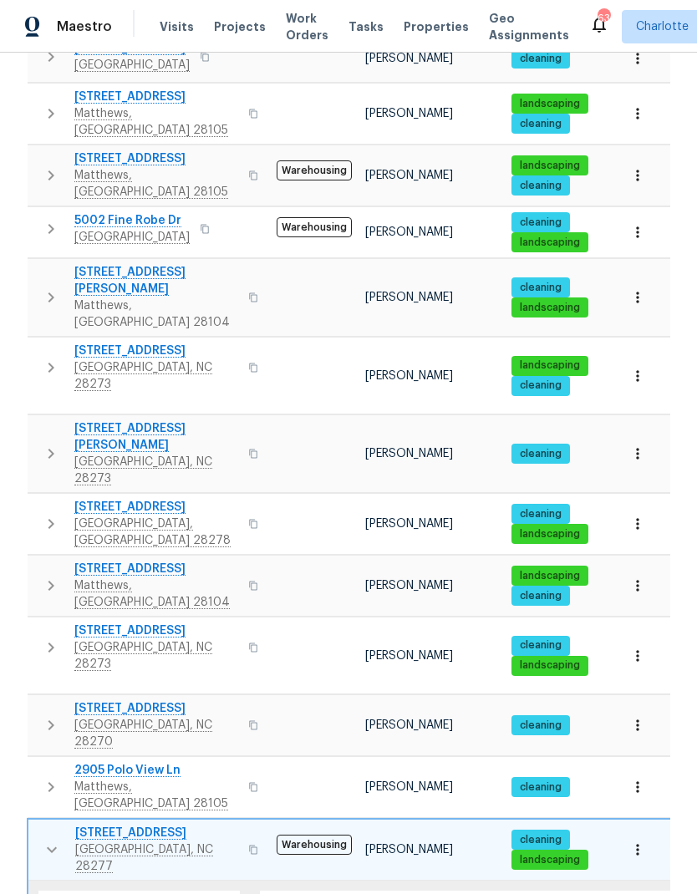
scroll to position [0, 0]
click at [40, 824] on button "button" at bounding box center [51, 849] width 33 height 50
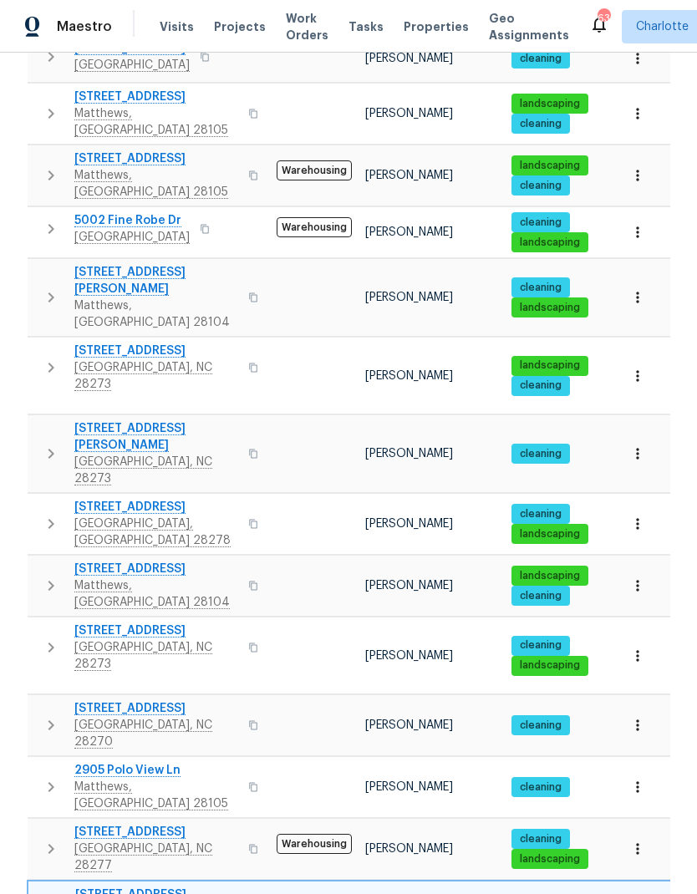
scroll to position [0, -1]
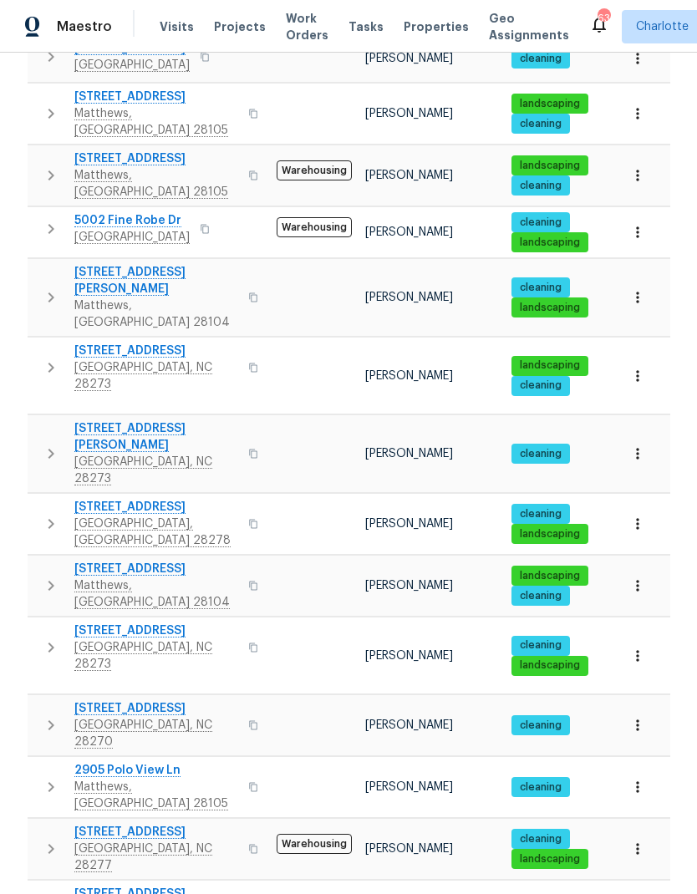
scroll to position [0, 0]
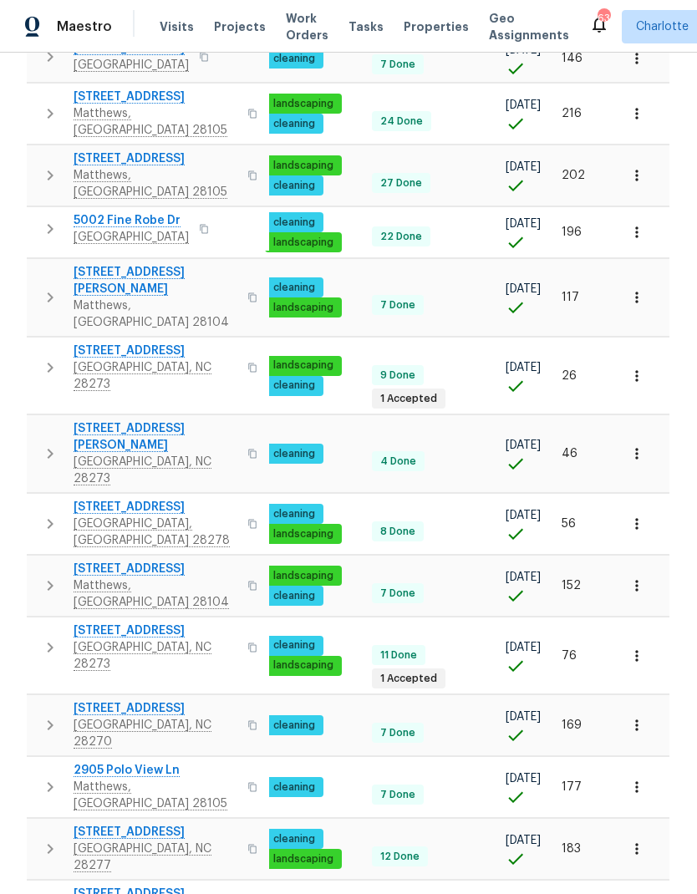
scroll to position [0, 245]
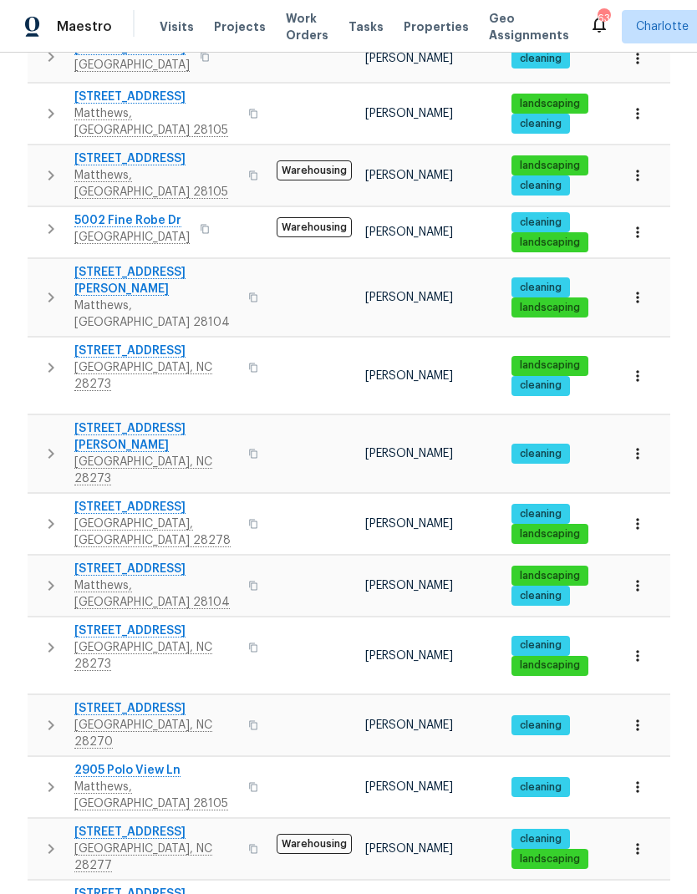
scroll to position [0, 0]
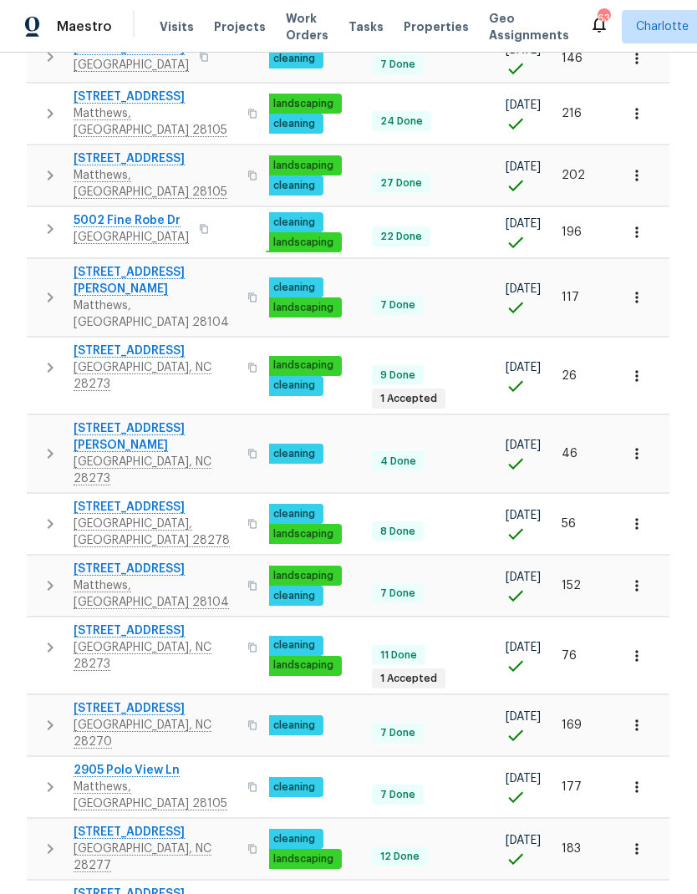
scroll to position [0, 245]
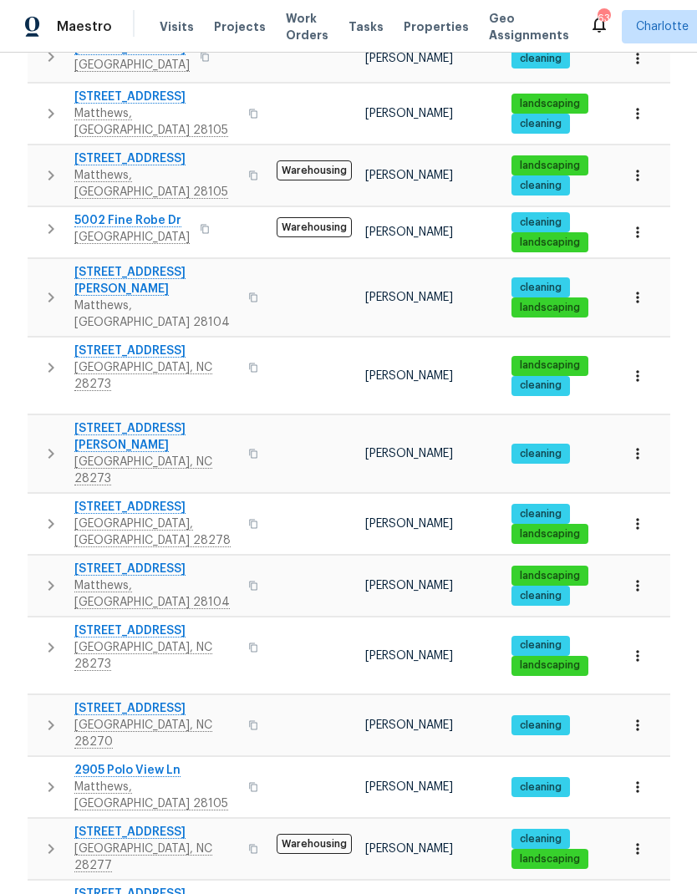
scroll to position [0, -1]
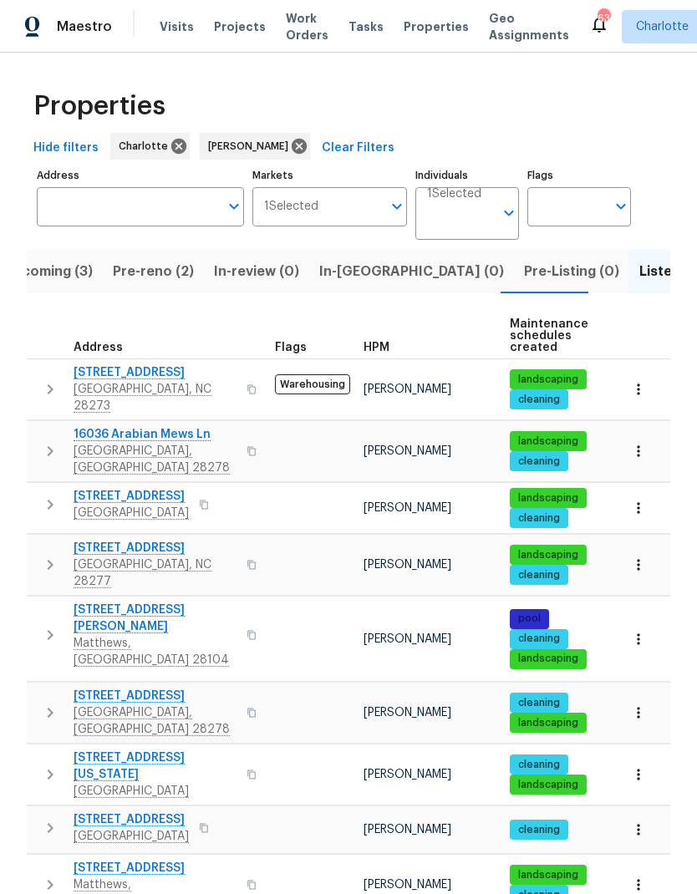
scroll to position [0, 0]
click at [345, 260] on span "In-[GEOGRAPHIC_DATA] (0)" at bounding box center [411, 271] width 185 height 23
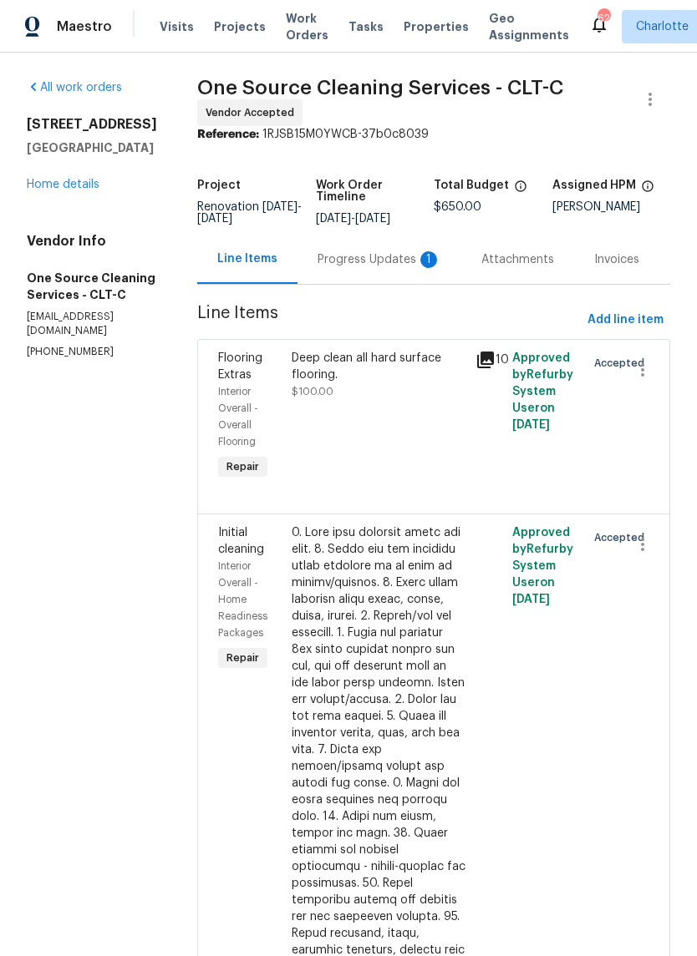
click at [413, 268] on div "Progress Updates 1" at bounding box center [379, 259] width 124 height 17
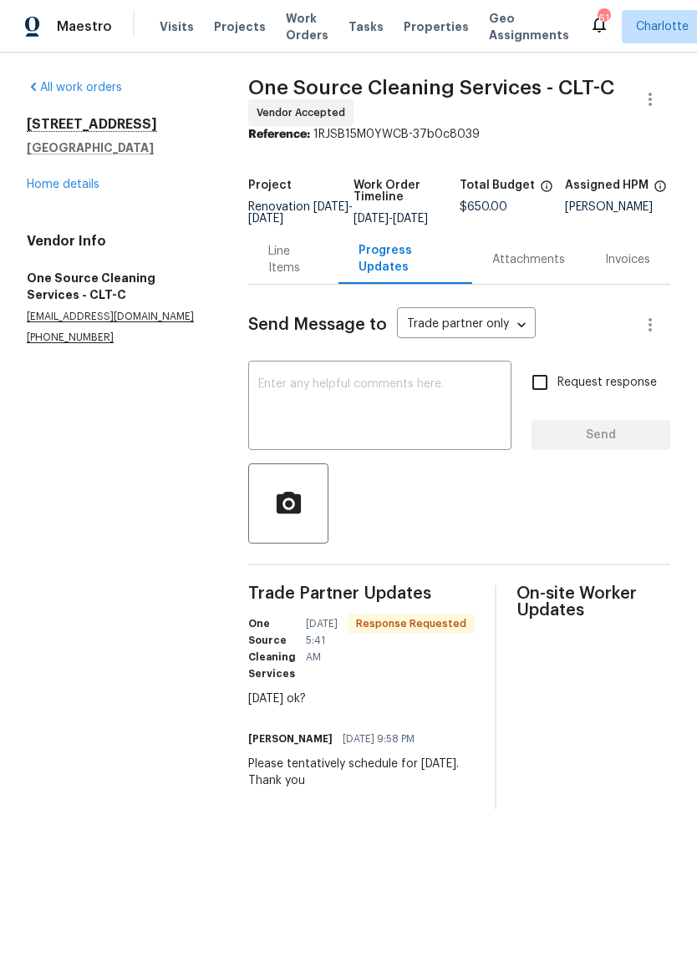
click at [398, 390] on textarea at bounding box center [379, 407] width 243 height 58
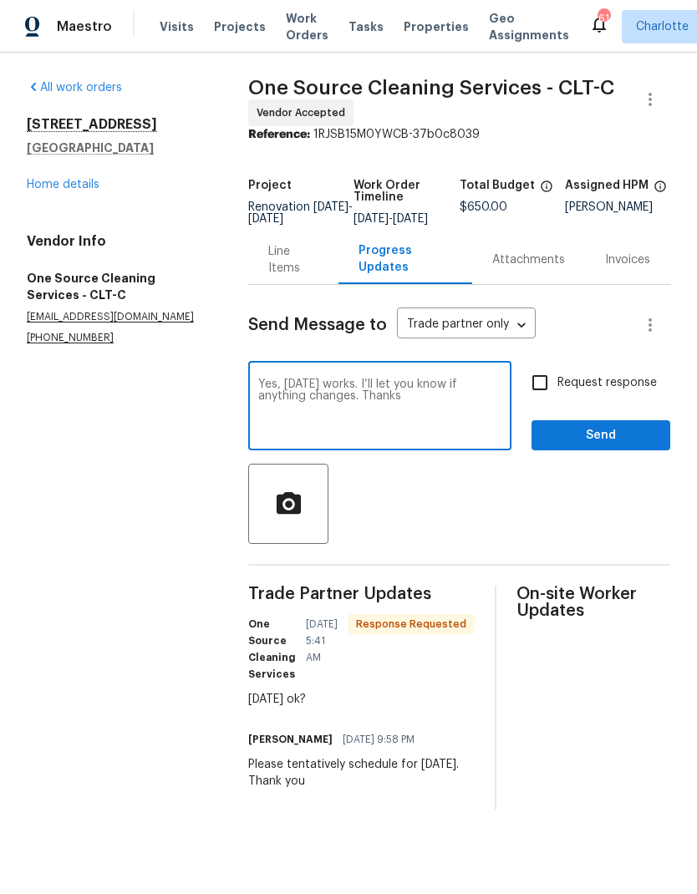
type textarea "Yes, Sunday works. I’ll let you know if anything changes. Thanks"
click at [549, 394] on input "Request response" at bounding box center [539, 382] width 35 height 35
checkbox input "true"
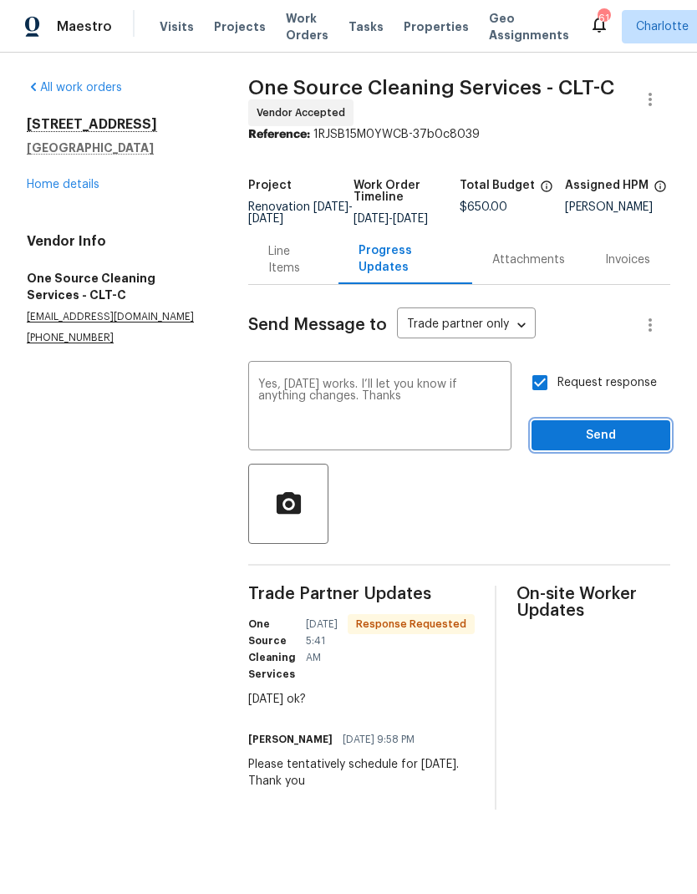
click at [588, 446] on span "Send" at bounding box center [601, 435] width 112 height 21
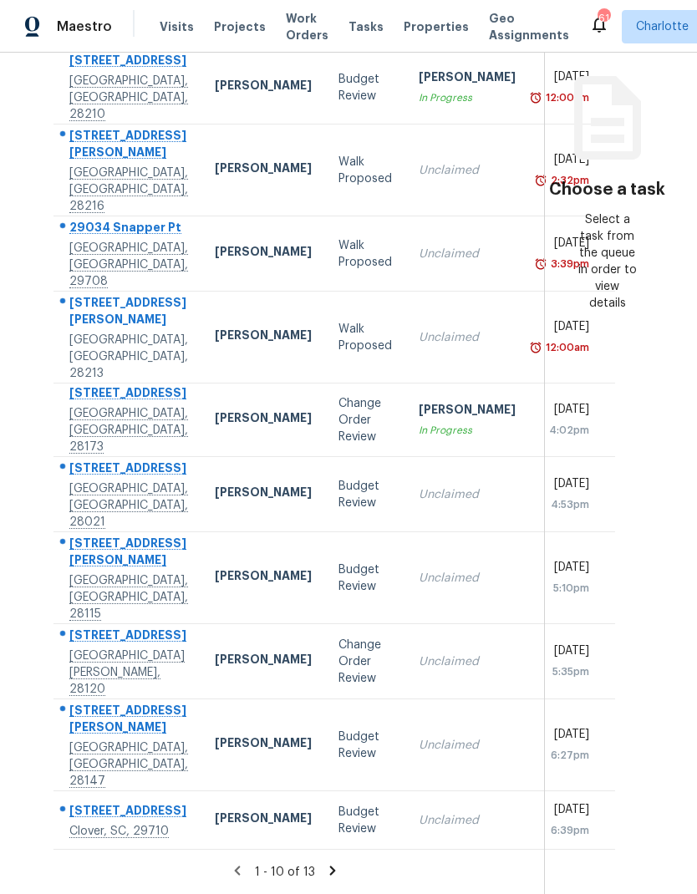
scroll to position [209, 0]
click at [326, 859] on section "Tasks 13 Results Date Range Open Budget Review + 7 Assignee ​ Create a Task Add…" at bounding box center [285, 389] width 517 height 1010
click at [330, 869] on icon at bounding box center [333, 869] width 6 height 9
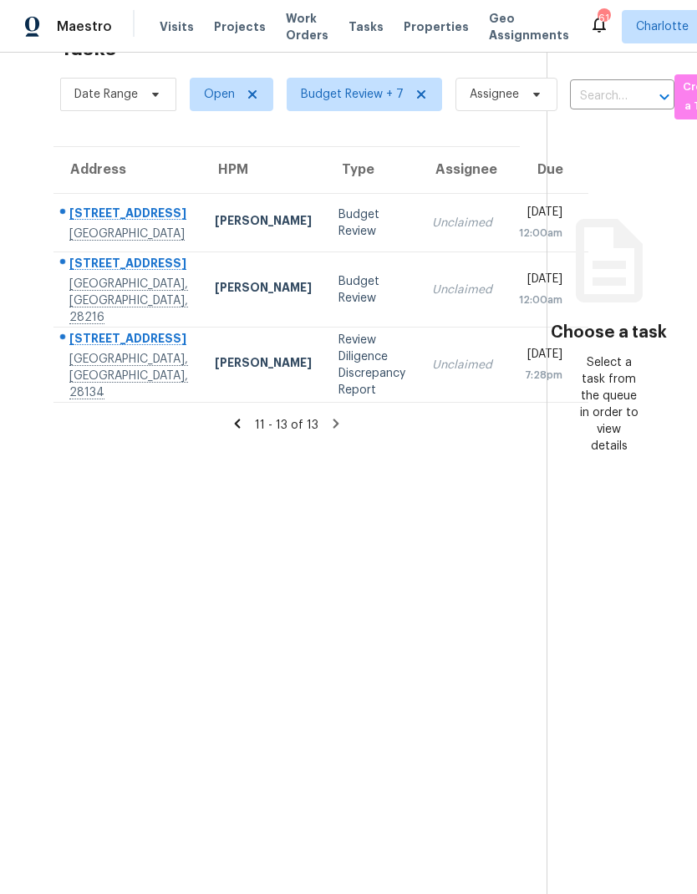
click at [235, 426] on icon at bounding box center [237, 423] width 15 height 15
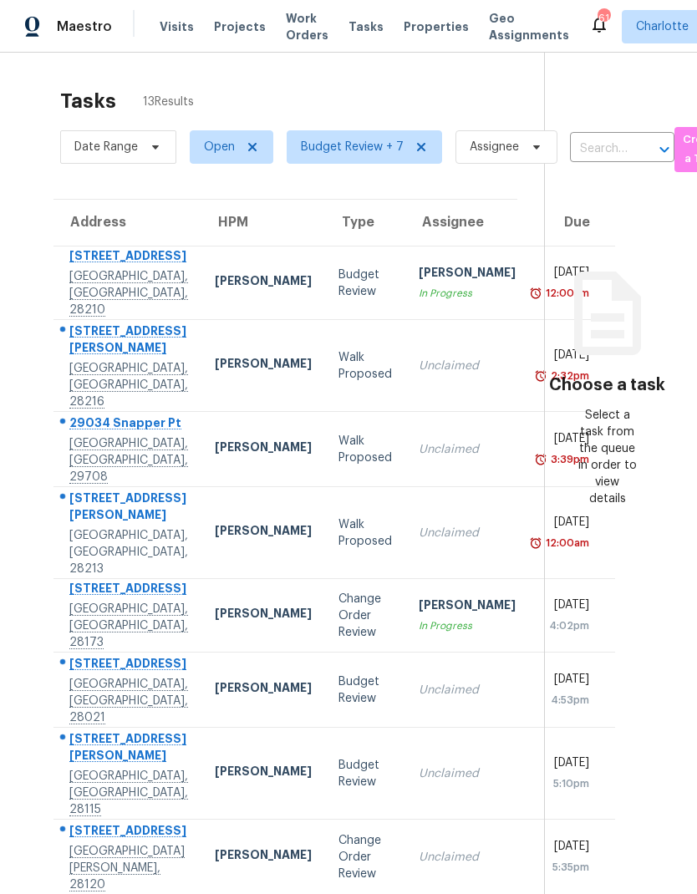
scroll to position [0, 0]
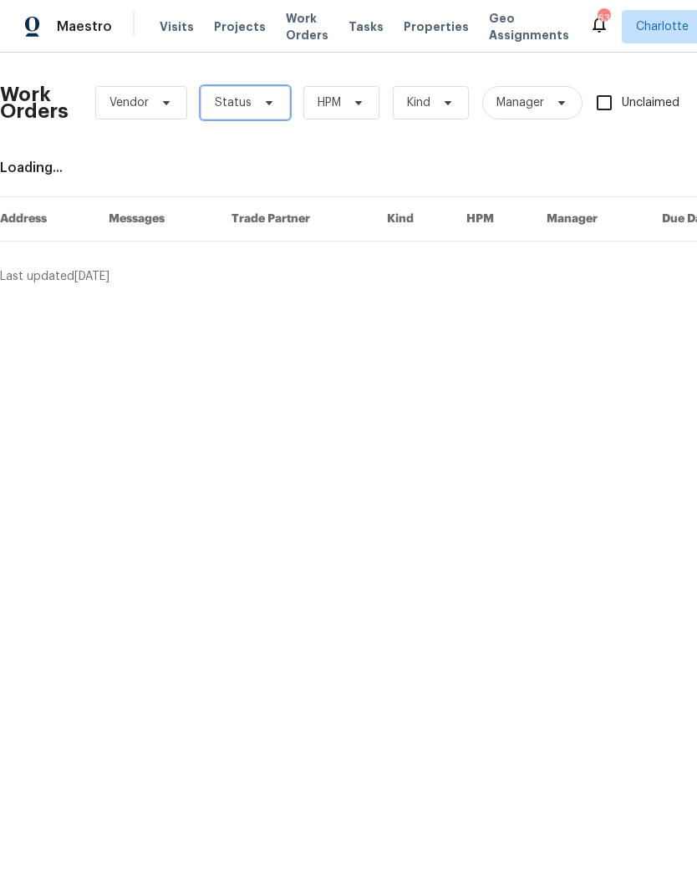
click at [262, 99] on icon at bounding box center [268, 102] width 13 height 13
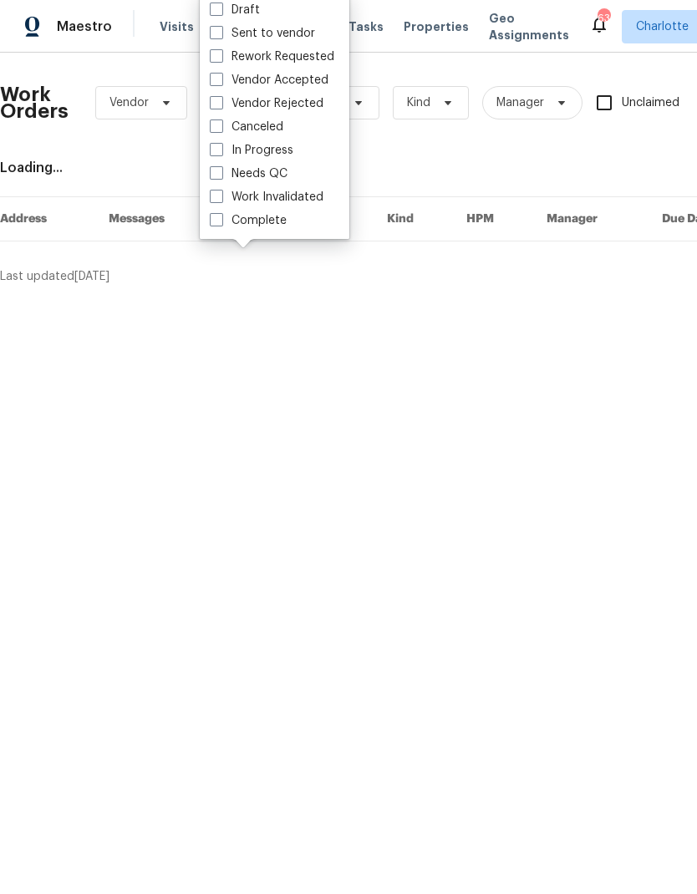
click at [281, 177] on label "Needs QC" at bounding box center [249, 173] width 78 height 17
click at [221, 176] on input "Needs QC" at bounding box center [215, 170] width 11 height 11
checkbox input "true"
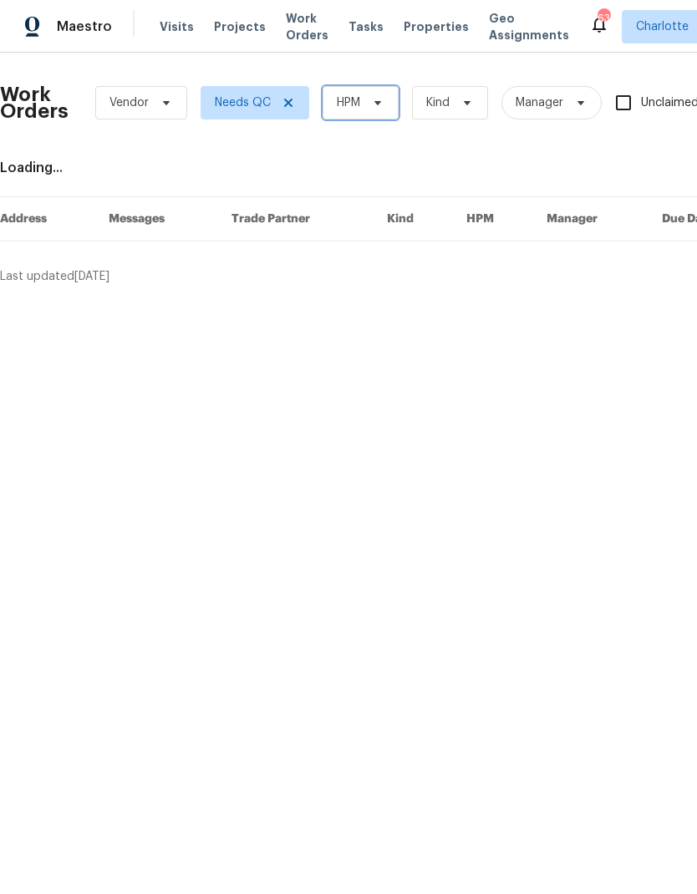
click at [378, 93] on span "HPM" at bounding box center [360, 102] width 76 height 33
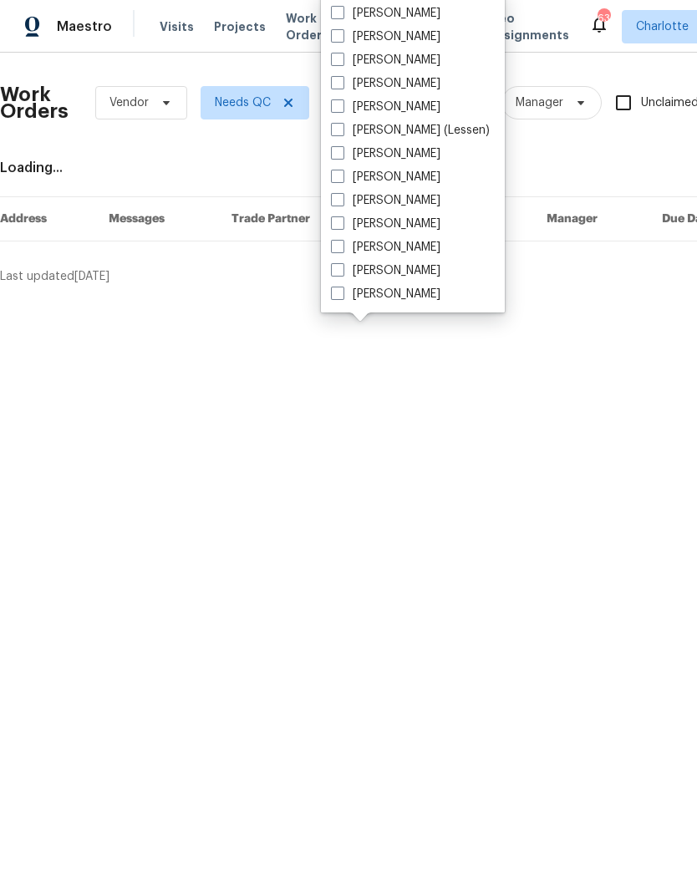
scroll to position [207, 0]
click at [406, 297] on label "[PERSON_NAME]" at bounding box center [385, 294] width 109 height 17
click at [342, 297] on input "[PERSON_NAME]" at bounding box center [336, 291] width 11 height 11
checkbox input "true"
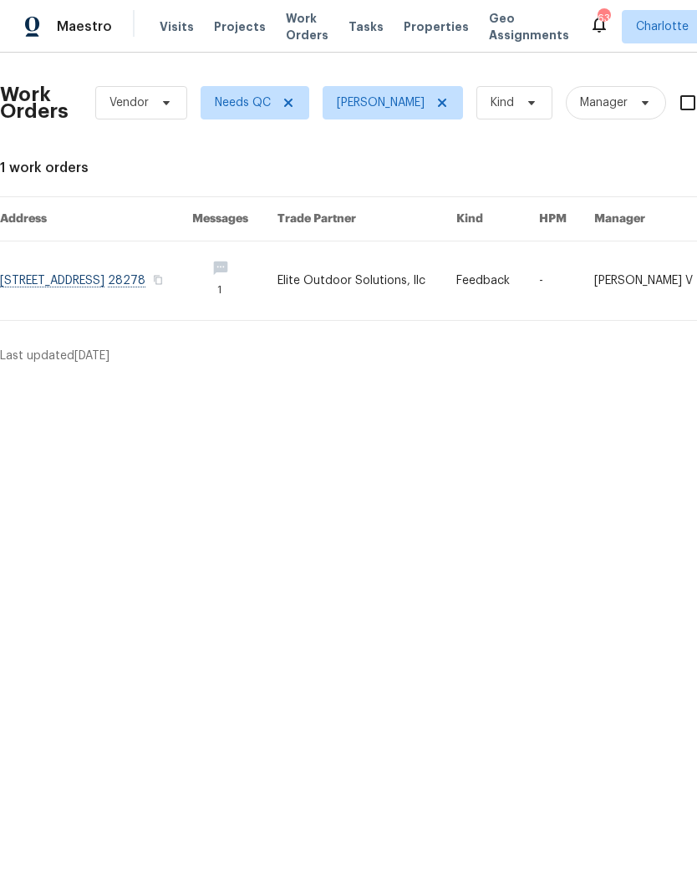
click at [75, 43] on div "Maestro" at bounding box center [56, 26] width 112 height 33
